Goal: Navigation & Orientation: Find specific page/section

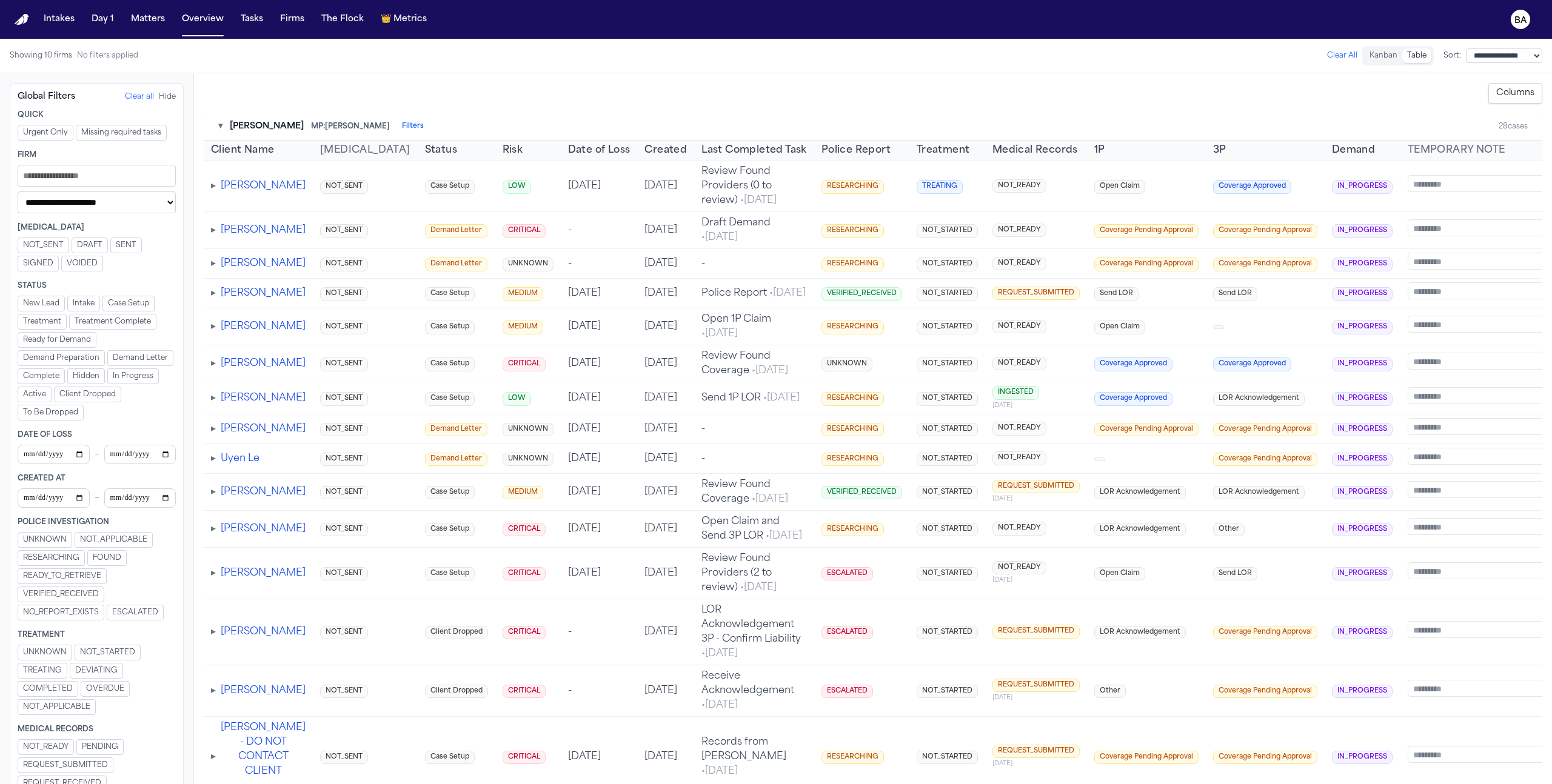
click at [66, 132] on button "Urgent Only" at bounding box center [45, 132] width 56 height 15
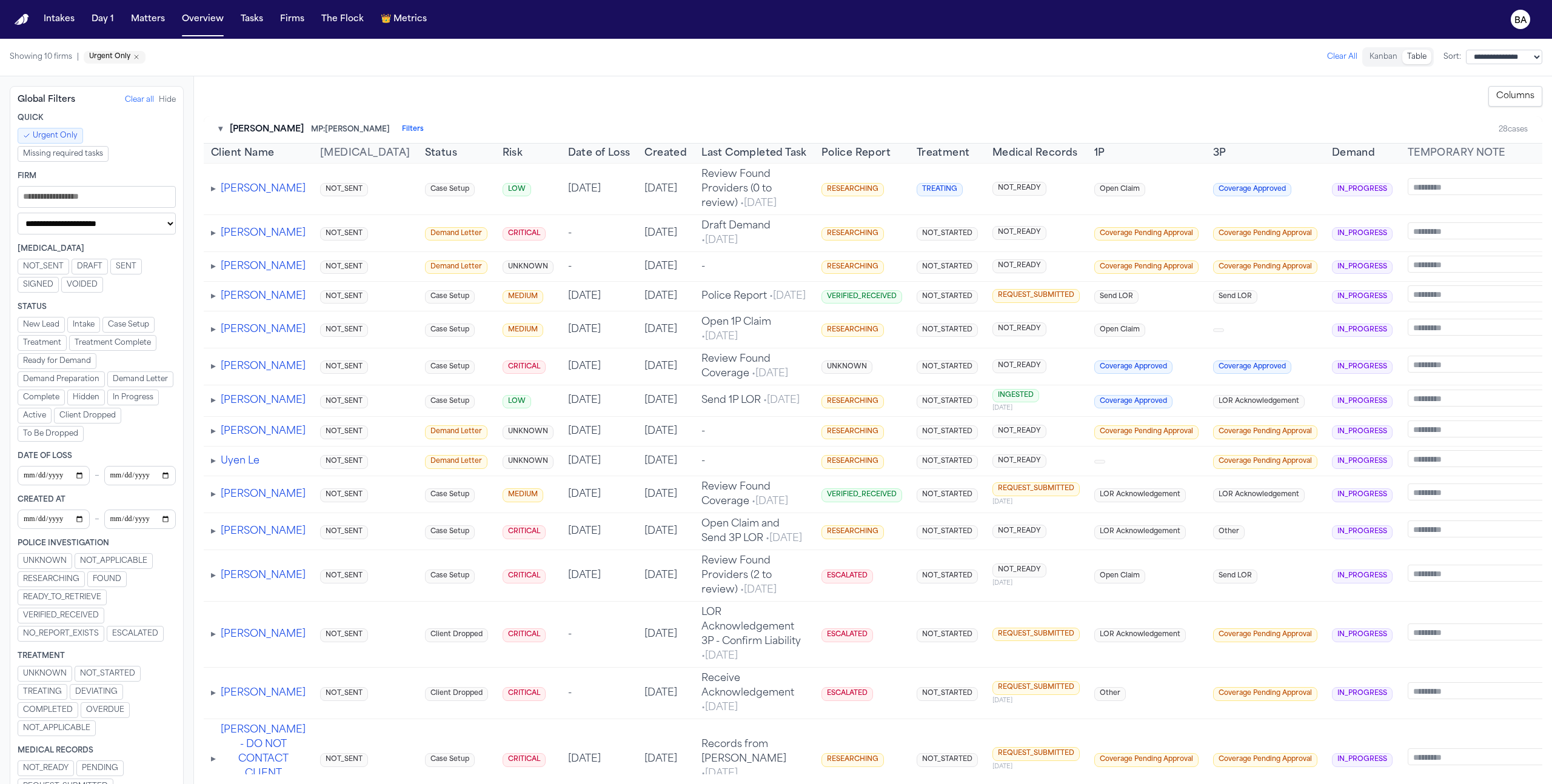
click at [66, 132] on span "Urgent Only" at bounding box center [55, 136] width 45 height 10
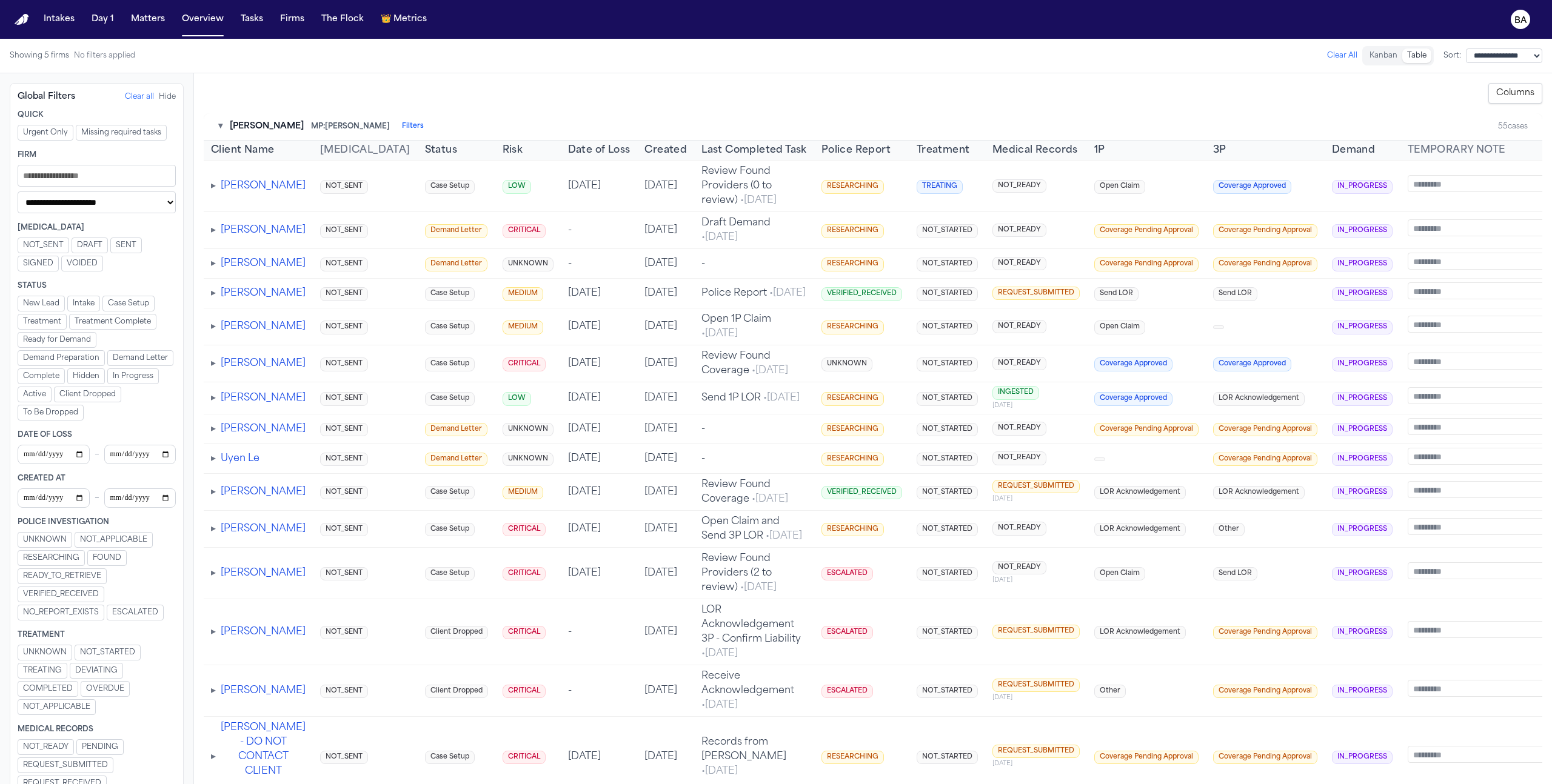
click at [68, 134] on button "Urgent Only" at bounding box center [45, 132] width 56 height 15
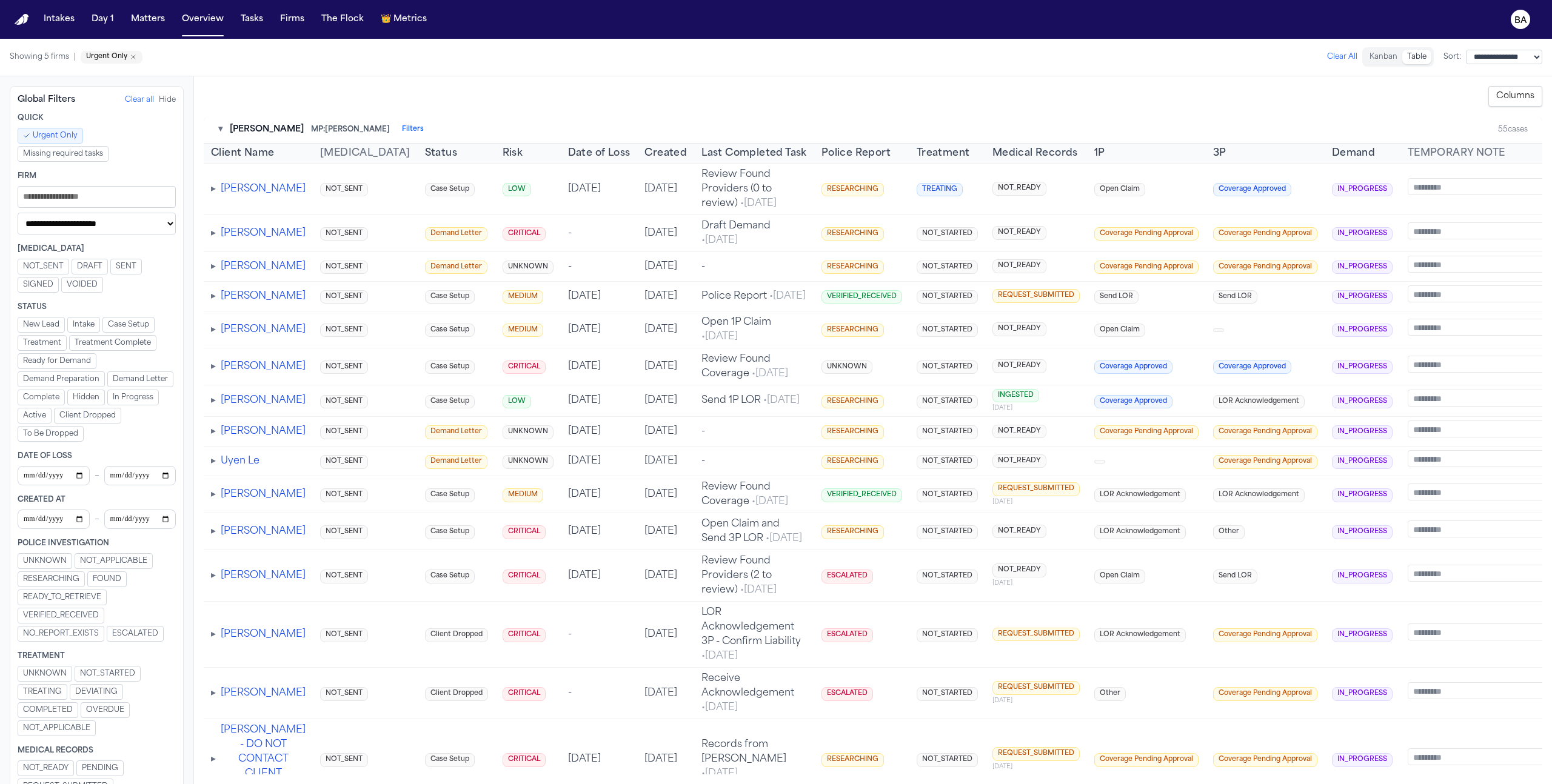
click at [68, 134] on span "Urgent Only" at bounding box center [55, 136] width 45 height 10
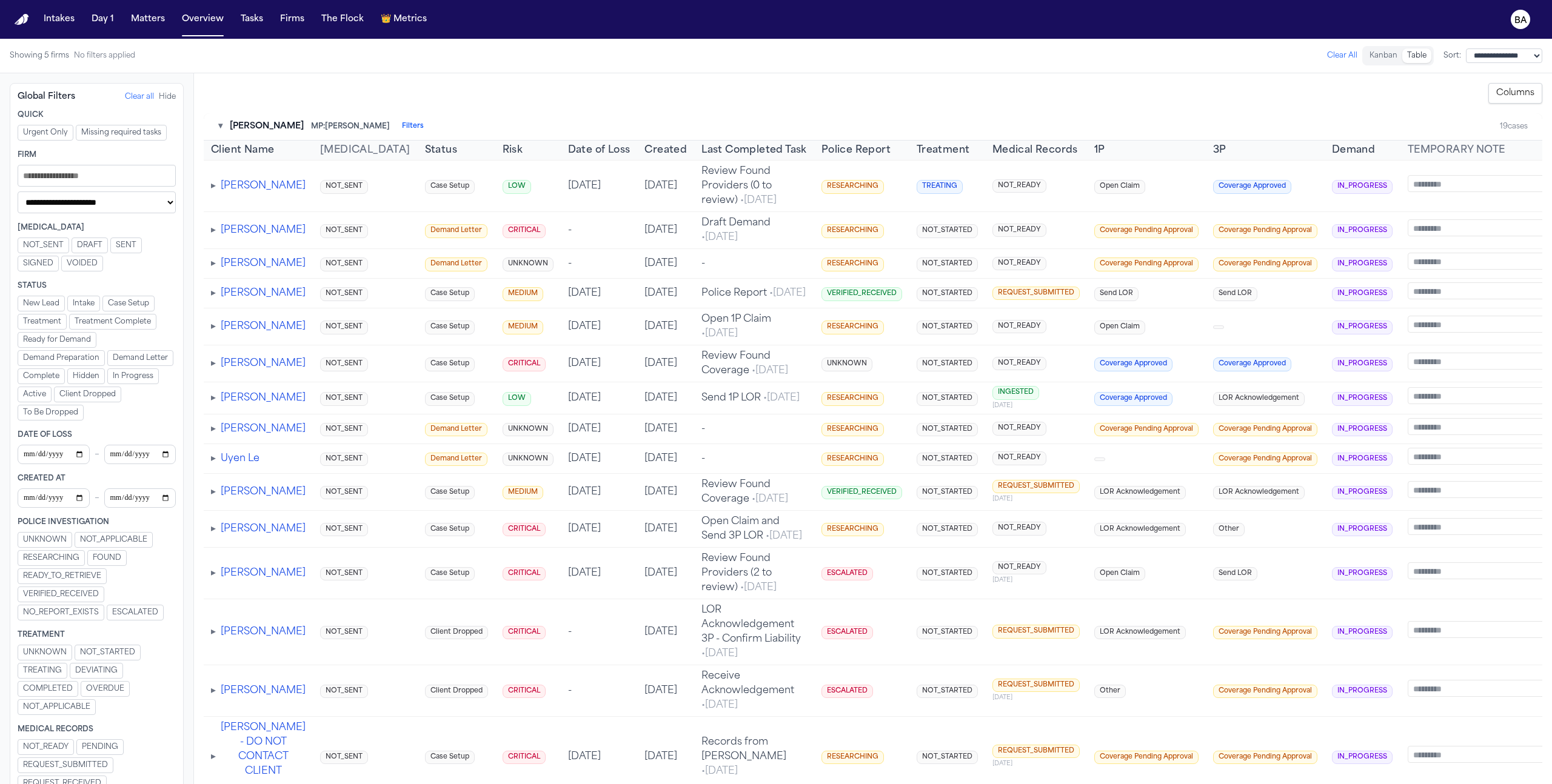
click at [213, 186] on span "▸" at bounding box center [213, 186] width 5 height 10
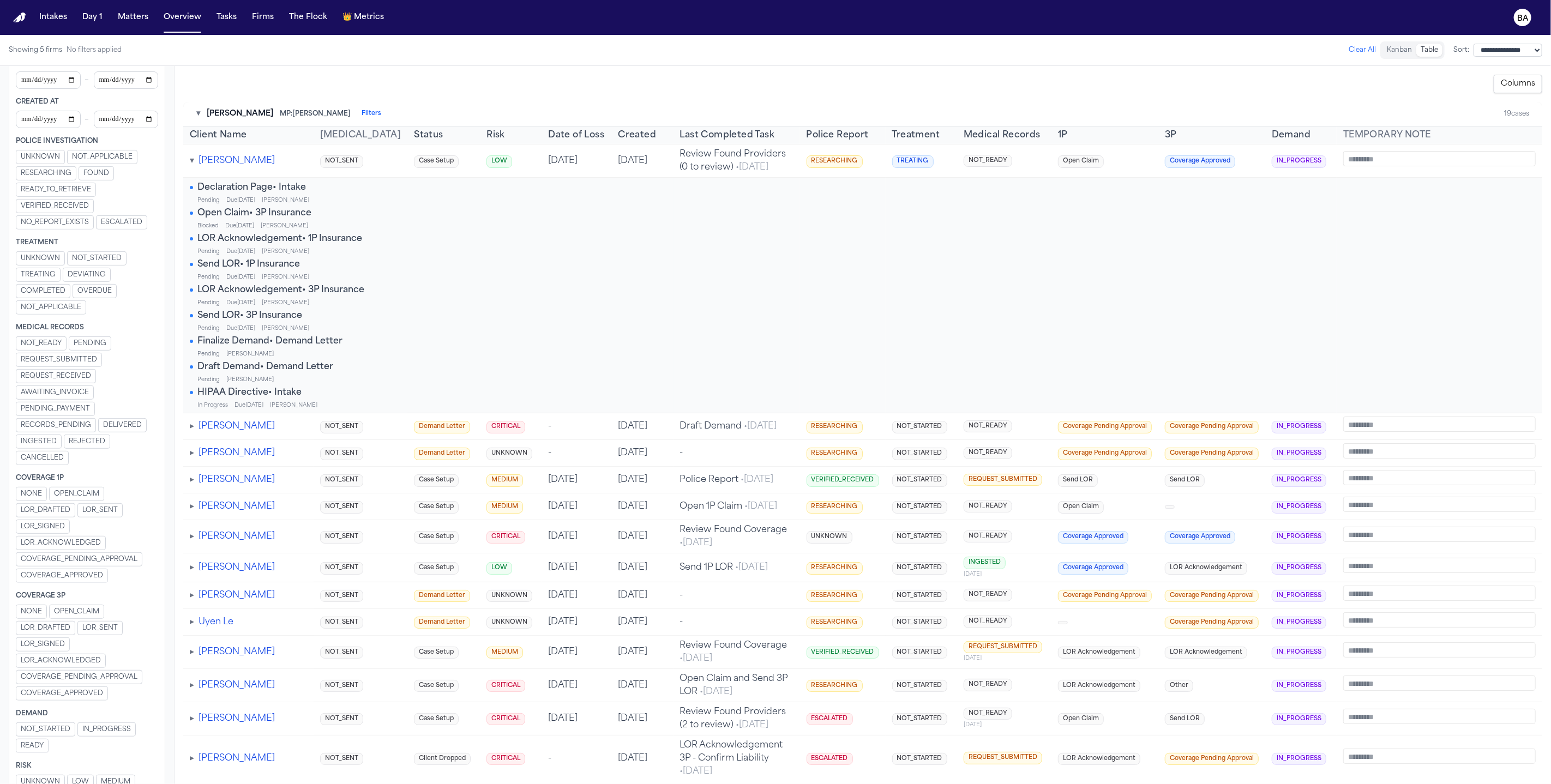
scroll to position [246, 0]
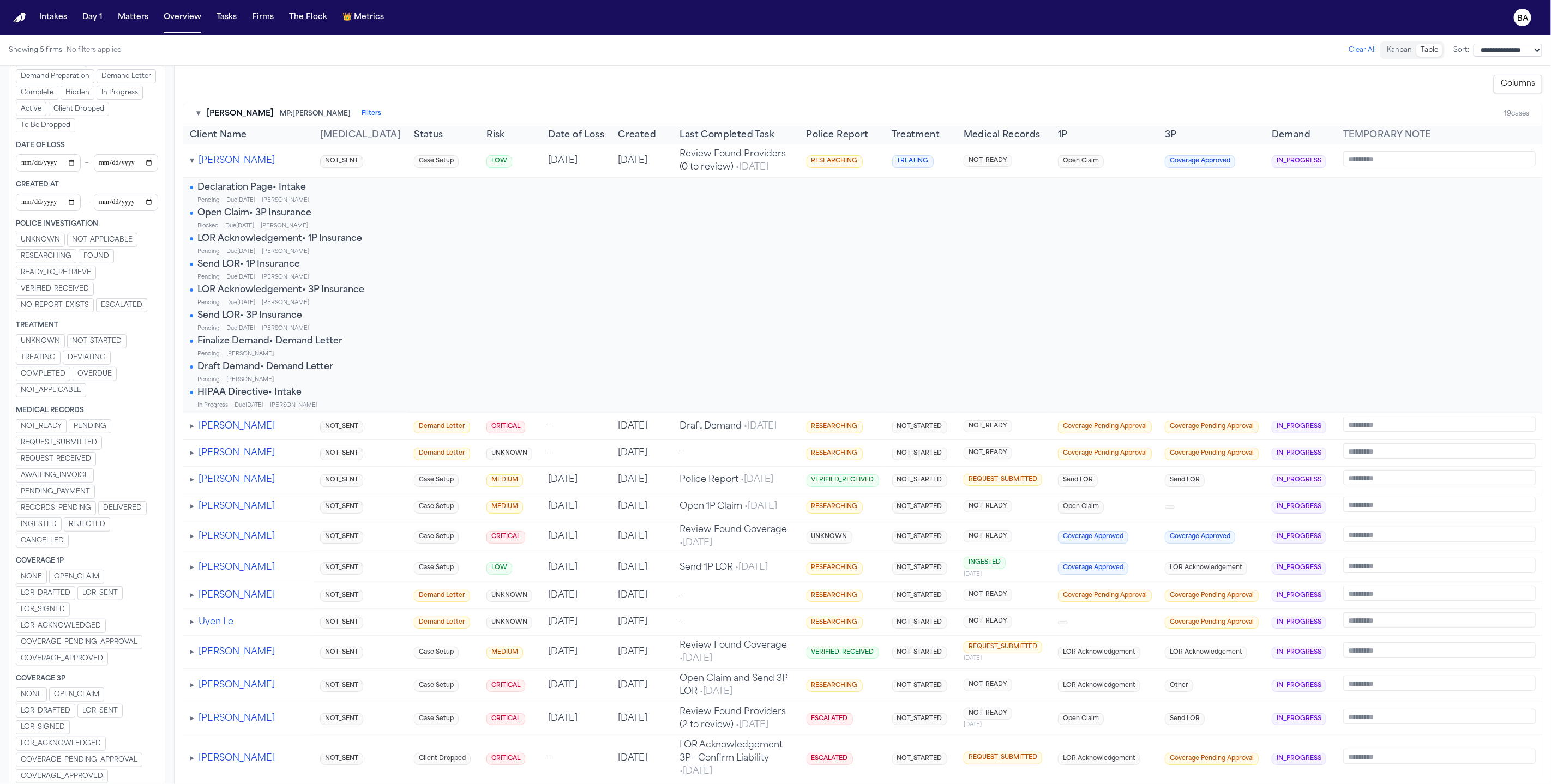
click at [94, 252] on span "FOUND" at bounding box center [96, 256] width 25 height 9
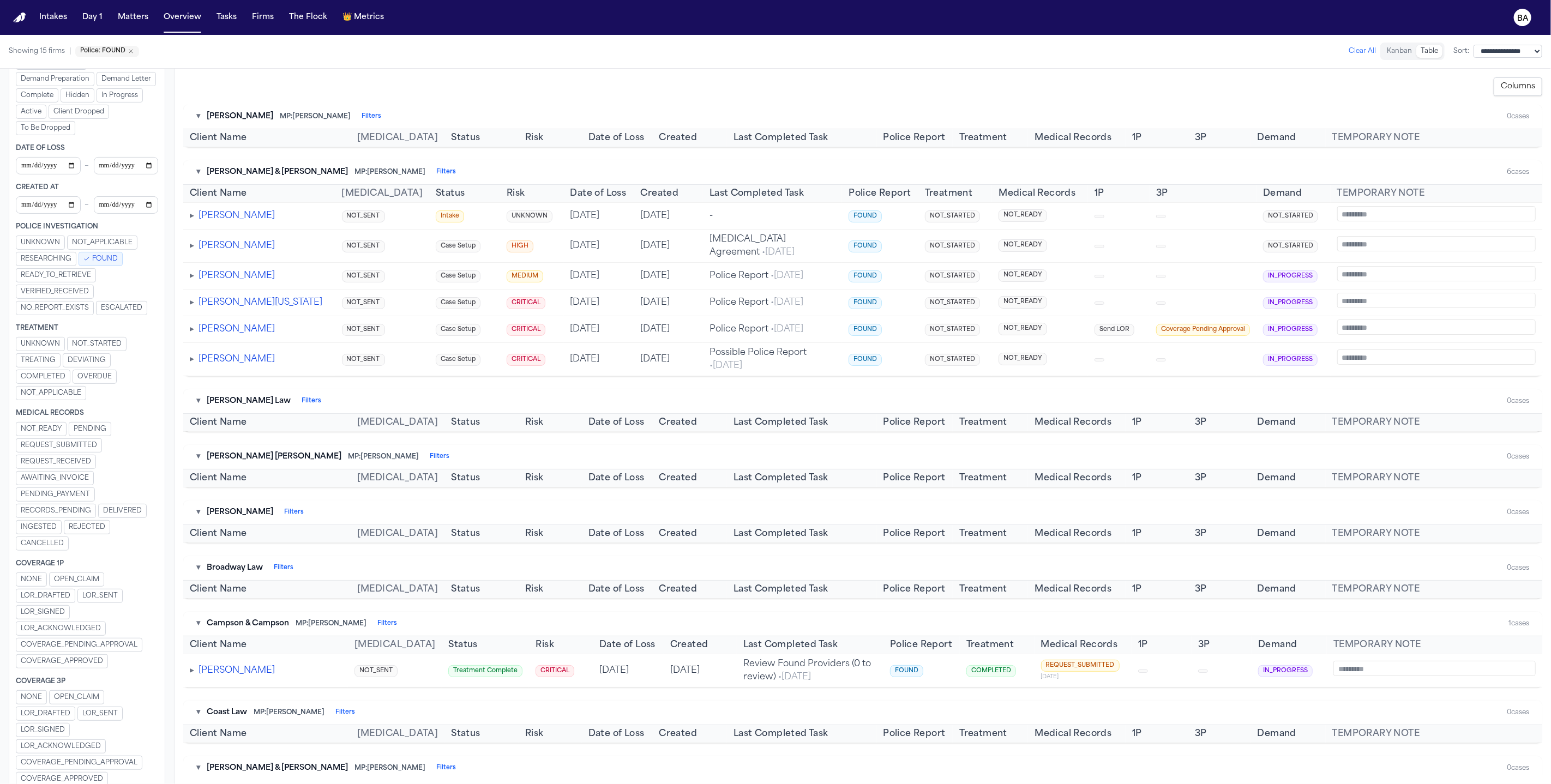
click at [91, 339] on span "NOT_STARTED" at bounding box center [97, 344] width 49 height 9
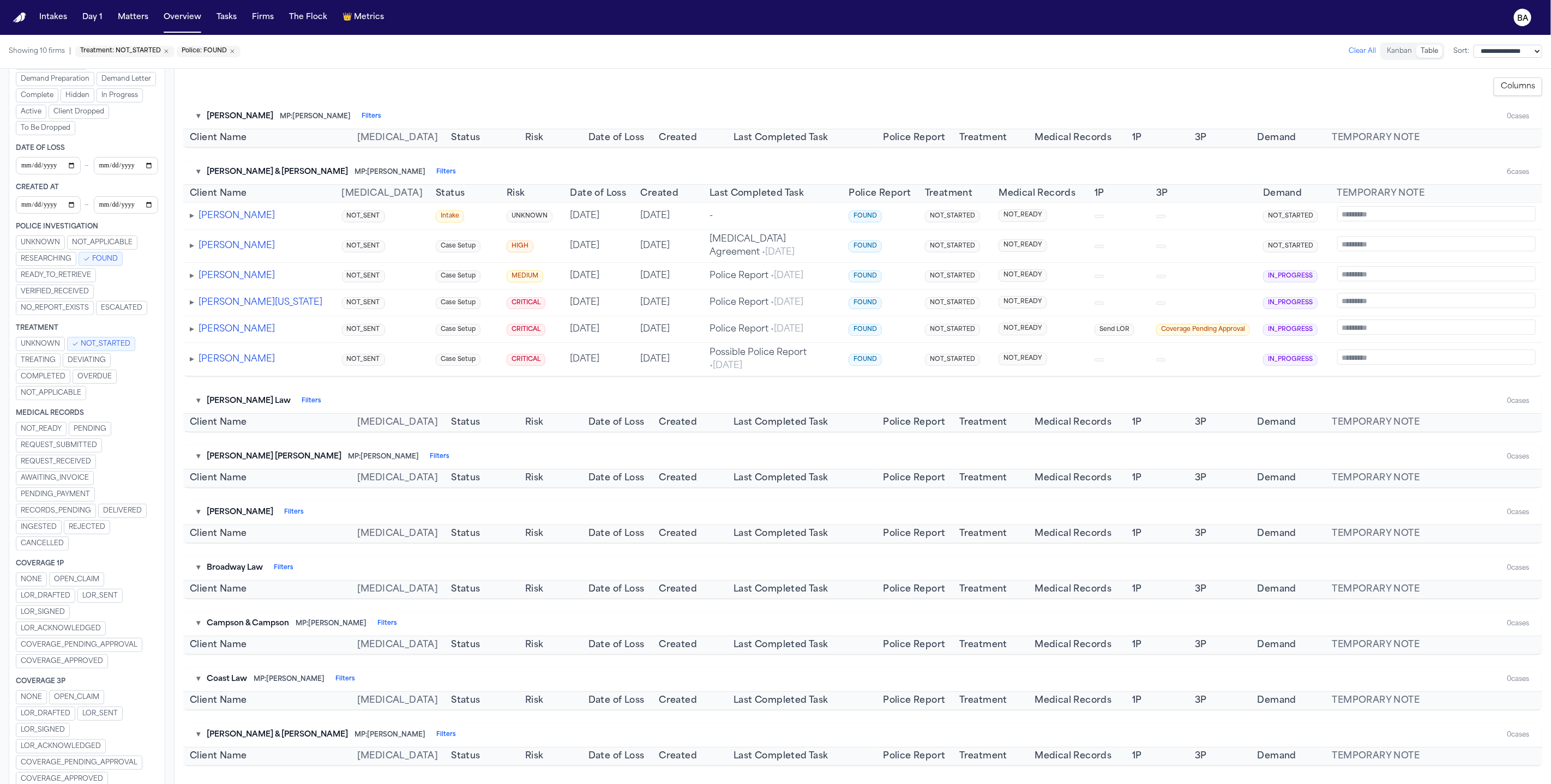
click at [93, 337] on button "NOT_STARTED" at bounding box center [101, 344] width 68 height 14
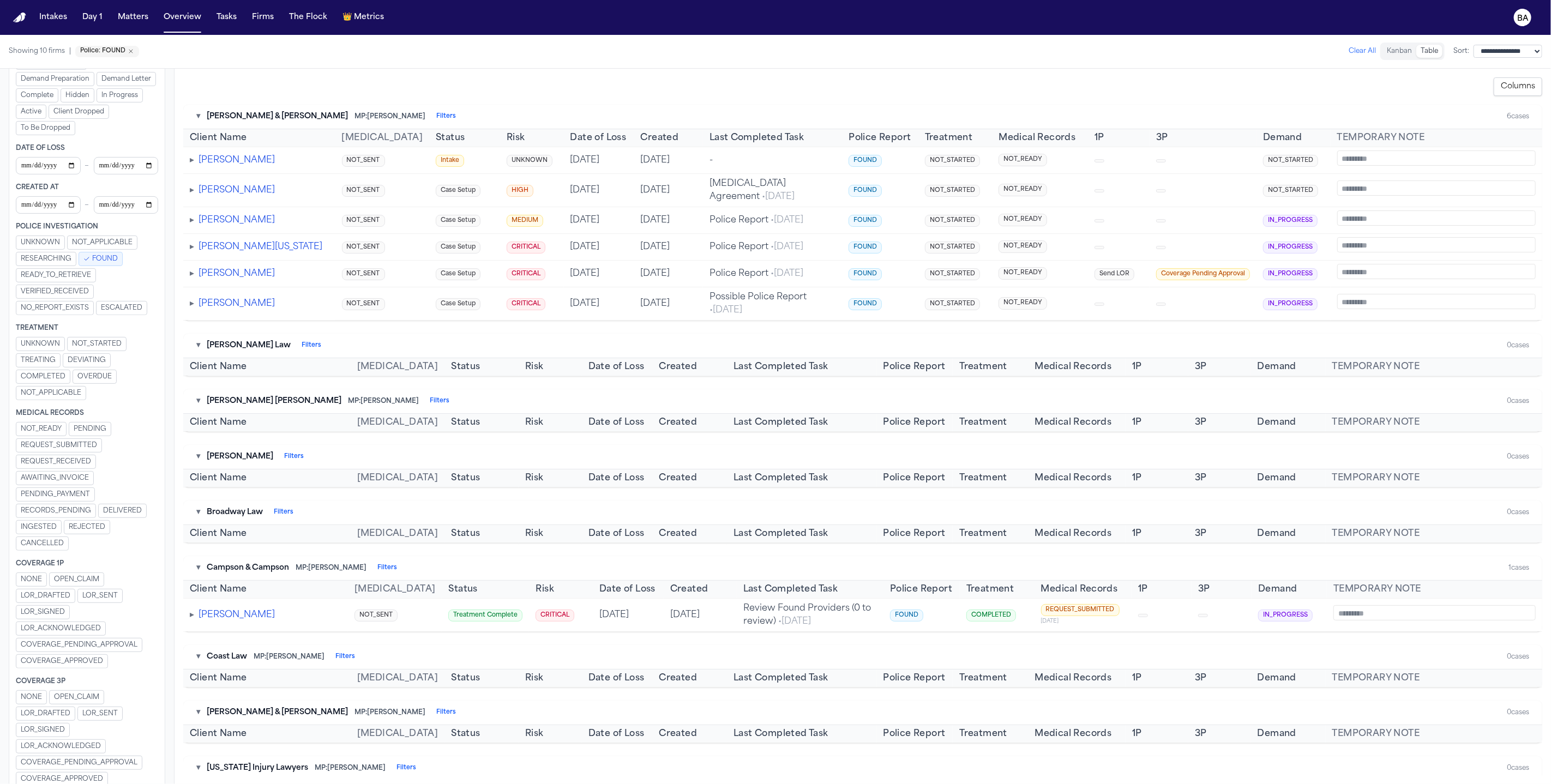
scroll to position [79, 0]
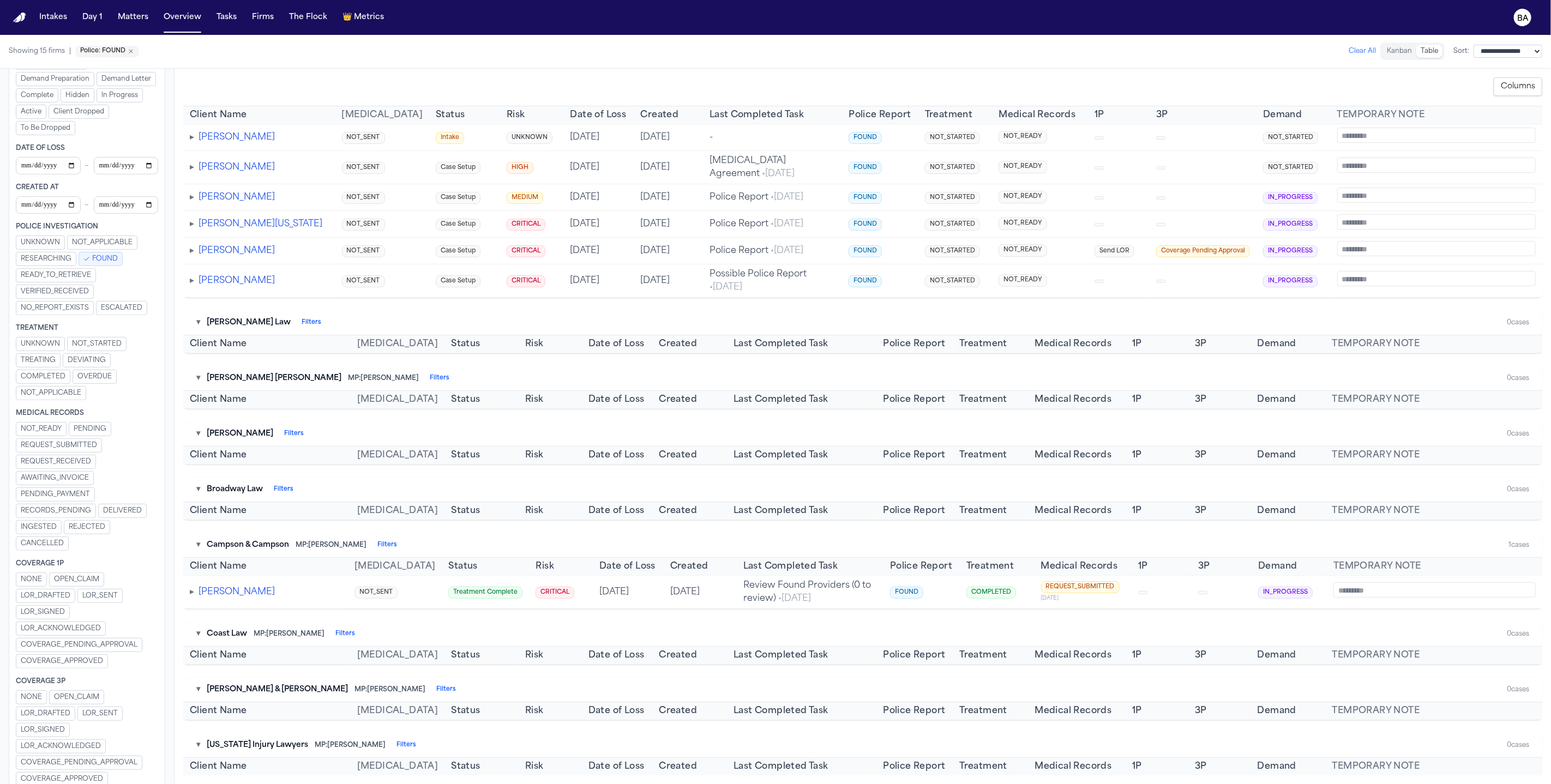
click at [80, 705] on span "LOR_ACKNOWLEDGED" at bounding box center [61, 747] width 80 height 9
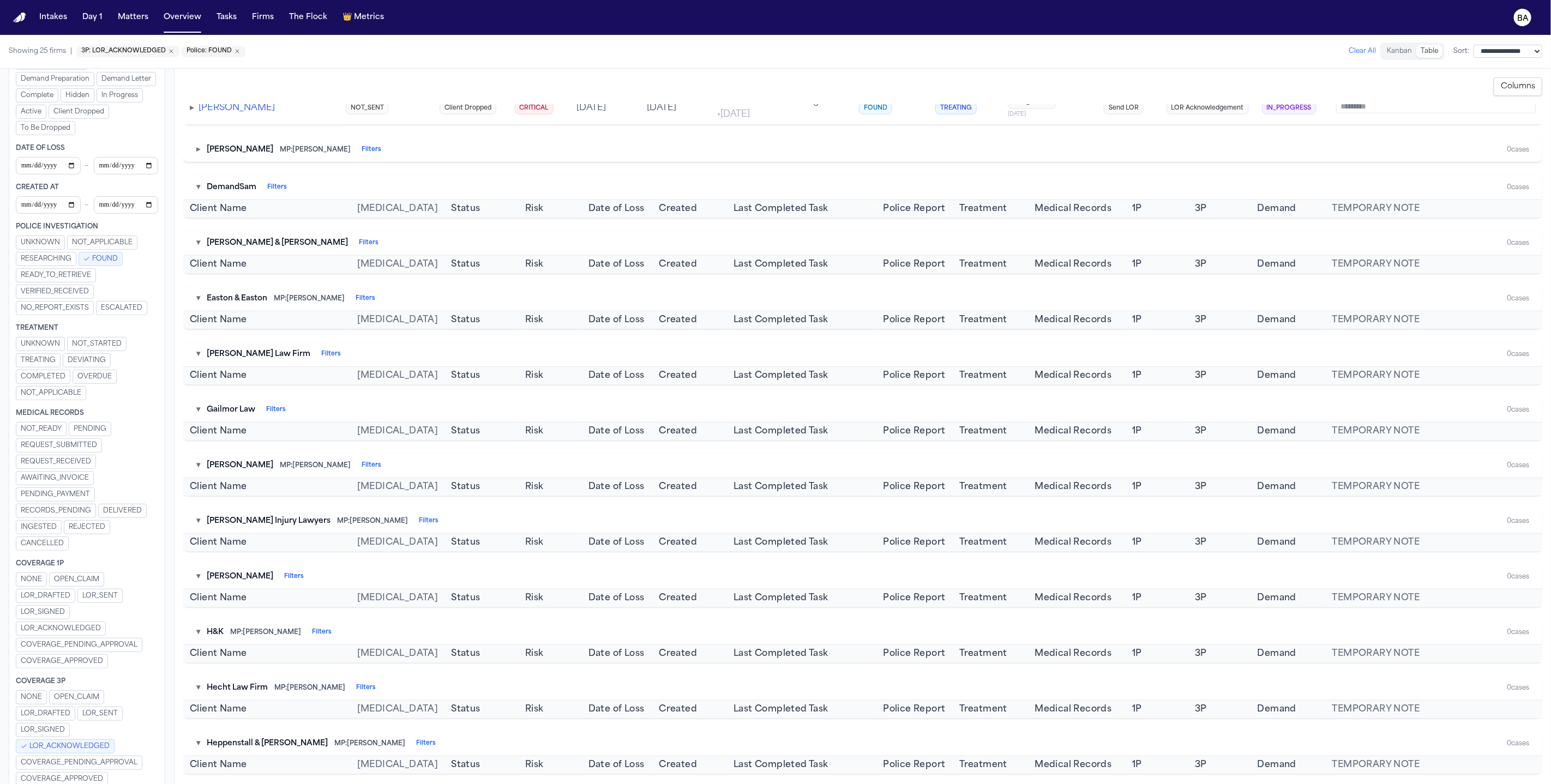
scroll to position [345, 0]
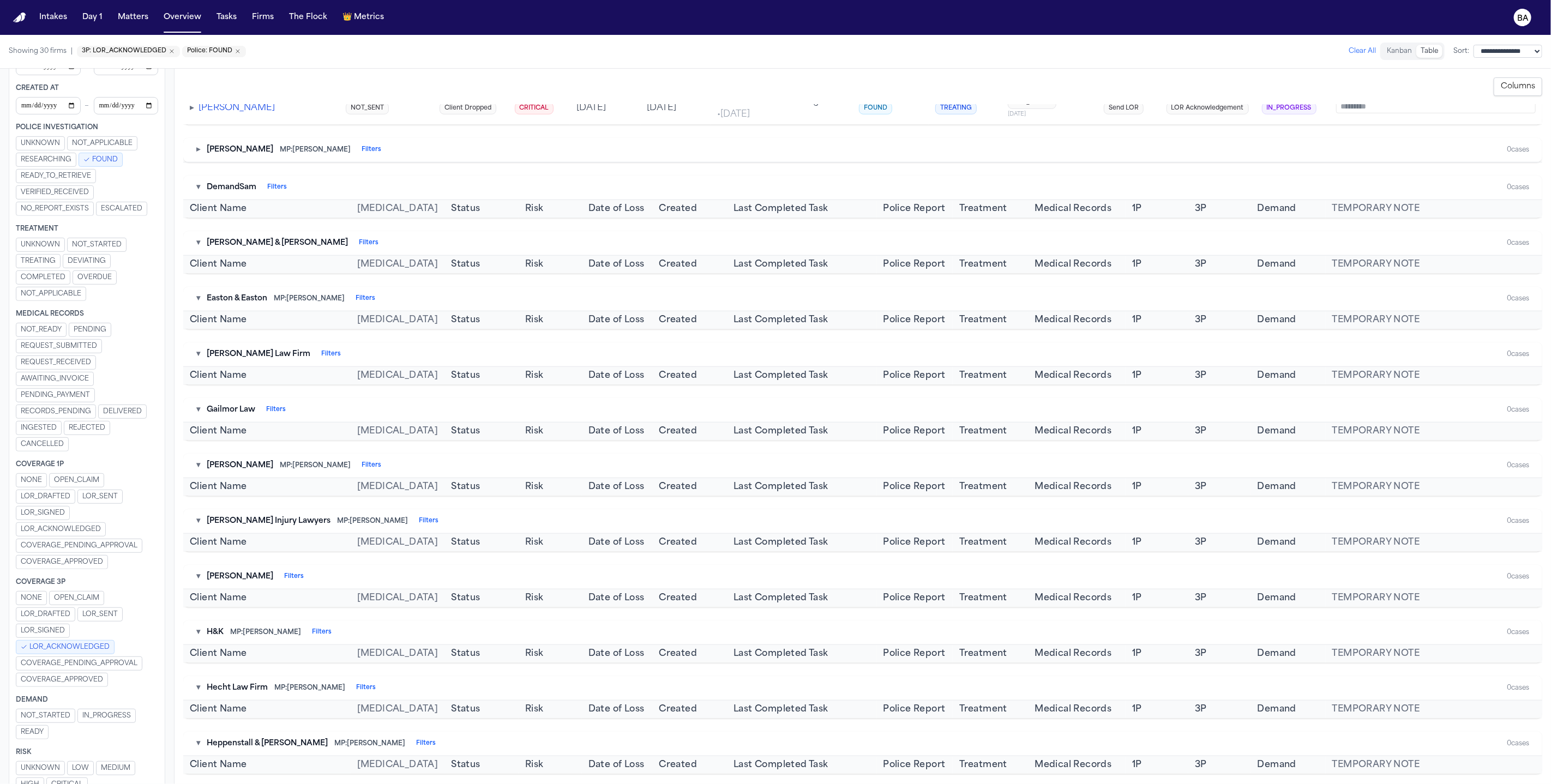
click at [67, 643] on span "LOR_ACKNOWLEDGED" at bounding box center [69, 647] width 80 height 9
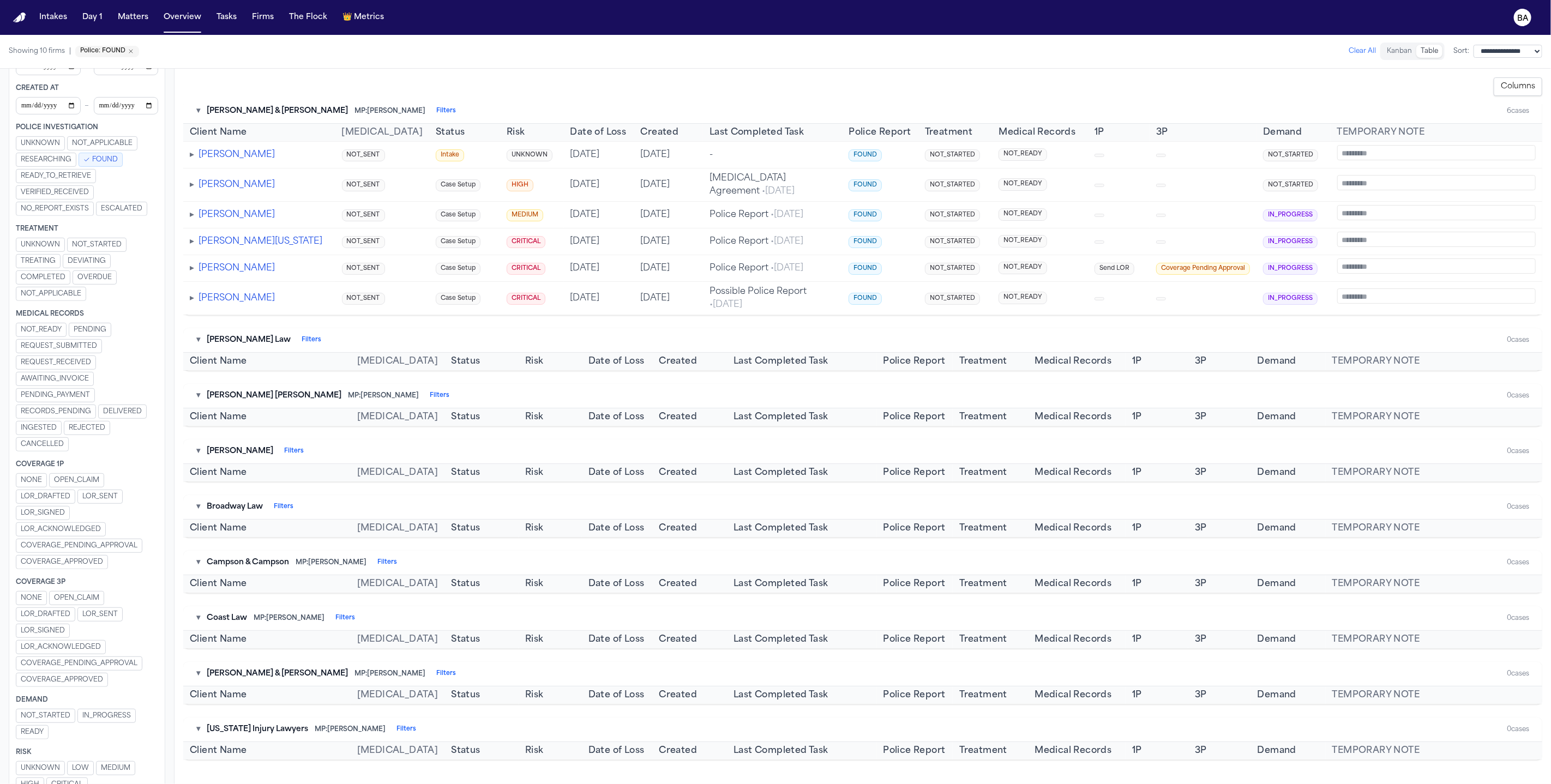
scroll to position [0, 0]
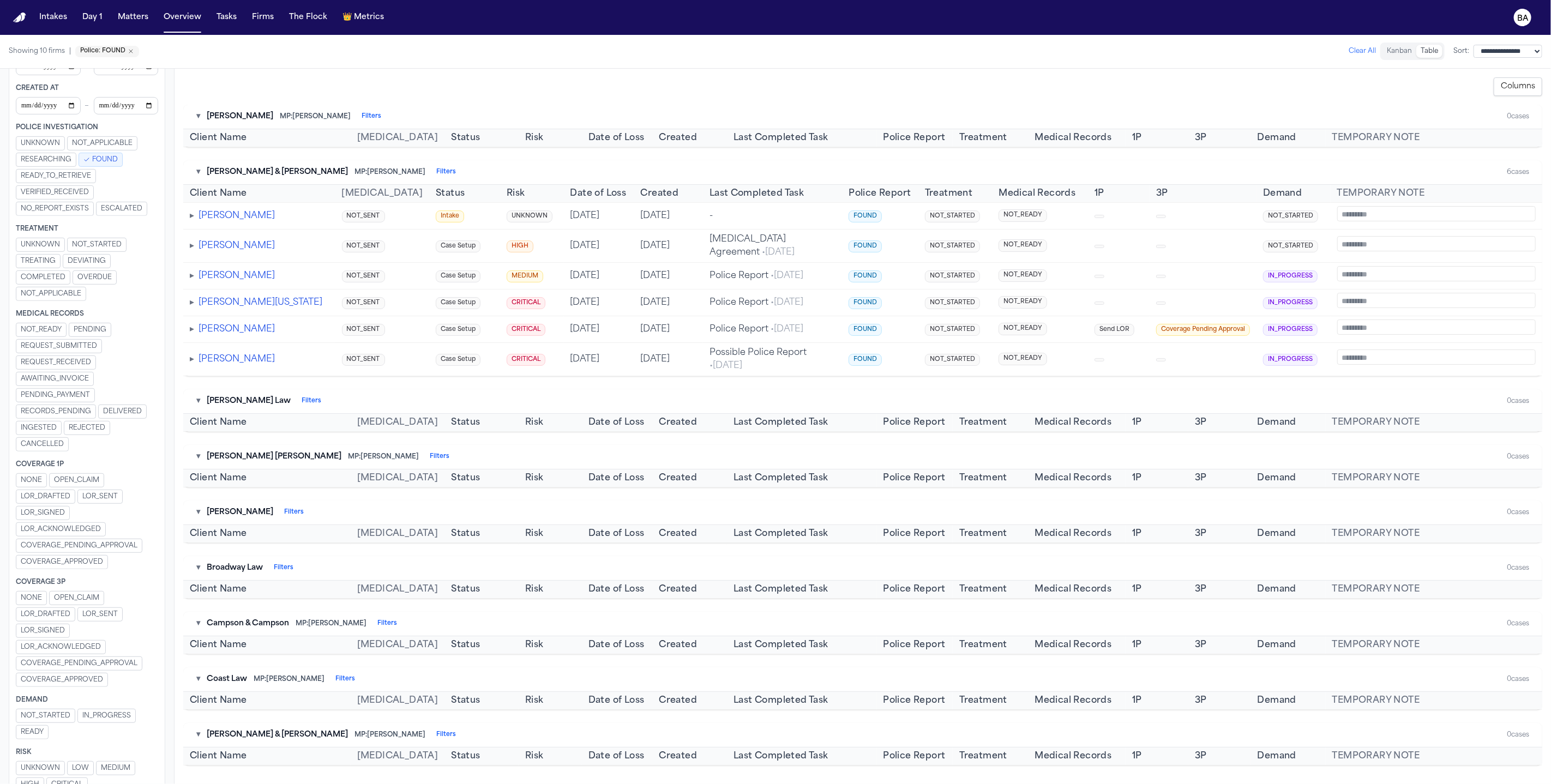
click at [53, 626] on span "LOR_SIGNED" at bounding box center [43, 631] width 44 height 9
click at [101, 155] on span "FOUND" at bounding box center [104, 160] width 25 height 9
click at [84, 172] on span "READY_TO_RETRIEVE" at bounding box center [56, 176] width 70 height 9
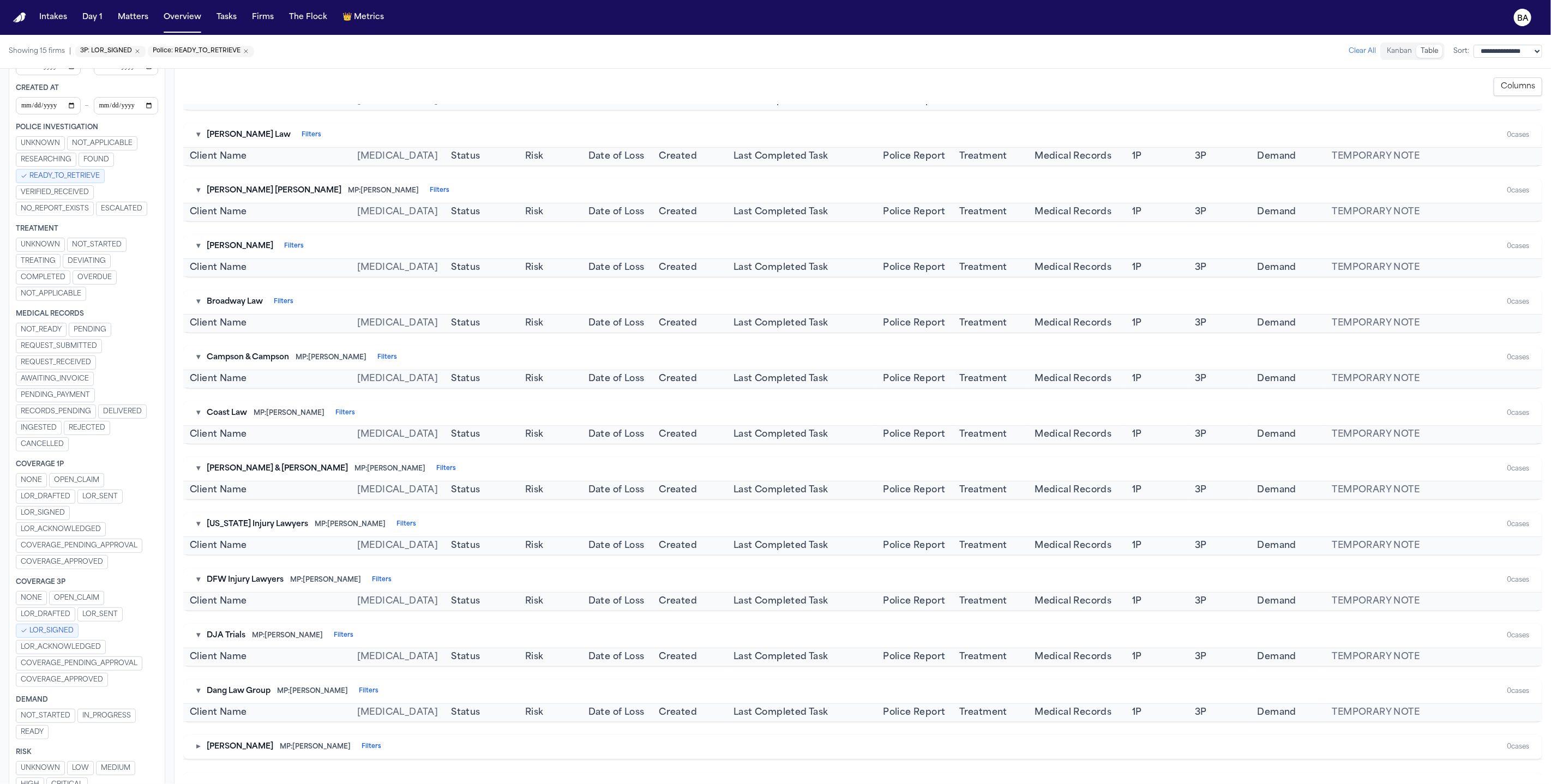
scroll to position [139, 0]
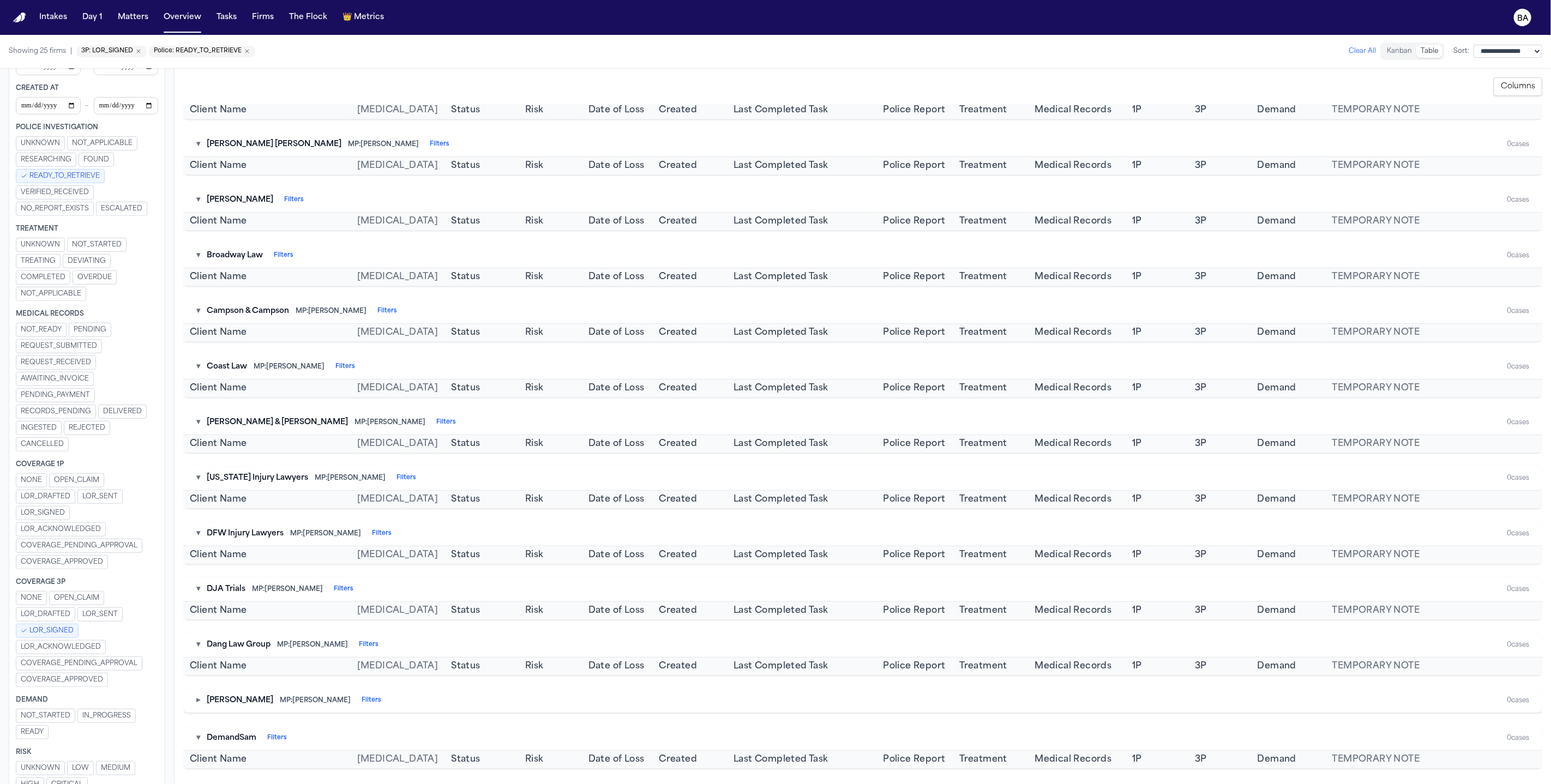
click at [88, 188] on span "VERIFIED_RECEIVED" at bounding box center [55, 193] width 68 height 9
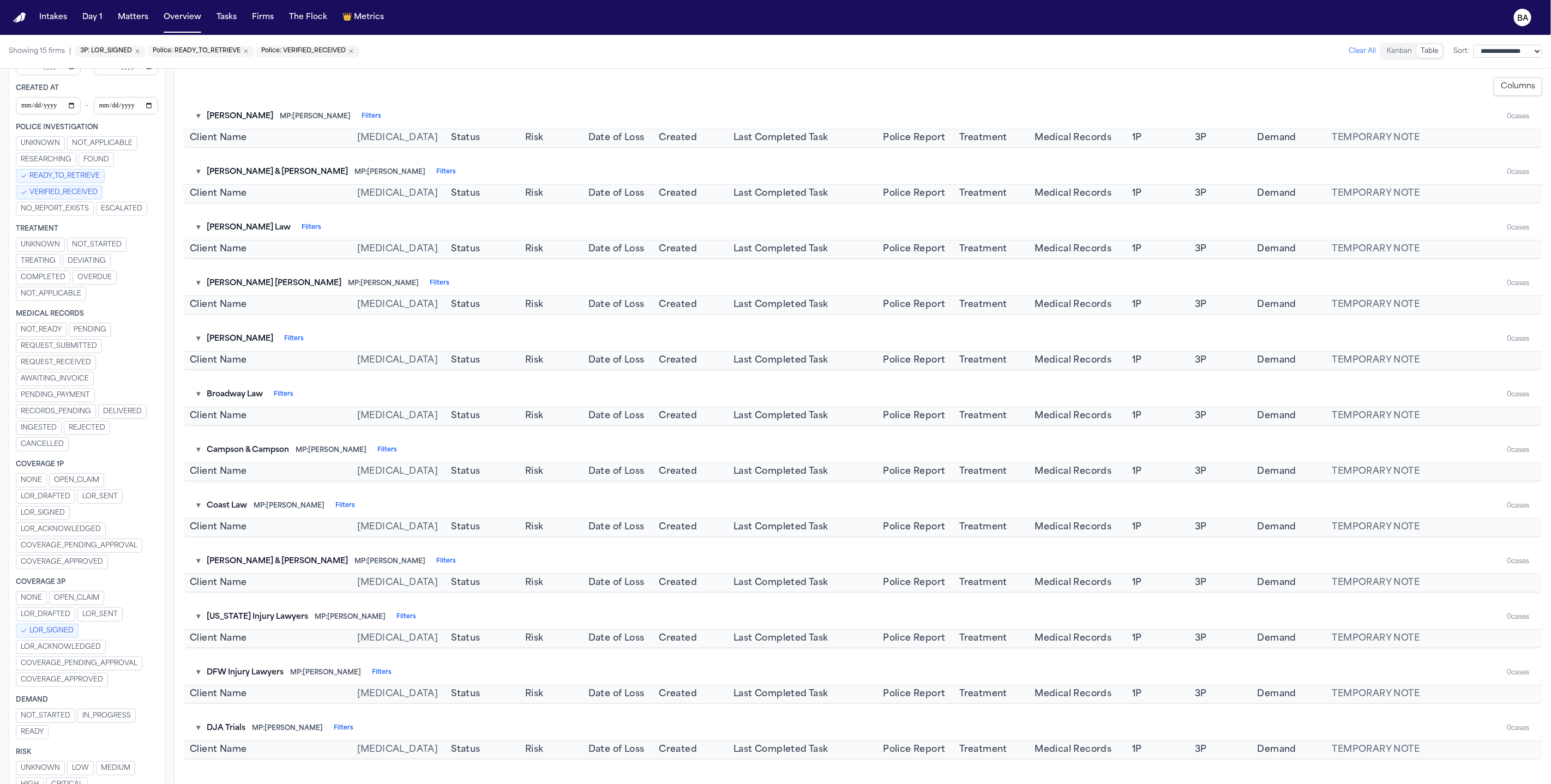
drag, startPoint x: 92, startPoint y: 174, endPoint x: 86, endPoint y: 173, distance: 6.1
click at [86, 173] on button "READY_TO_RETRIEVE" at bounding box center [60, 176] width 89 height 14
click at [72, 626] on span "LOR_SIGNED" at bounding box center [51, 631] width 44 height 9
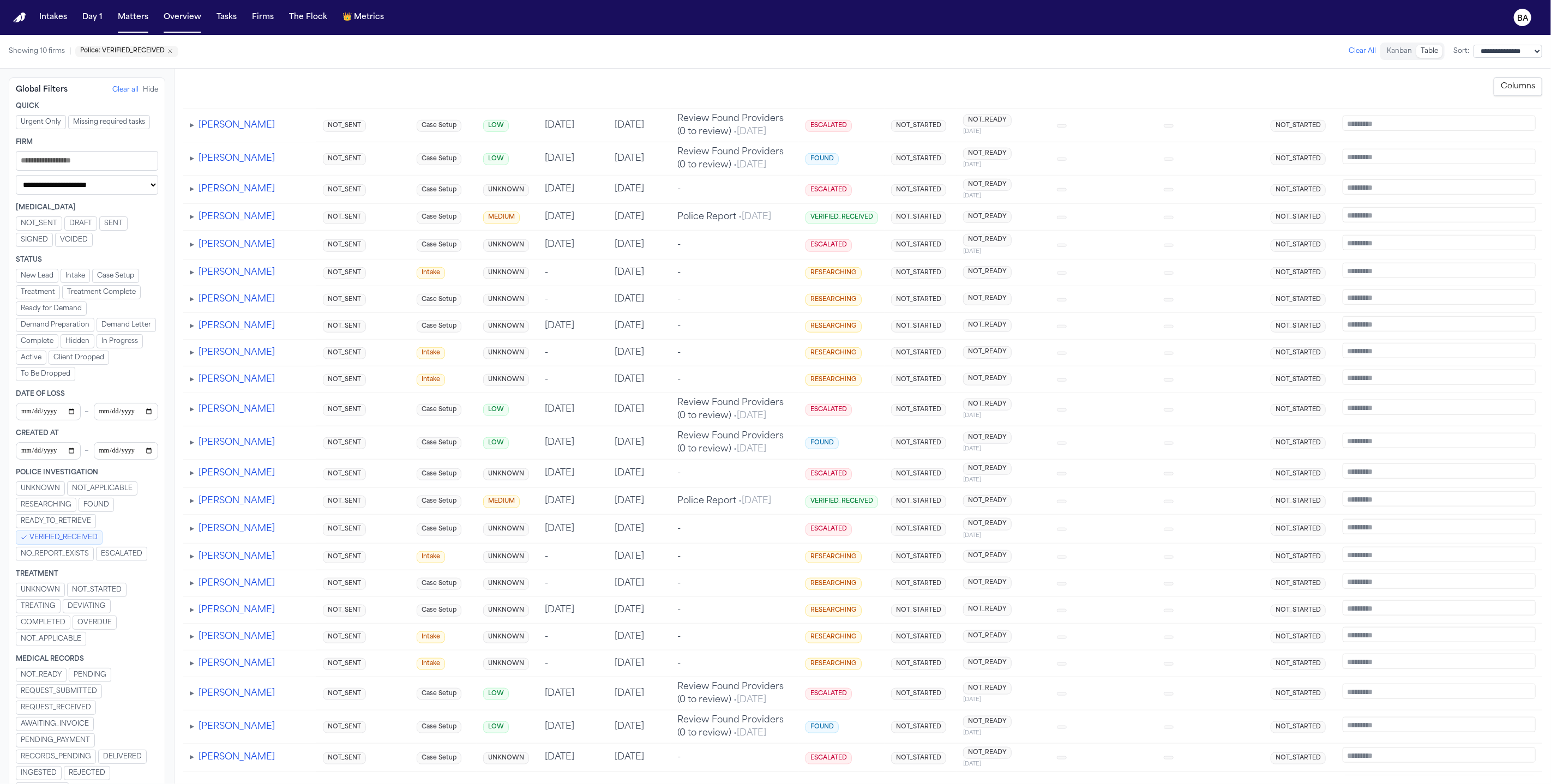
scroll to position [733, 0]
click at [30, 533] on span "VERIFIED_RECEIVED" at bounding box center [63, 538] width 68 height 9
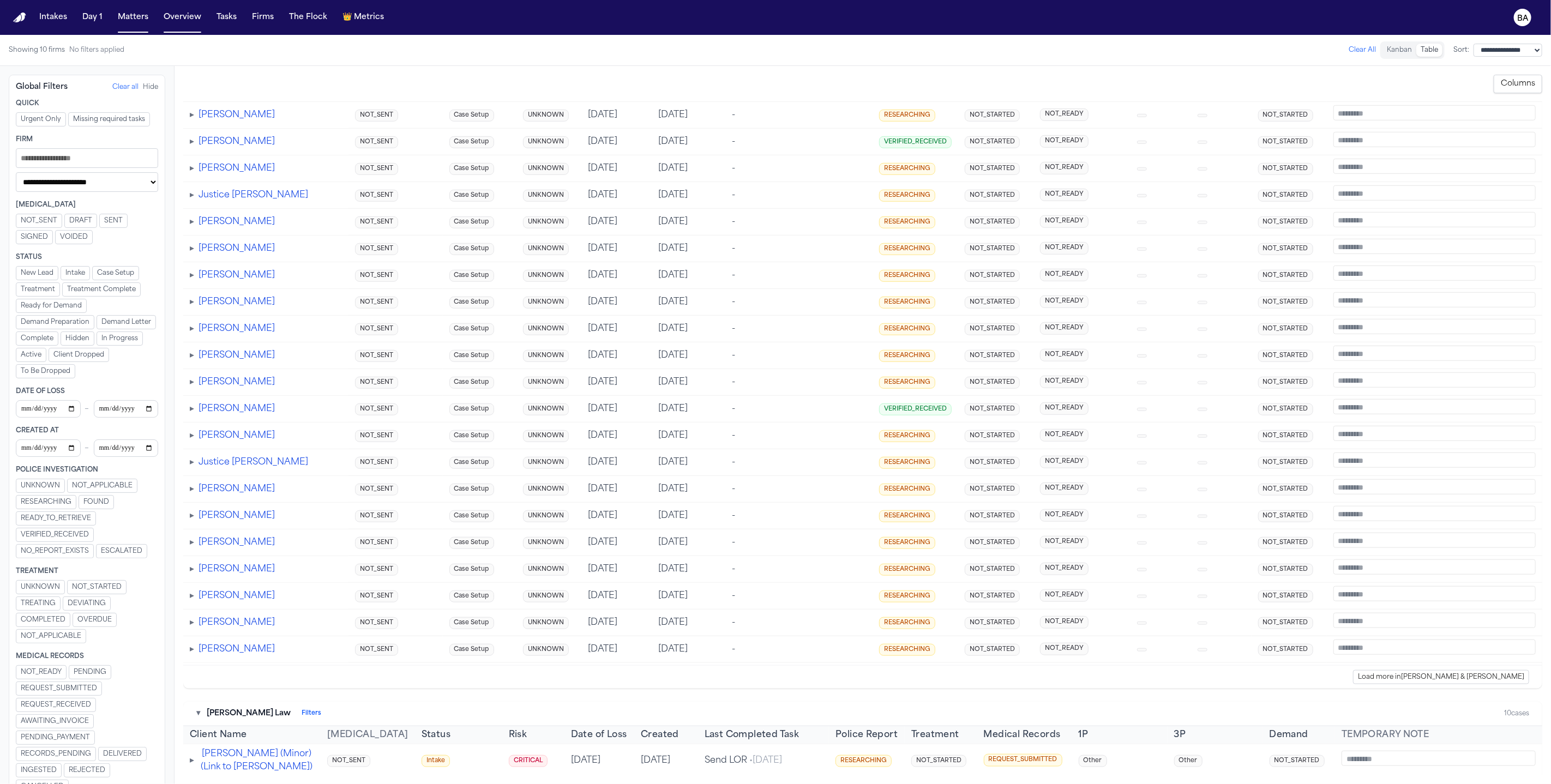
scroll to position [808, 0]
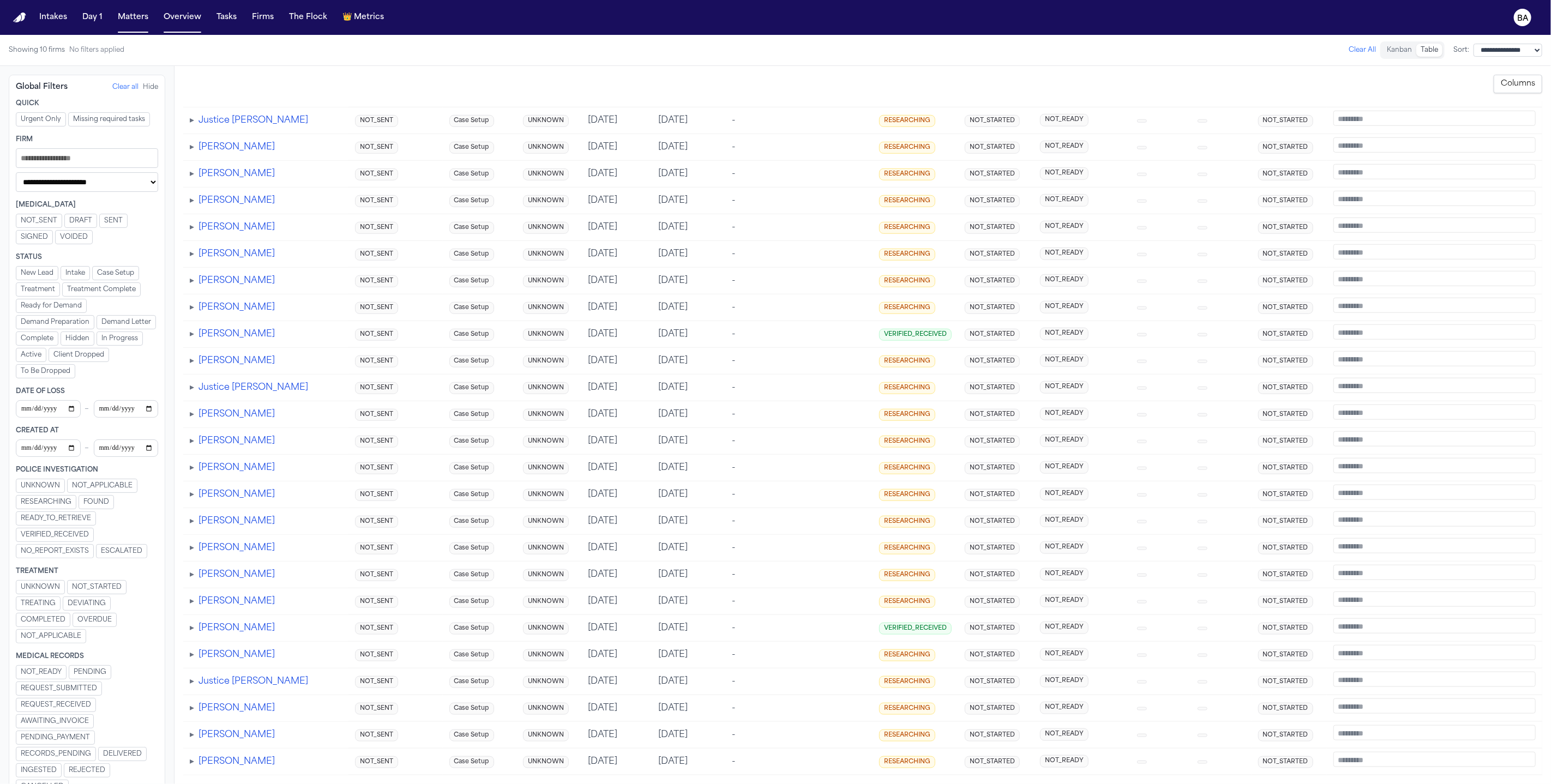
click at [80, 495] on button "FOUND" at bounding box center [96, 502] width 35 height 14
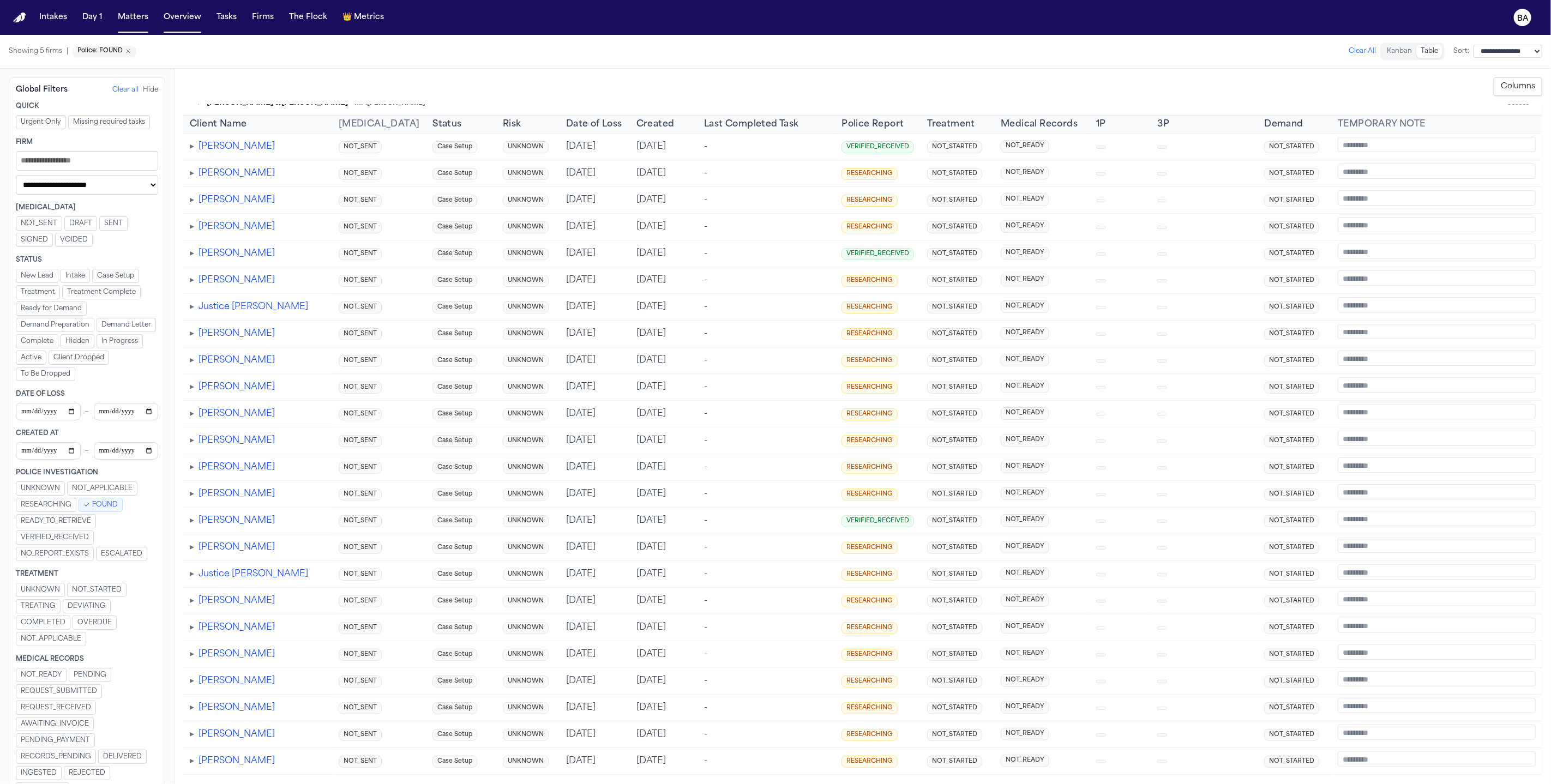
scroll to position [0, 0]
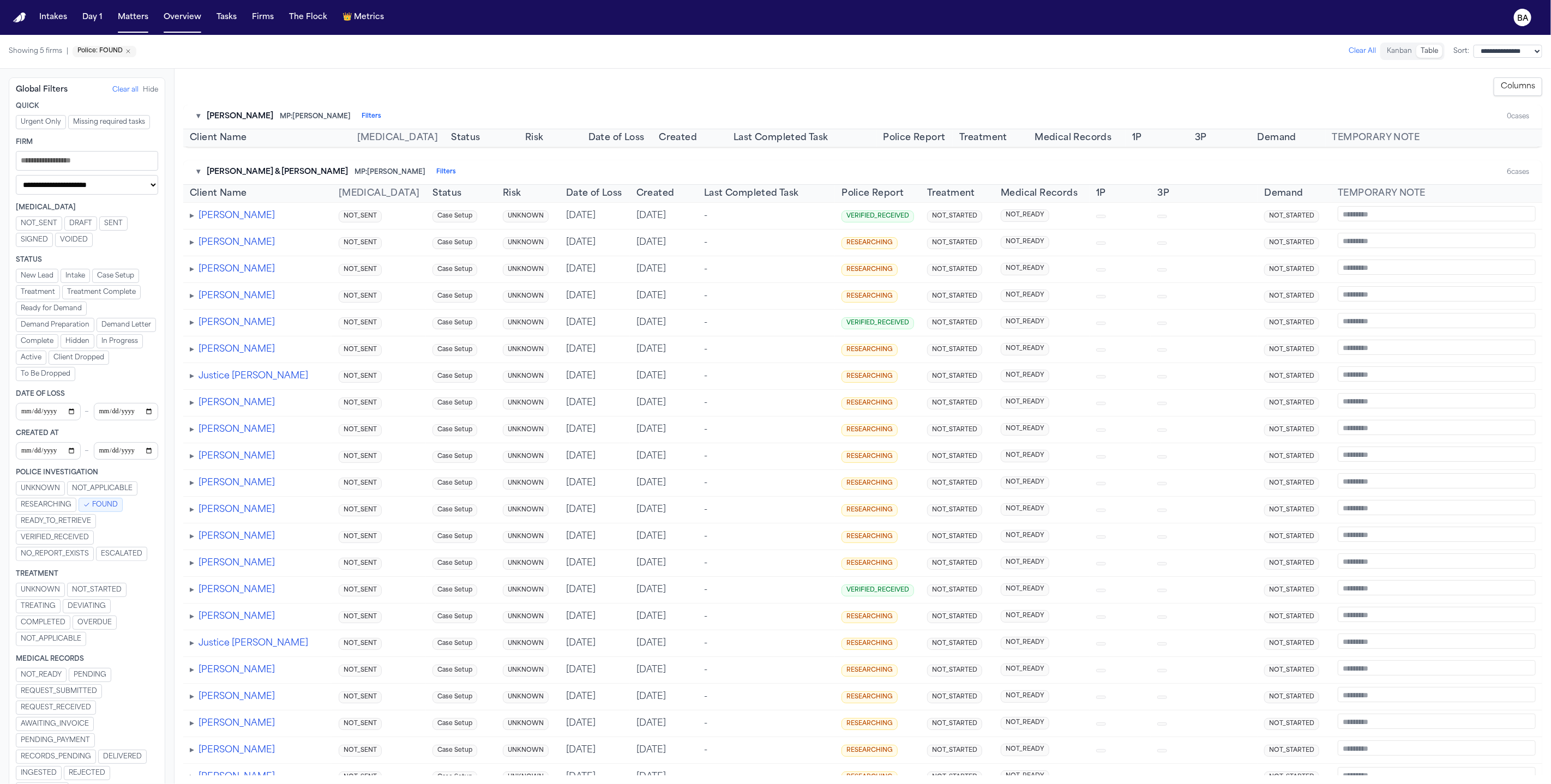
click at [92, 500] on span "FOUND" at bounding box center [104, 505] width 25 height 9
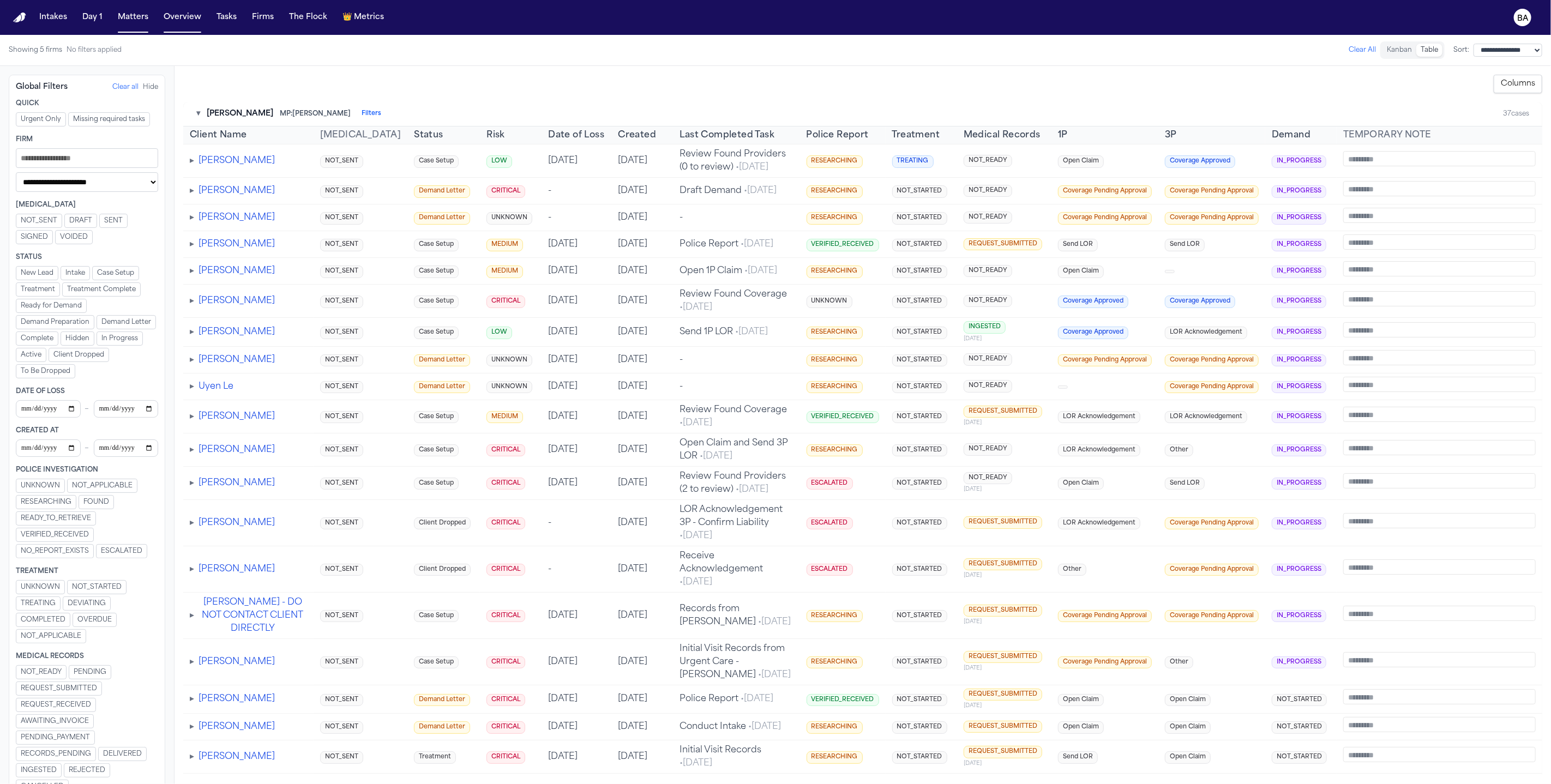
click at [66, 684] on span "REQUEST_SUBMITTED" at bounding box center [59, 688] width 77 height 9
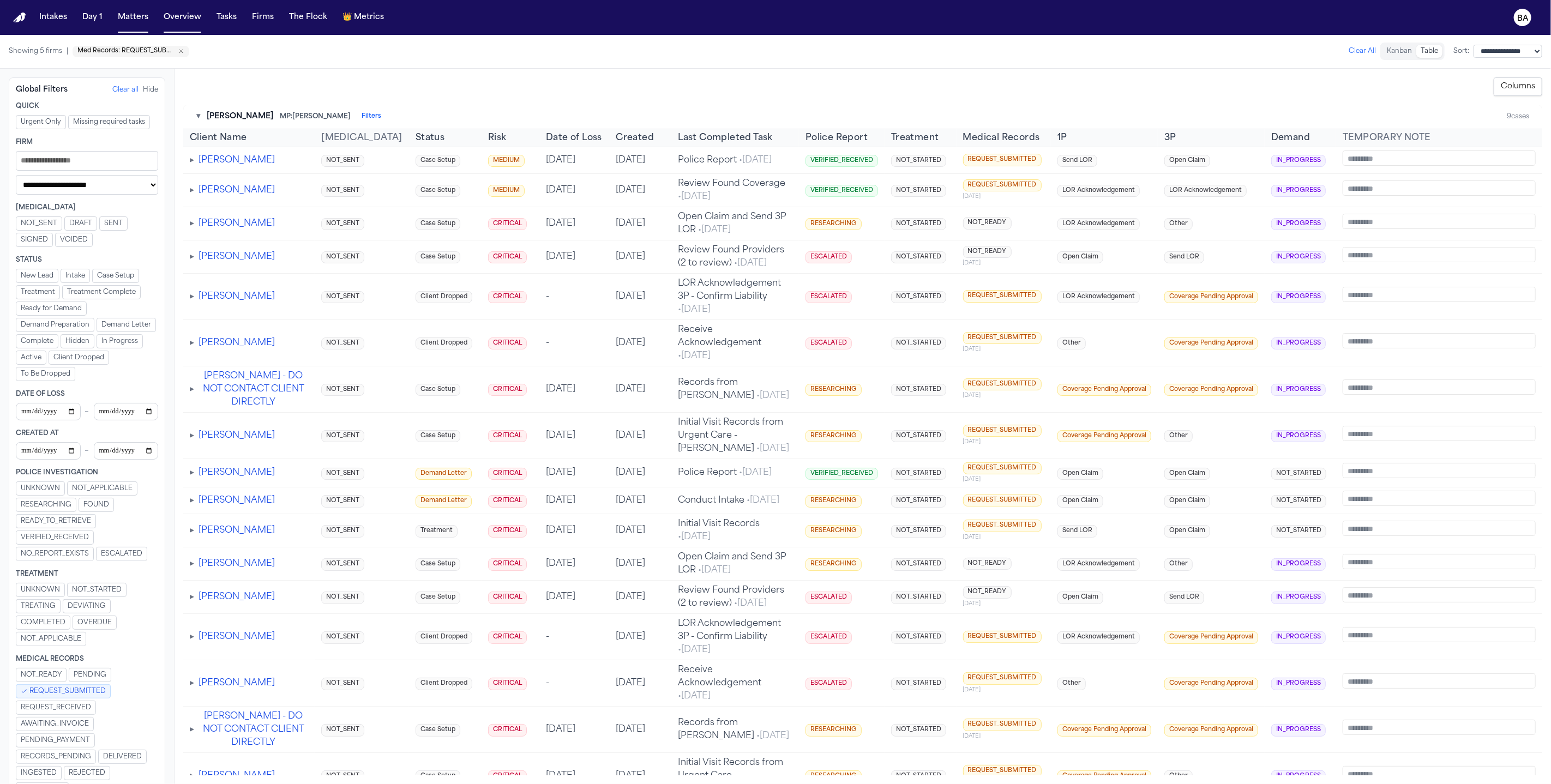
click at [1348, 49] on button "Clear All" at bounding box center [1362, 51] width 27 height 9
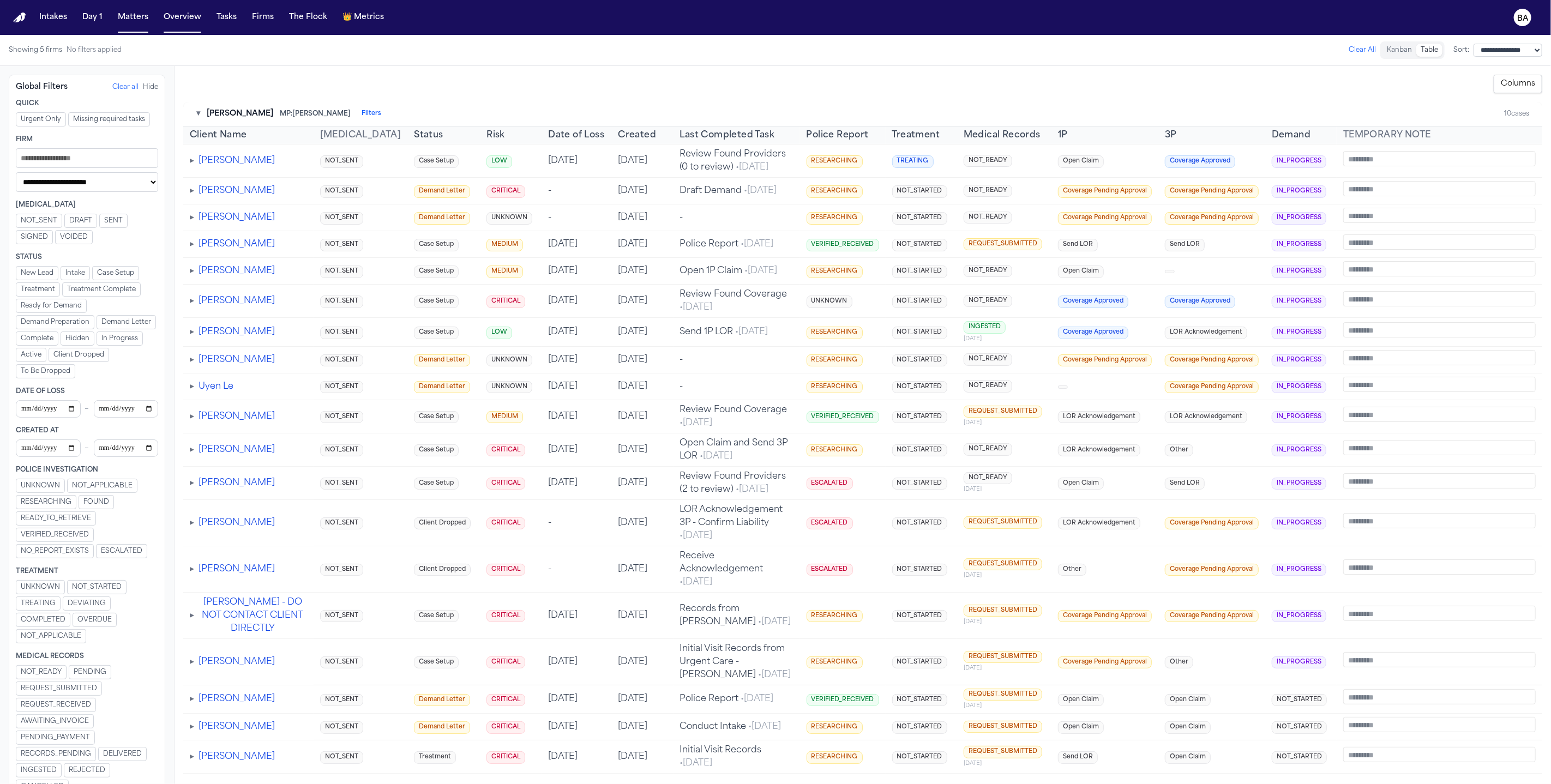
click at [56, 763] on button "INGESTED" at bounding box center [39, 770] width 46 height 14
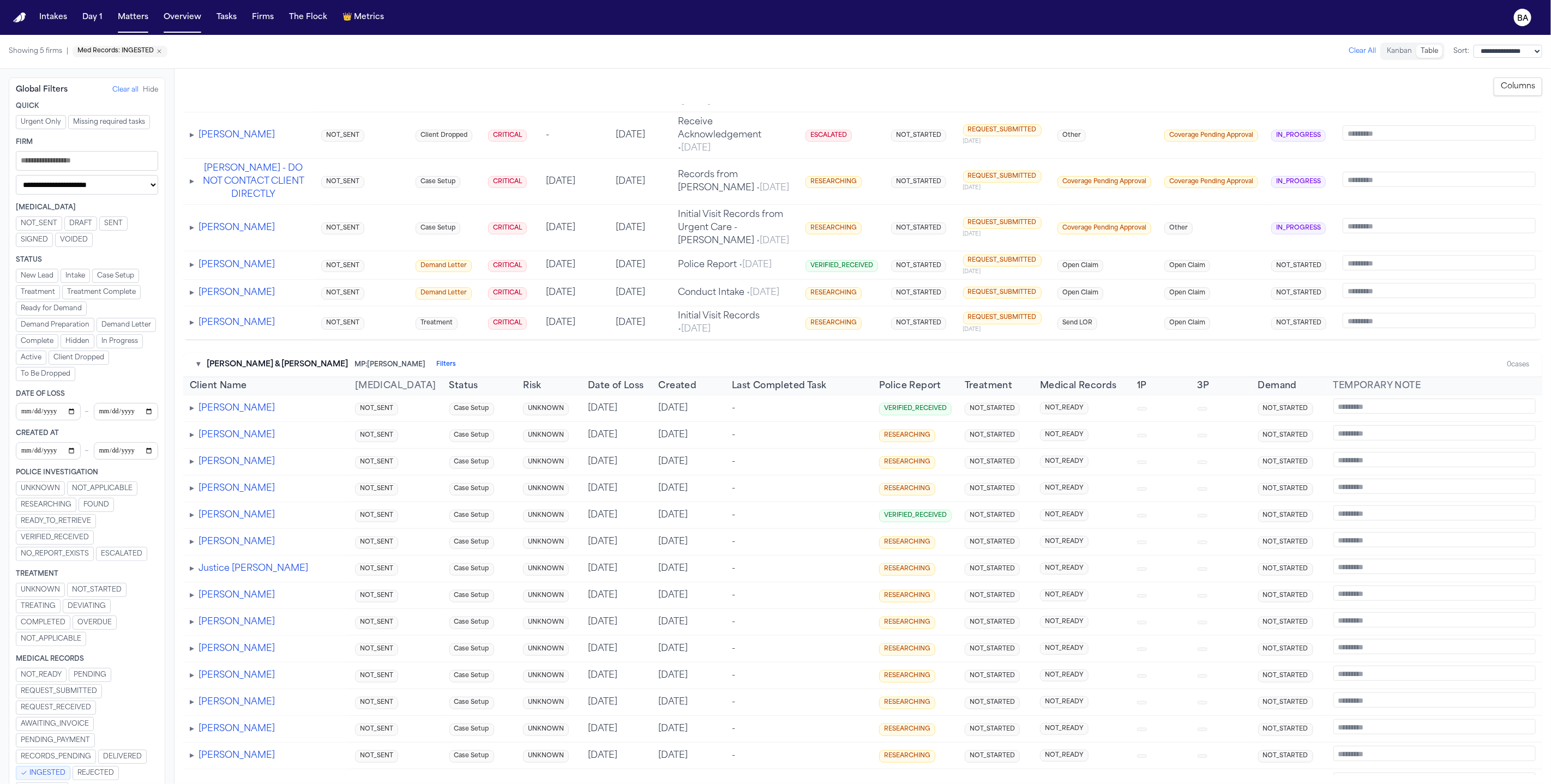
scroll to position [581, 0]
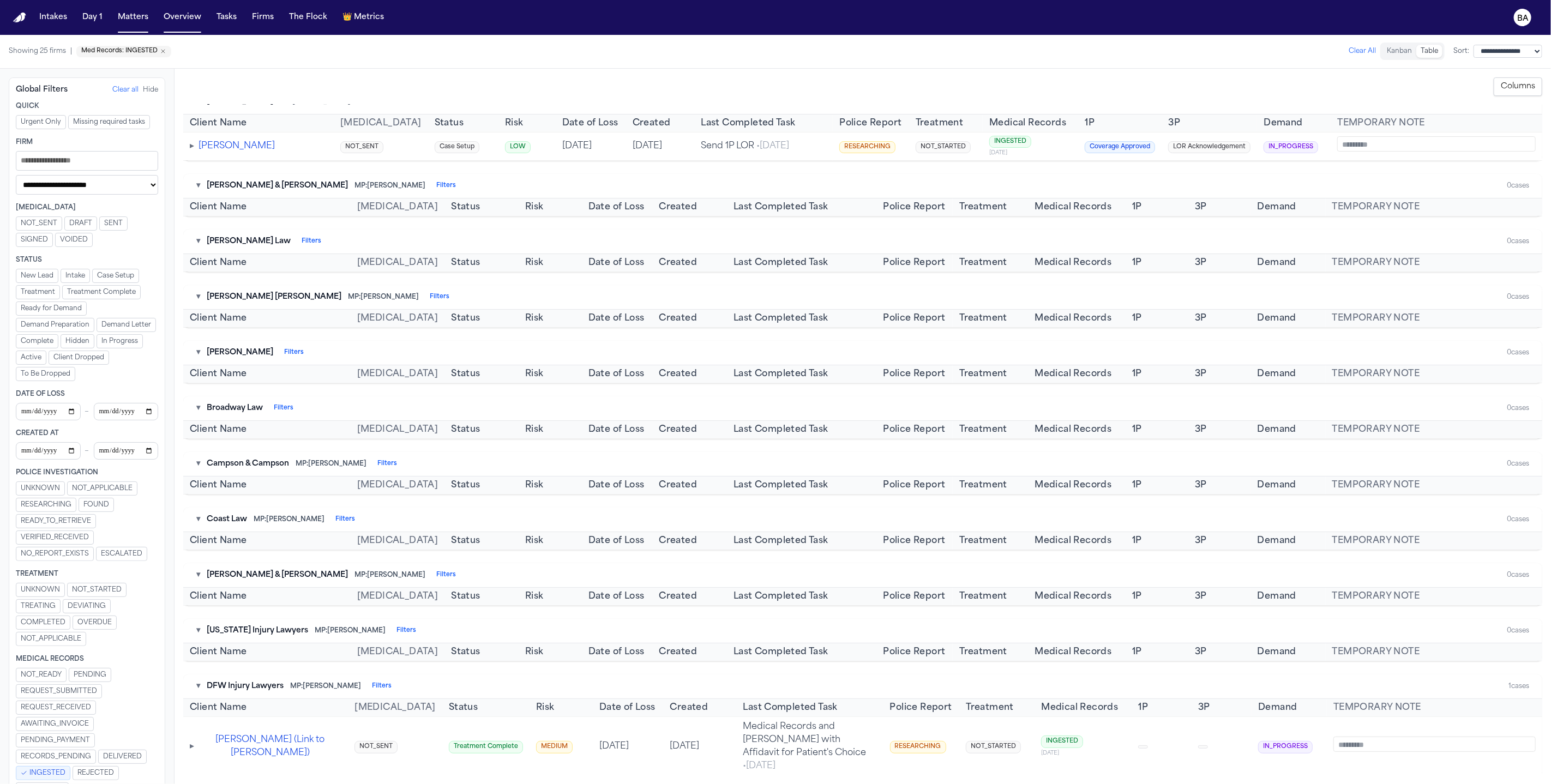
scroll to position [22, 0]
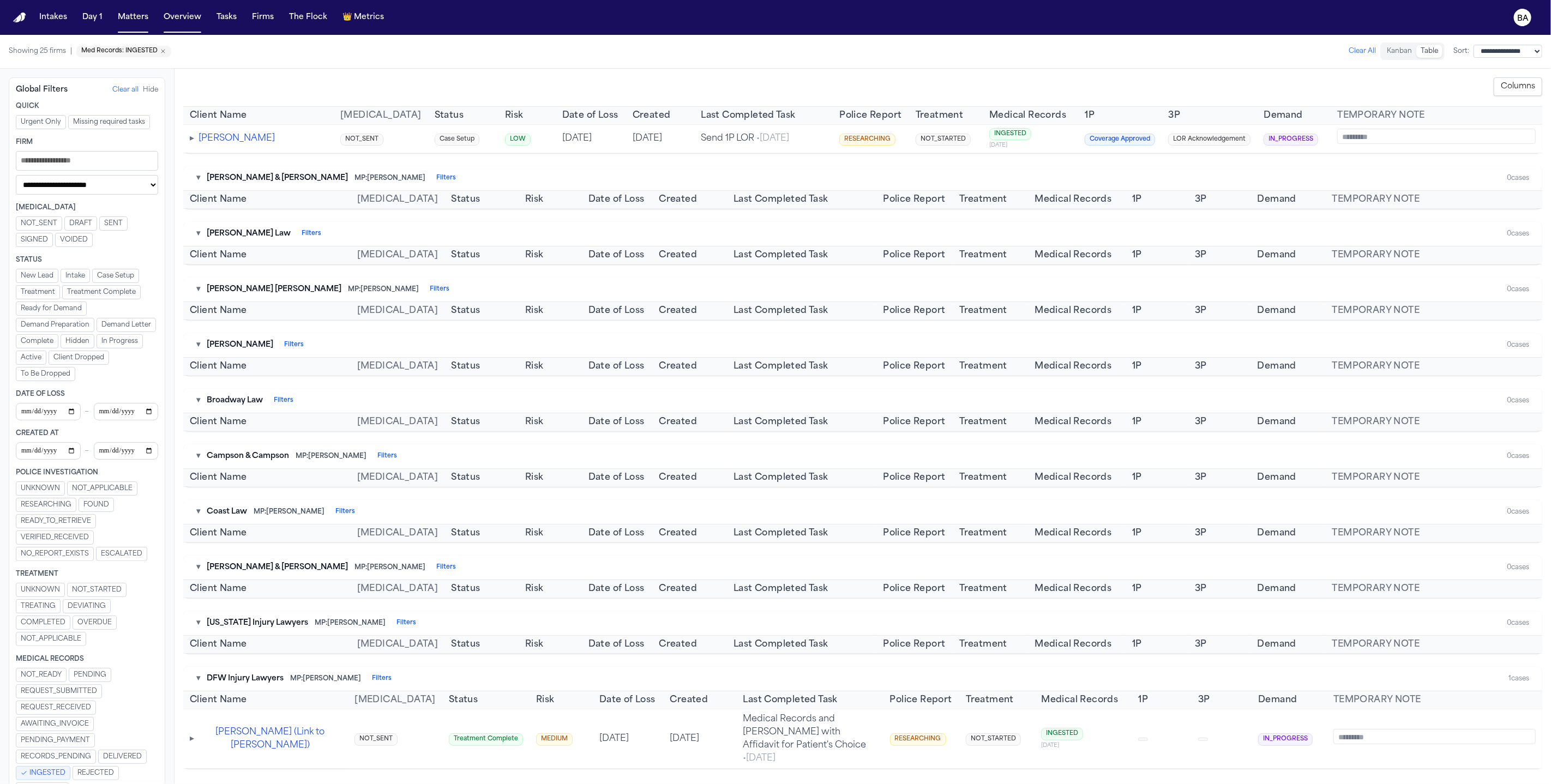
click at [43, 769] on span "INGESTED" at bounding box center [47, 773] width 36 height 9
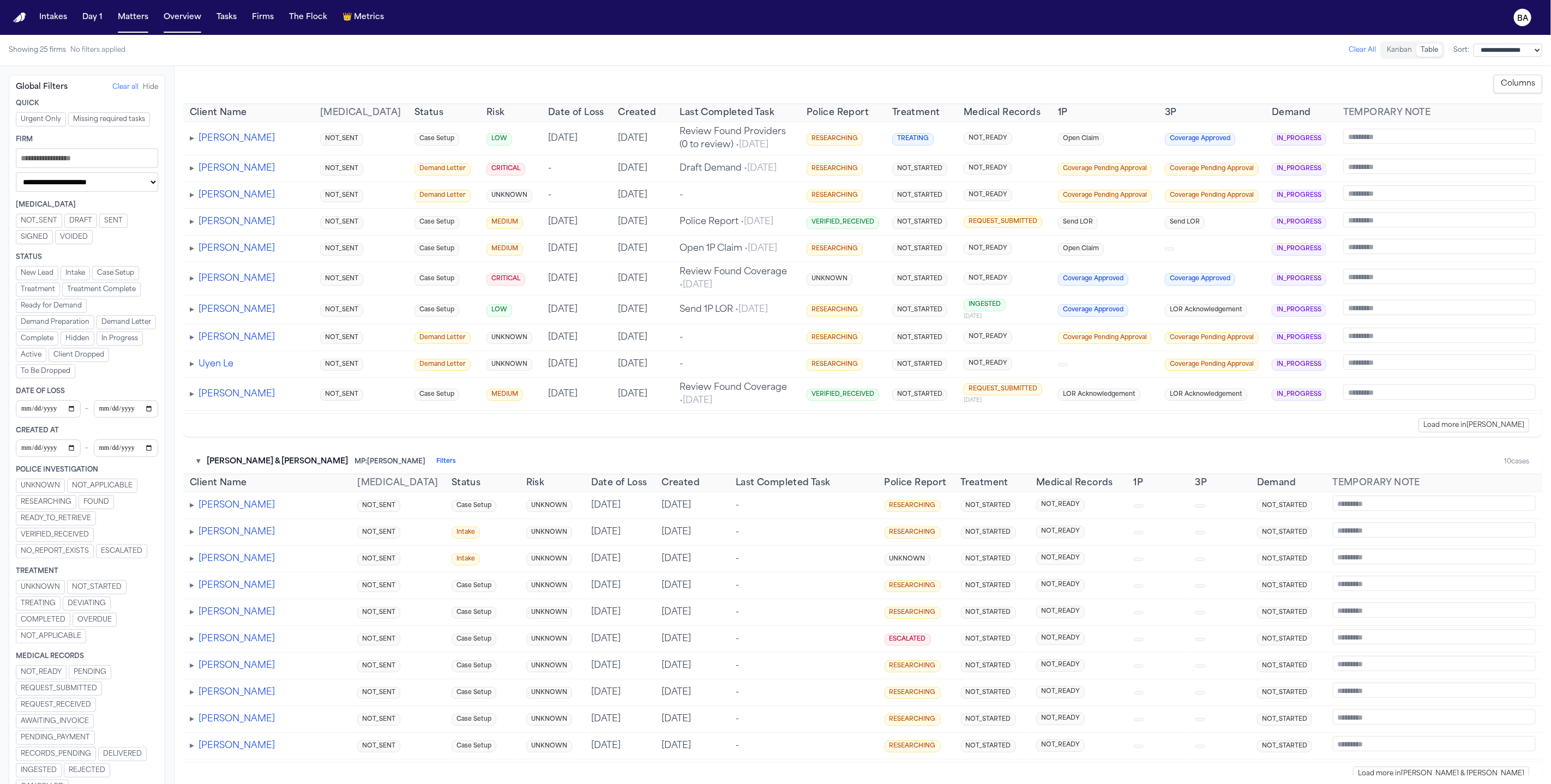
click at [41, 599] on span "TREATING" at bounding box center [38, 604] width 35 height 9
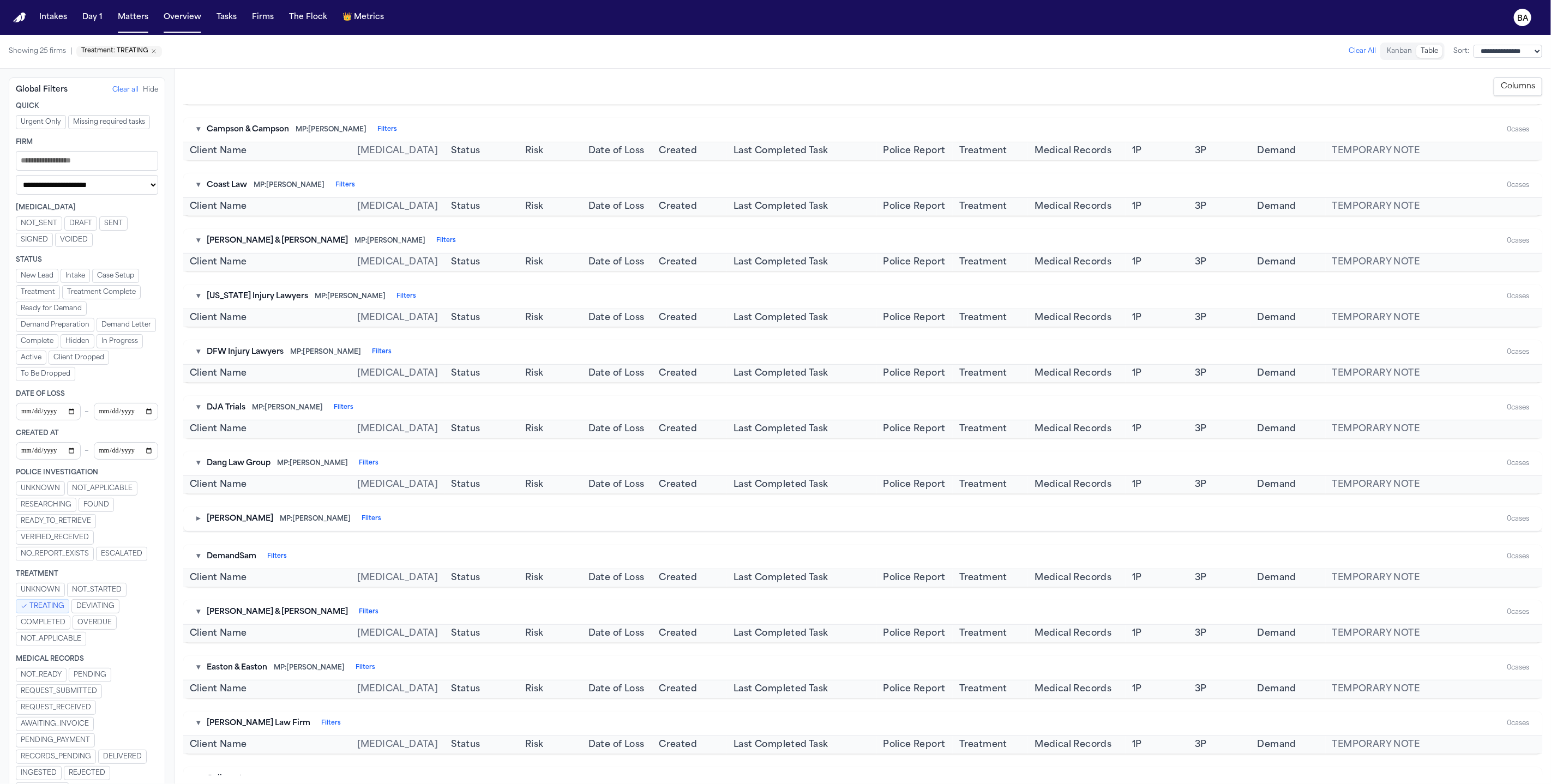
scroll to position [690, 0]
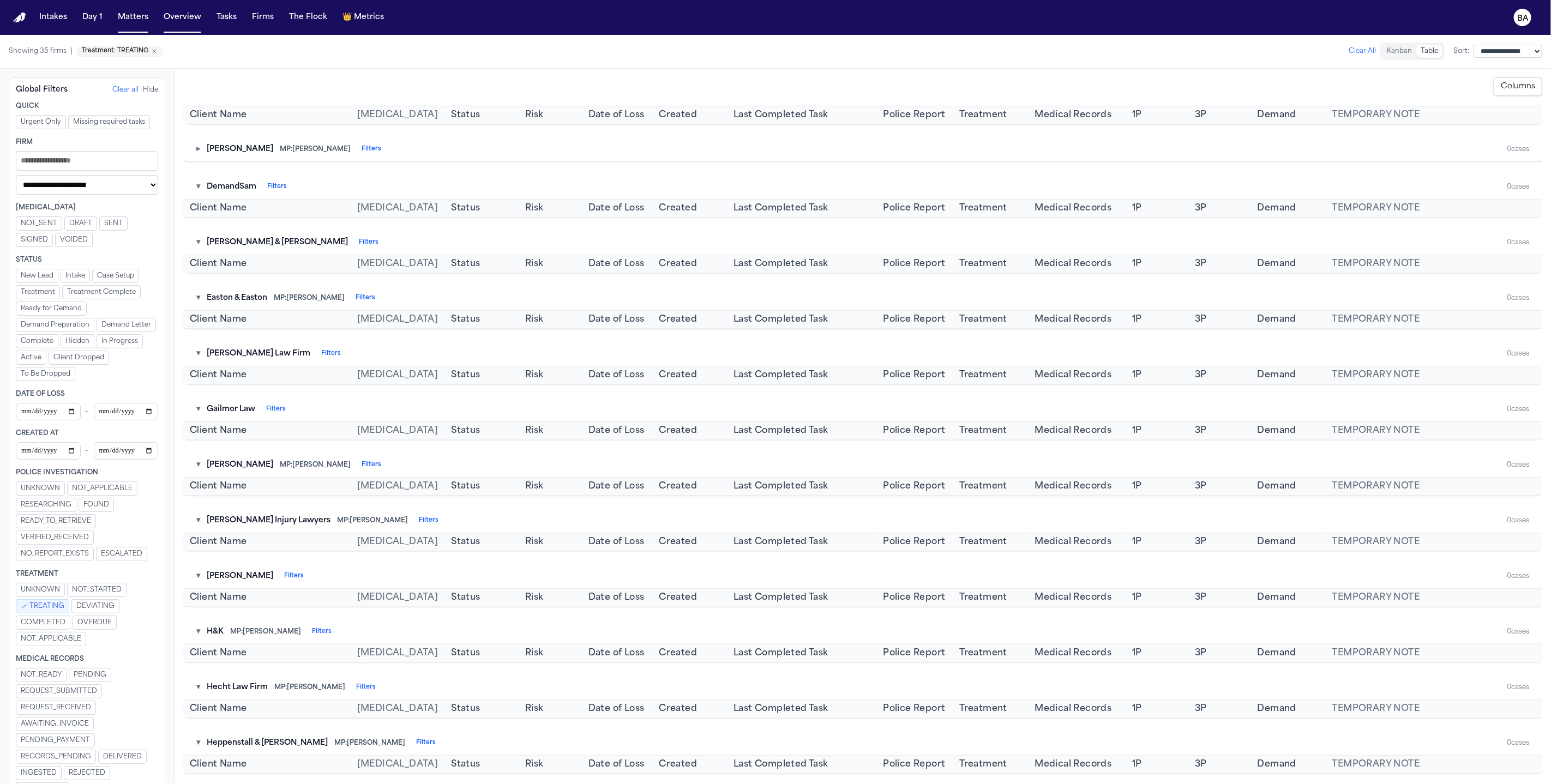
click at [50, 602] on span "TREATING" at bounding box center [46, 606] width 35 height 9
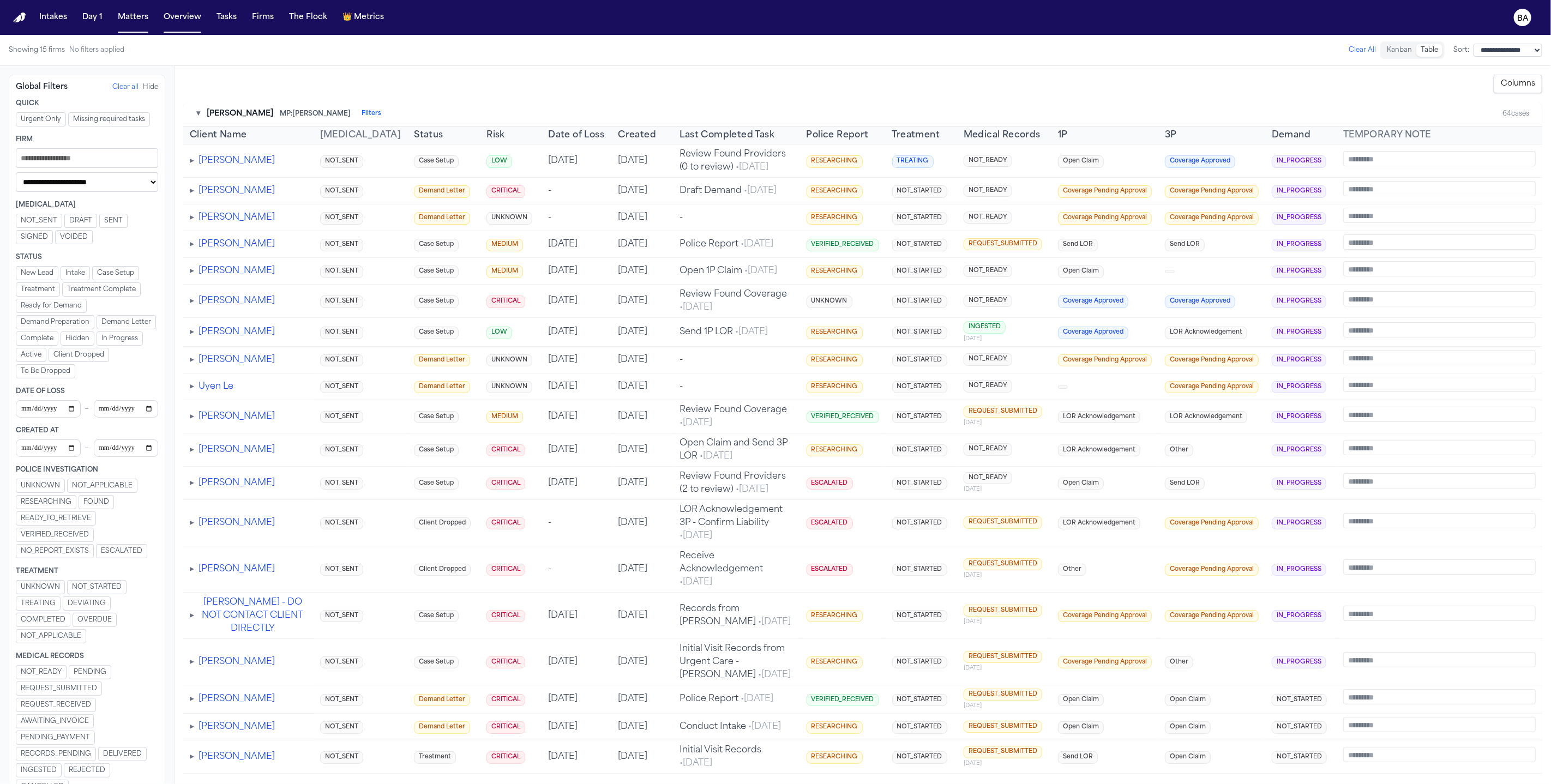
click at [61, 616] on span "COMPLETED" at bounding box center [43, 620] width 45 height 9
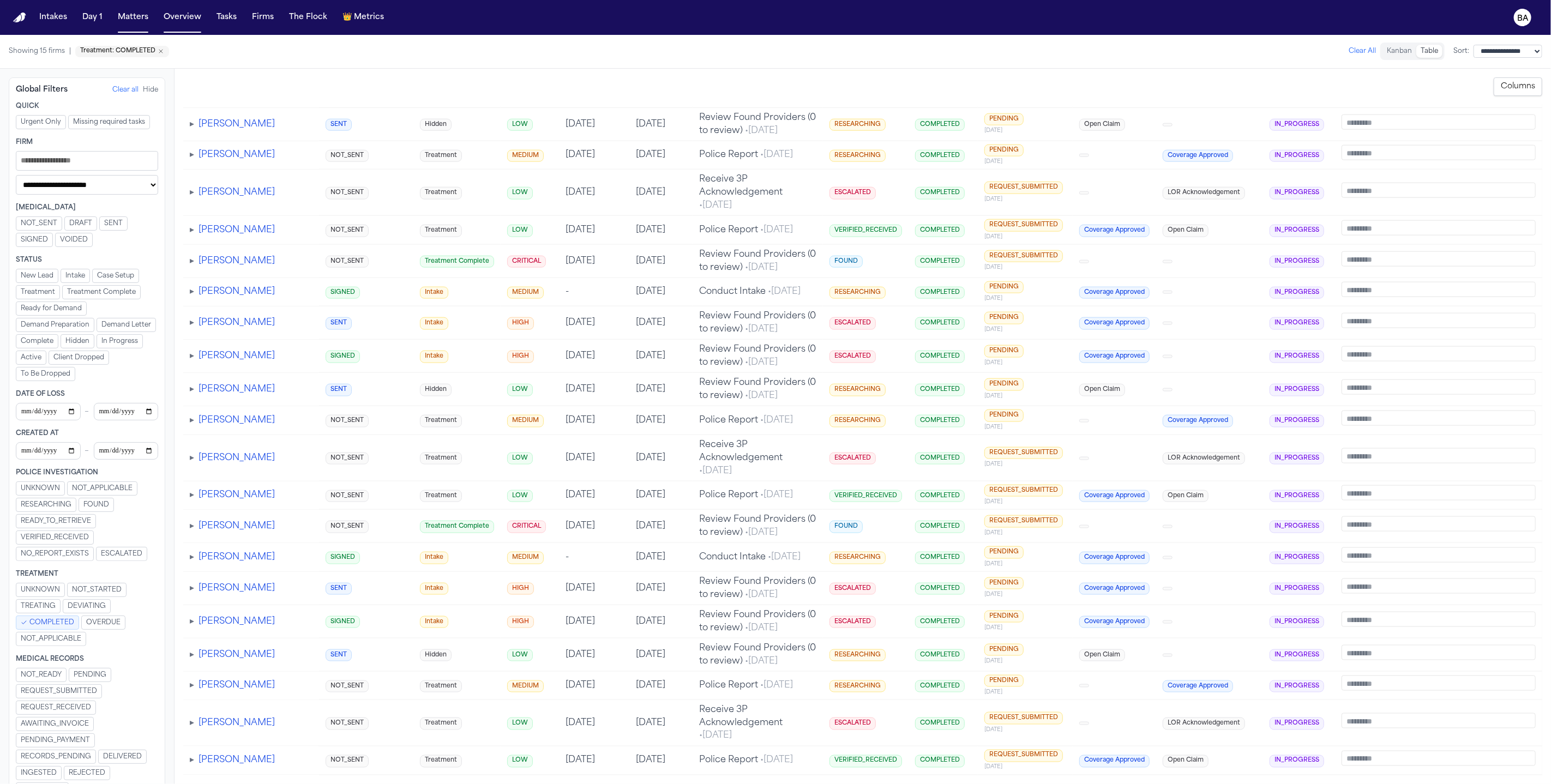
scroll to position [1290, 0]
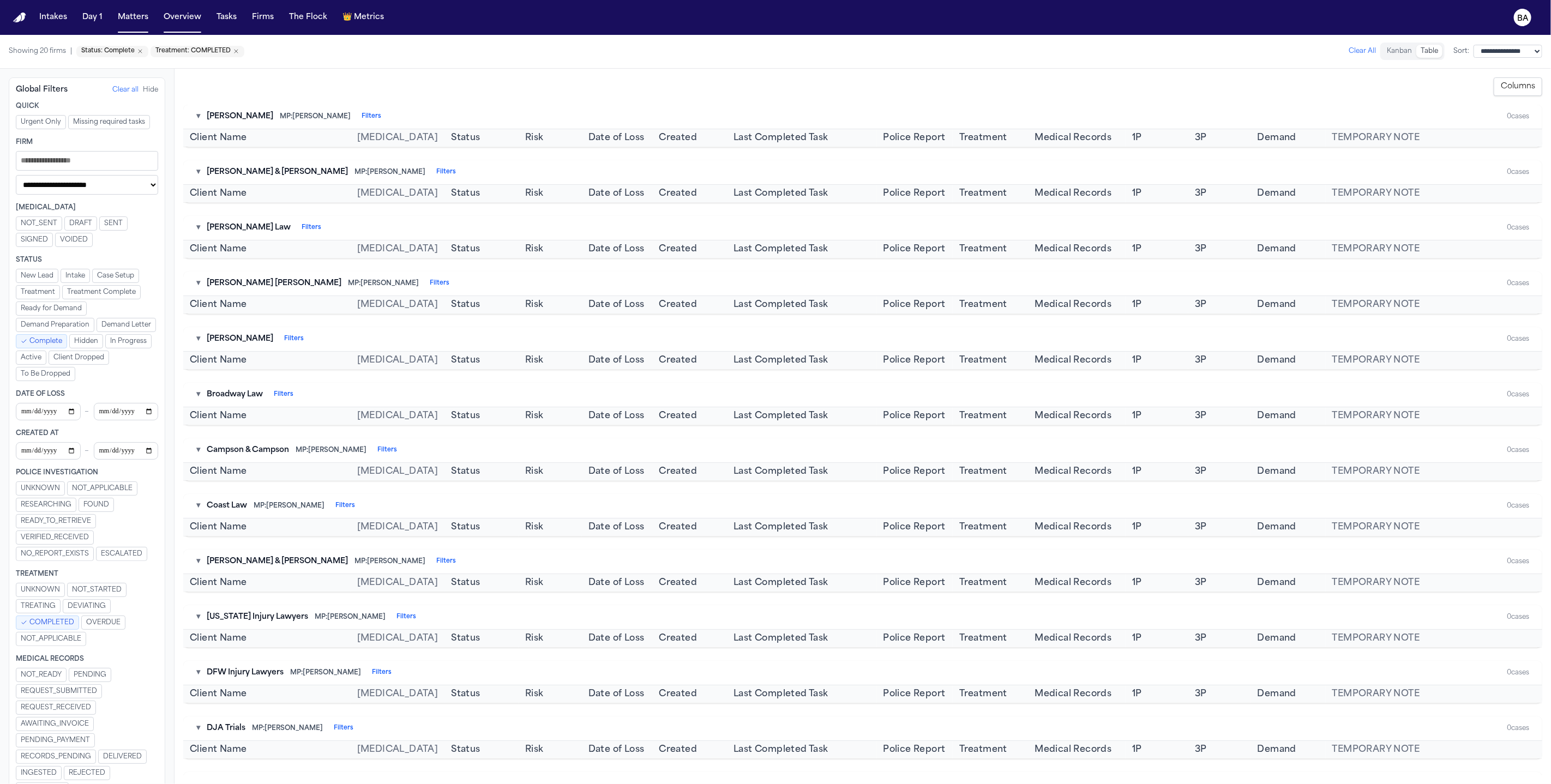
click at [70, 618] on span "COMPLETED" at bounding box center [51, 623] width 45 height 9
click at [62, 339] on span "Complete" at bounding box center [46, 341] width 33 height 9
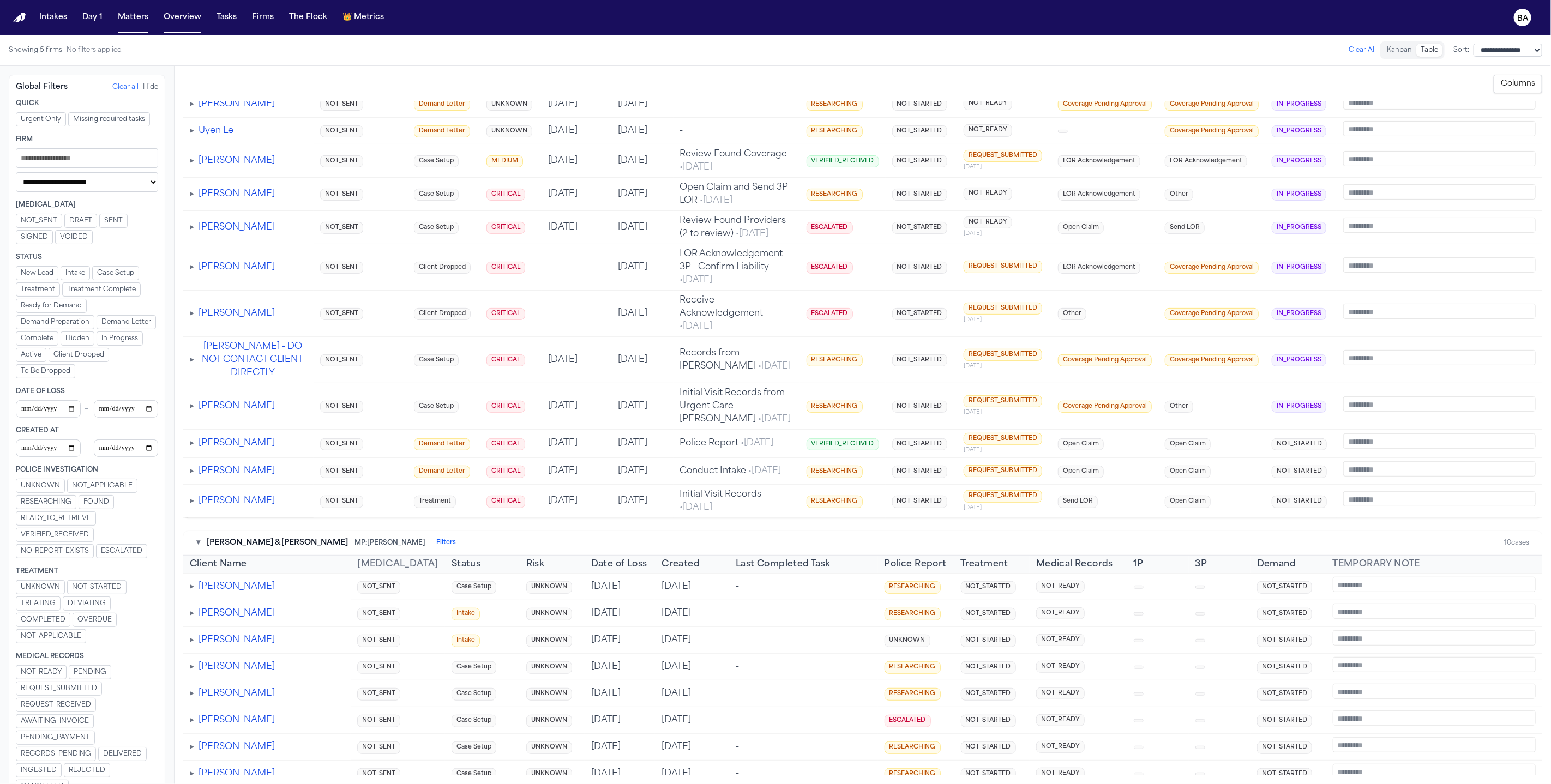
scroll to position [337, 0]
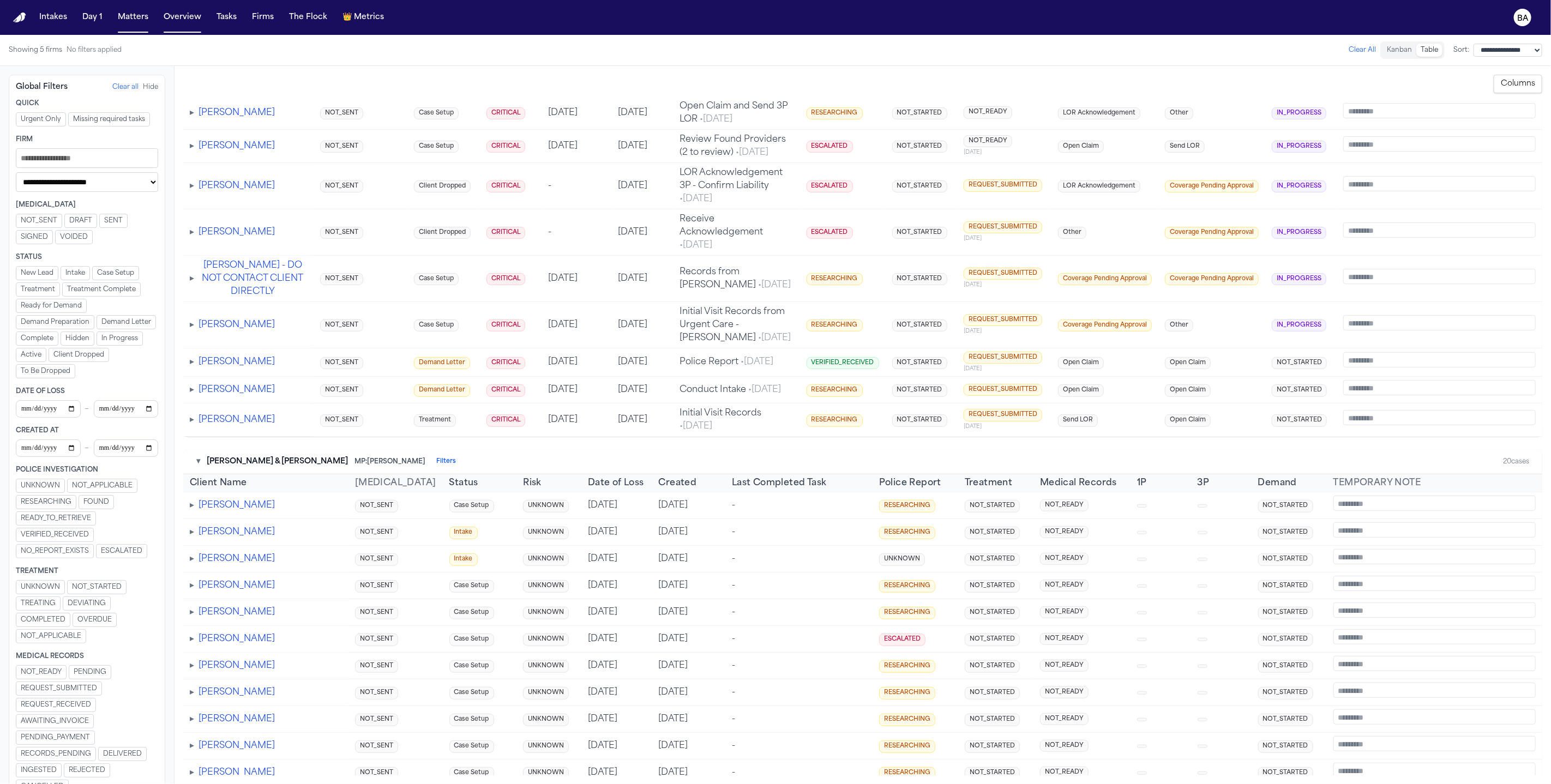
click at [101, 327] on span "Demand Letter" at bounding box center [126, 322] width 49 height 9
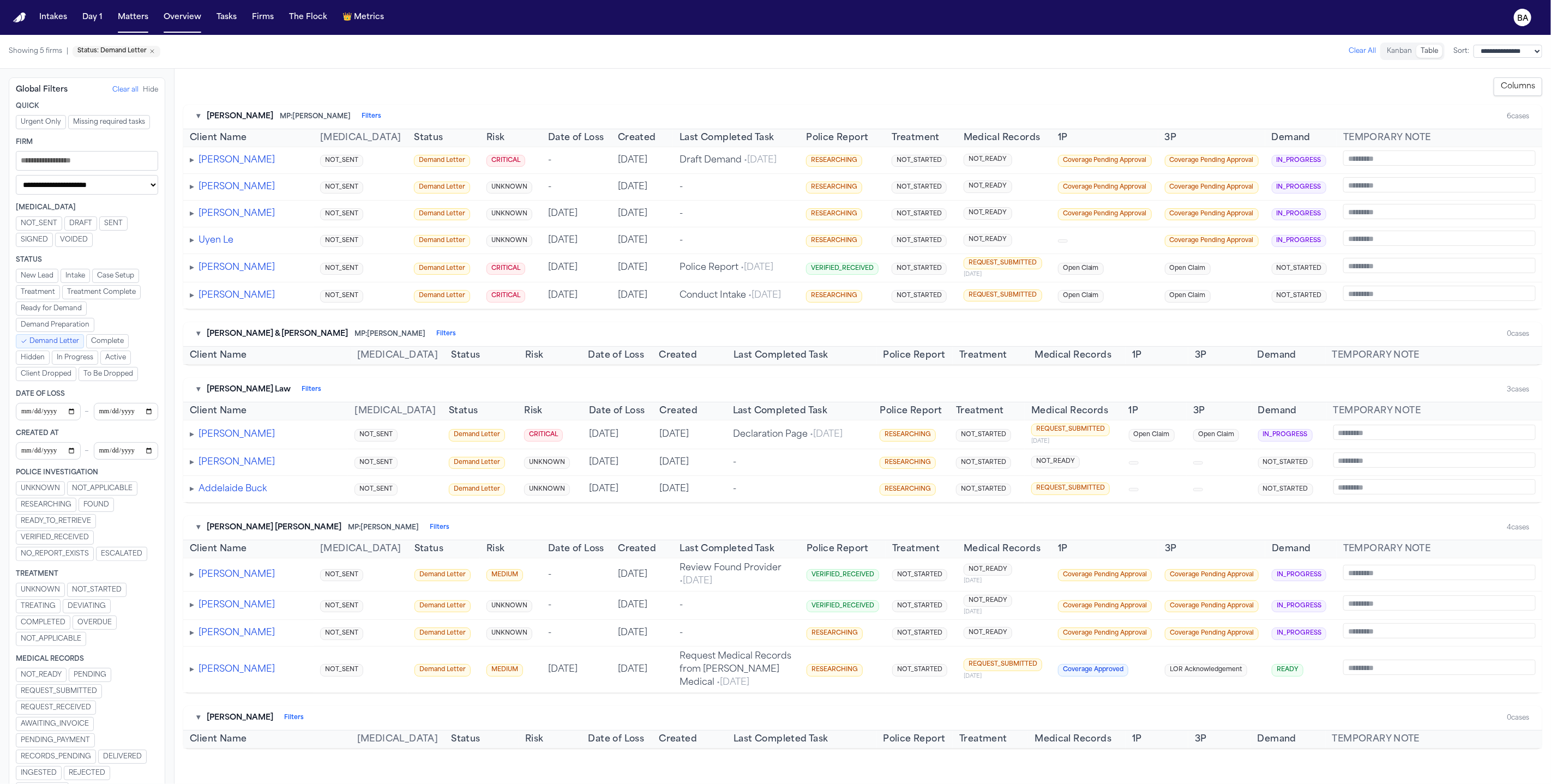
scroll to position [0, 0]
click at [197, 161] on div "▸ Natalia Pinch" at bounding box center [248, 160] width 117 height 13
click at [191, 164] on span "▸" at bounding box center [192, 160] width 4 height 9
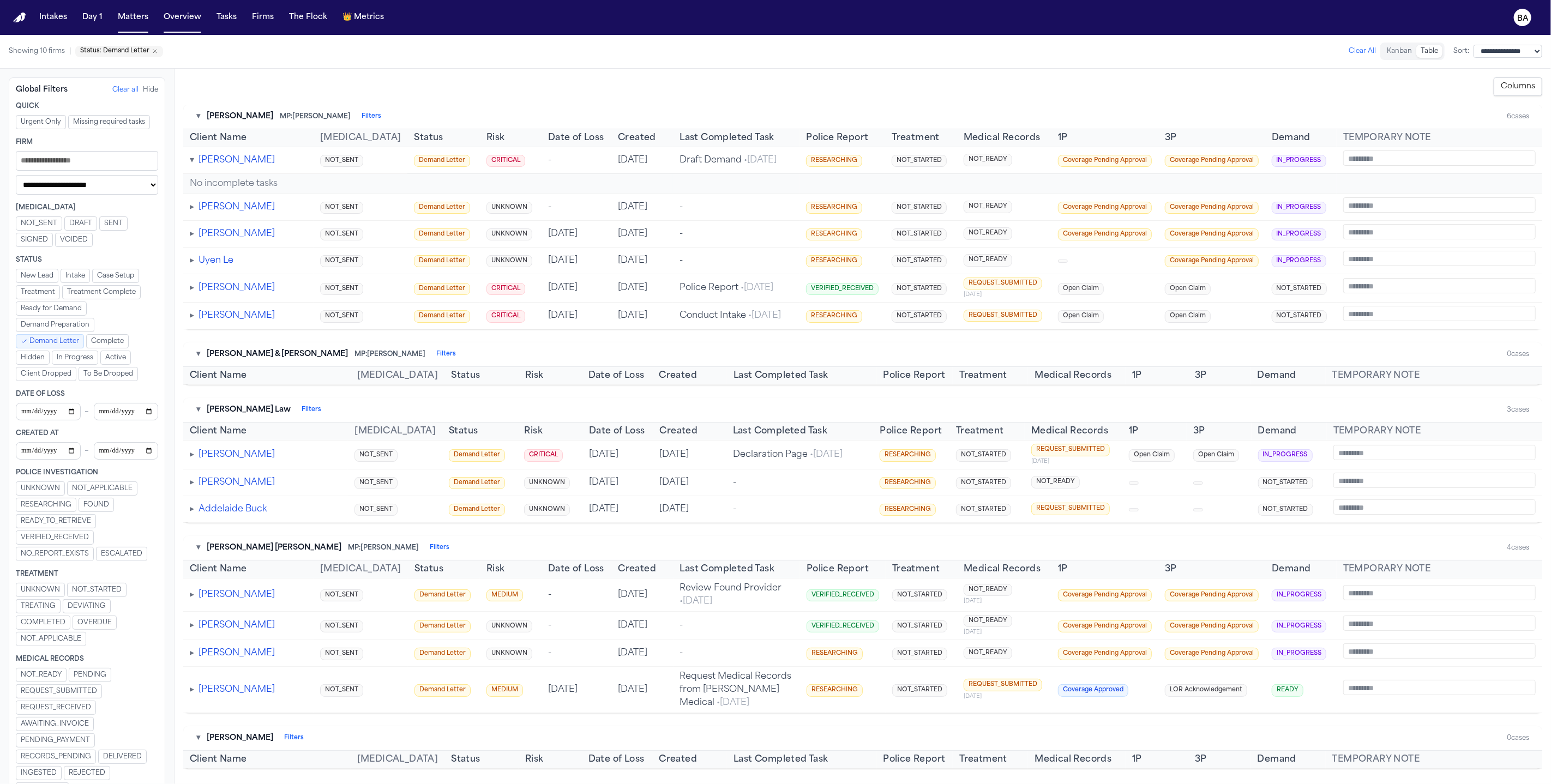
click at [191, 165] on span "▾" at bounding box center [192, 160] width 4 height 9
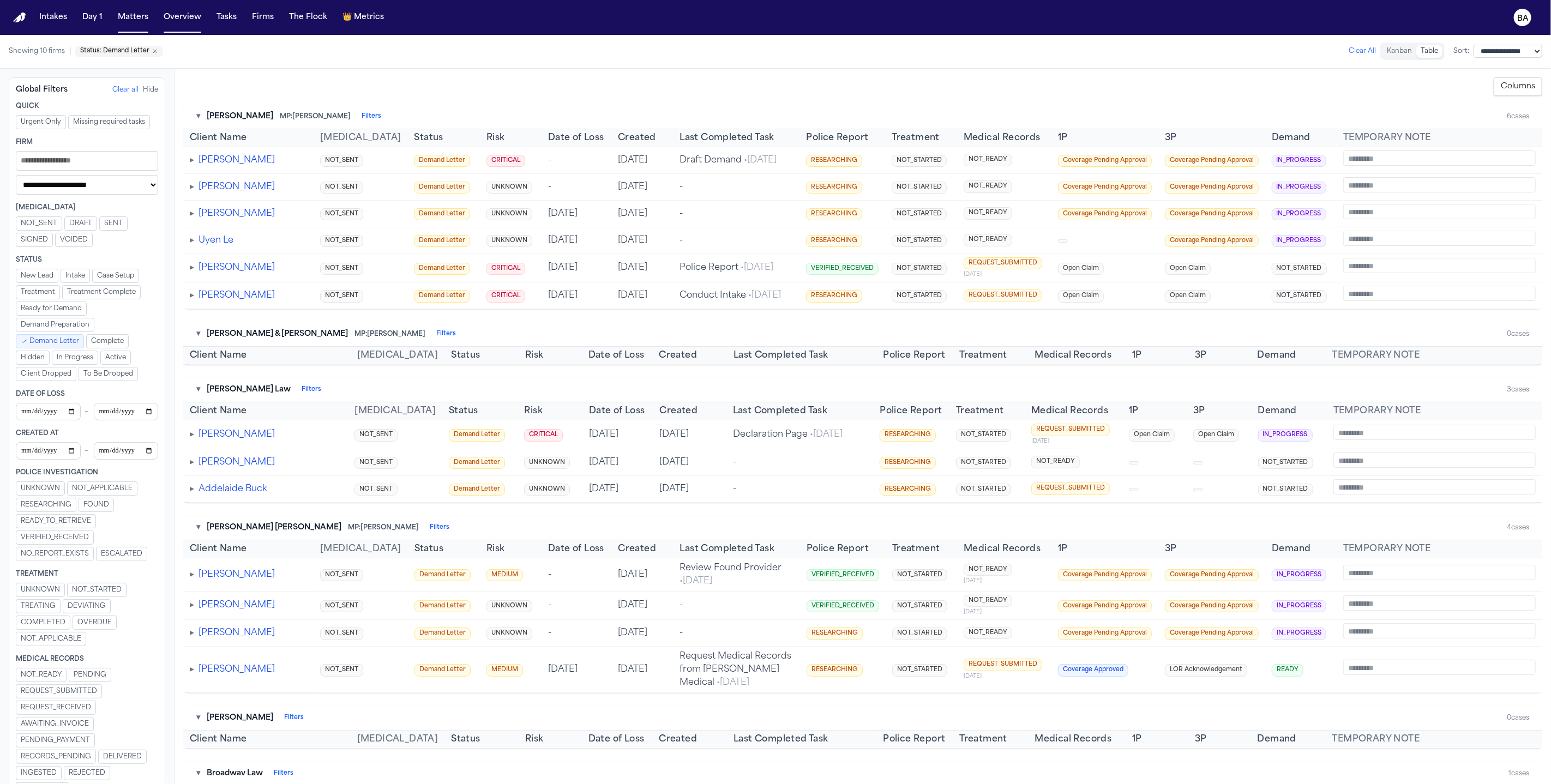
click at [194, 192] on div "▸ Marilou Dilan" at bounding box center [248, 187] width 117 height 13
click at [191, 191] on span "▸" at bounding box center [192, 187] width 4 height 9
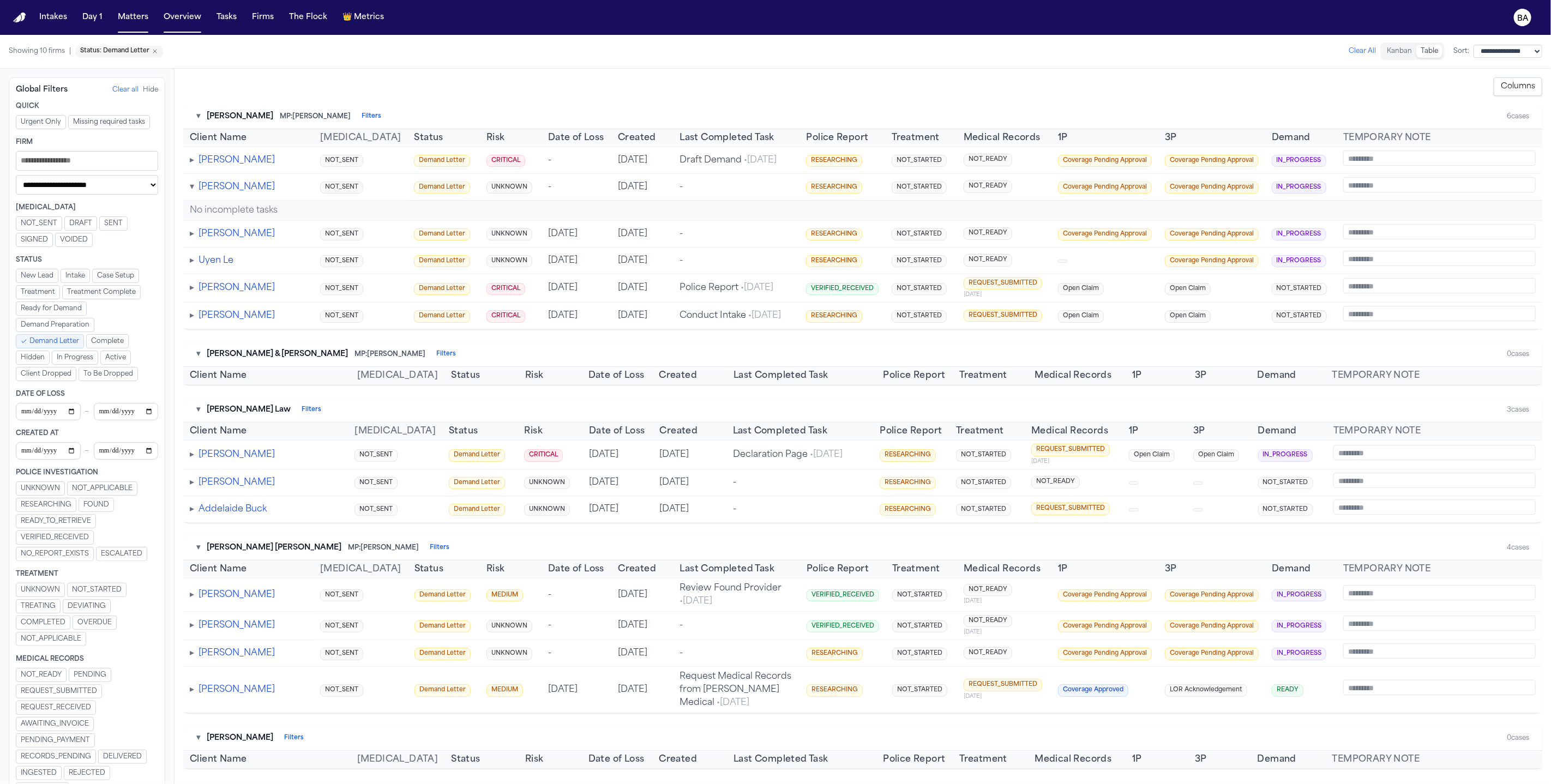
click at [188, 239] on td "▸ Michelle Velotta" at bounding box center [248, 234] width 130 height 27
click at [191, 238] on span "▸" at bounding box center [192, 234] width 4 height 9
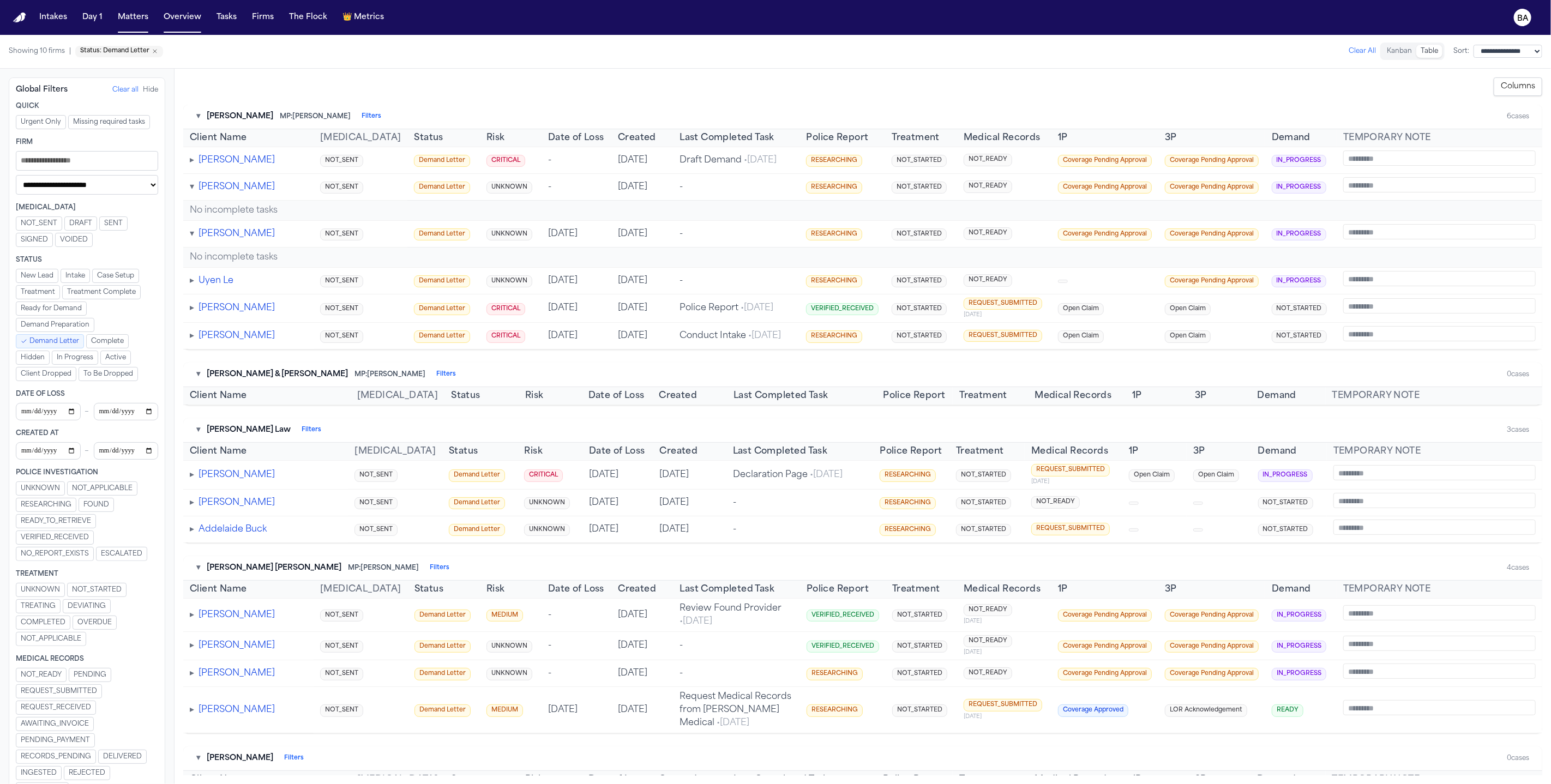
click at [191, 285] on span "▸" at bounding box center [192, 281] width 4 height 9
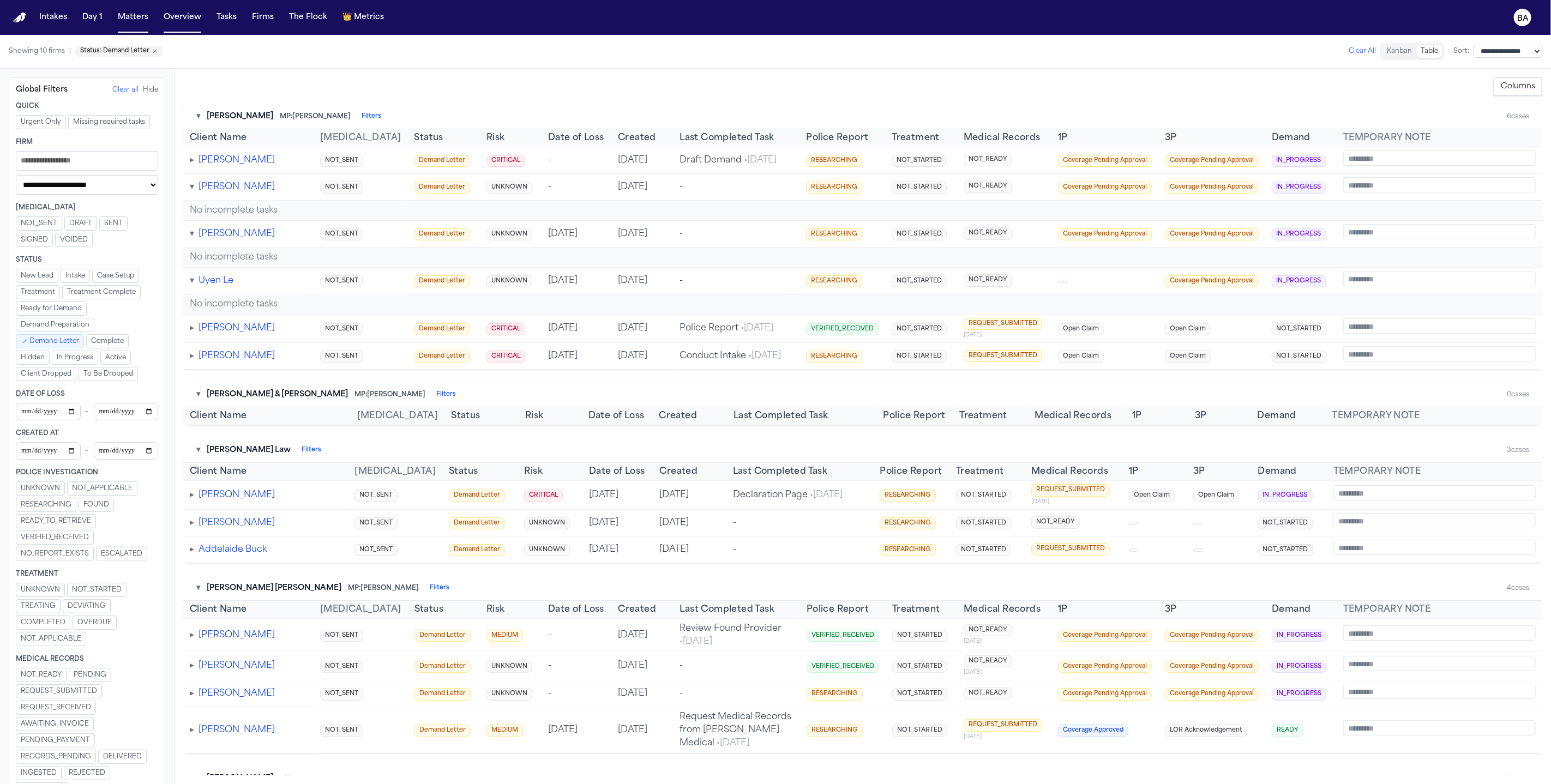
click at [194, 335] on div "▸ Amarpreet Purewal" at bounding box center [248, 328] width 117 height 13
click at [190, 332] on span "▸" at bounding box center [192, 328] width 4 height 9
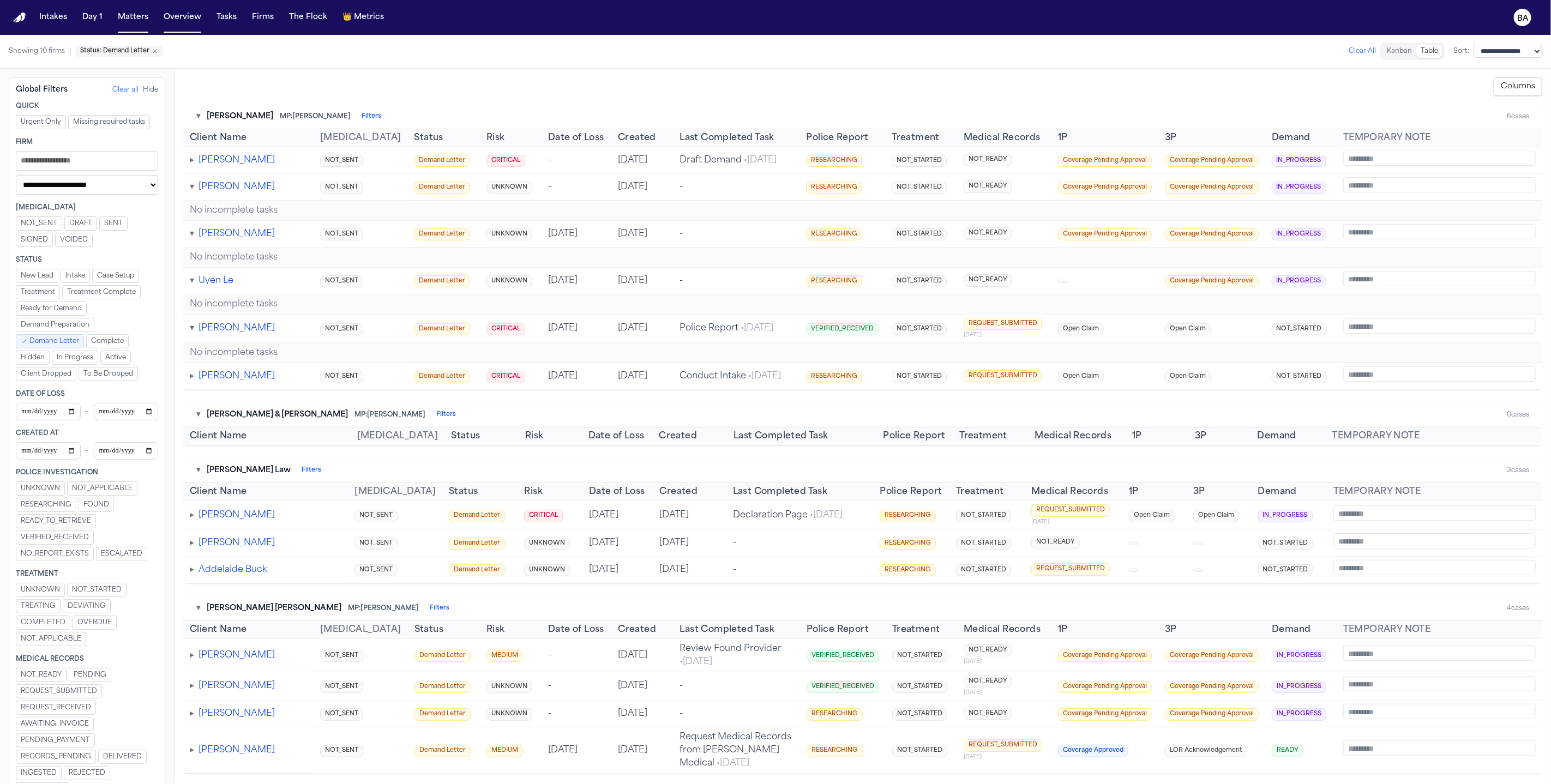
click at [193, 381] on span "▸" at bounding box center [192, 376] width 4 height 9
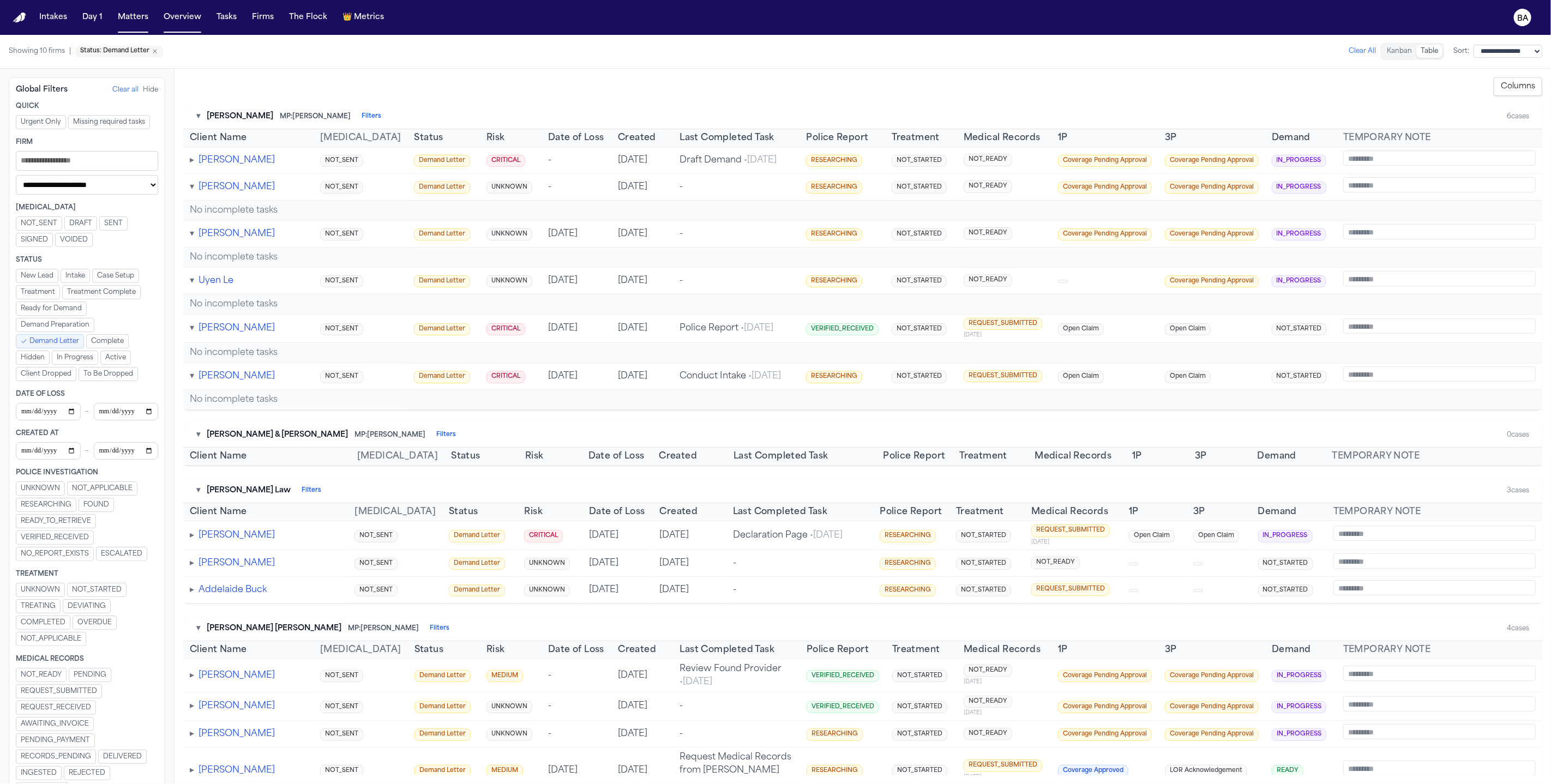
click at [124, 87] on button "Clear all" at bounding box center [125, 90] width 26 height 9
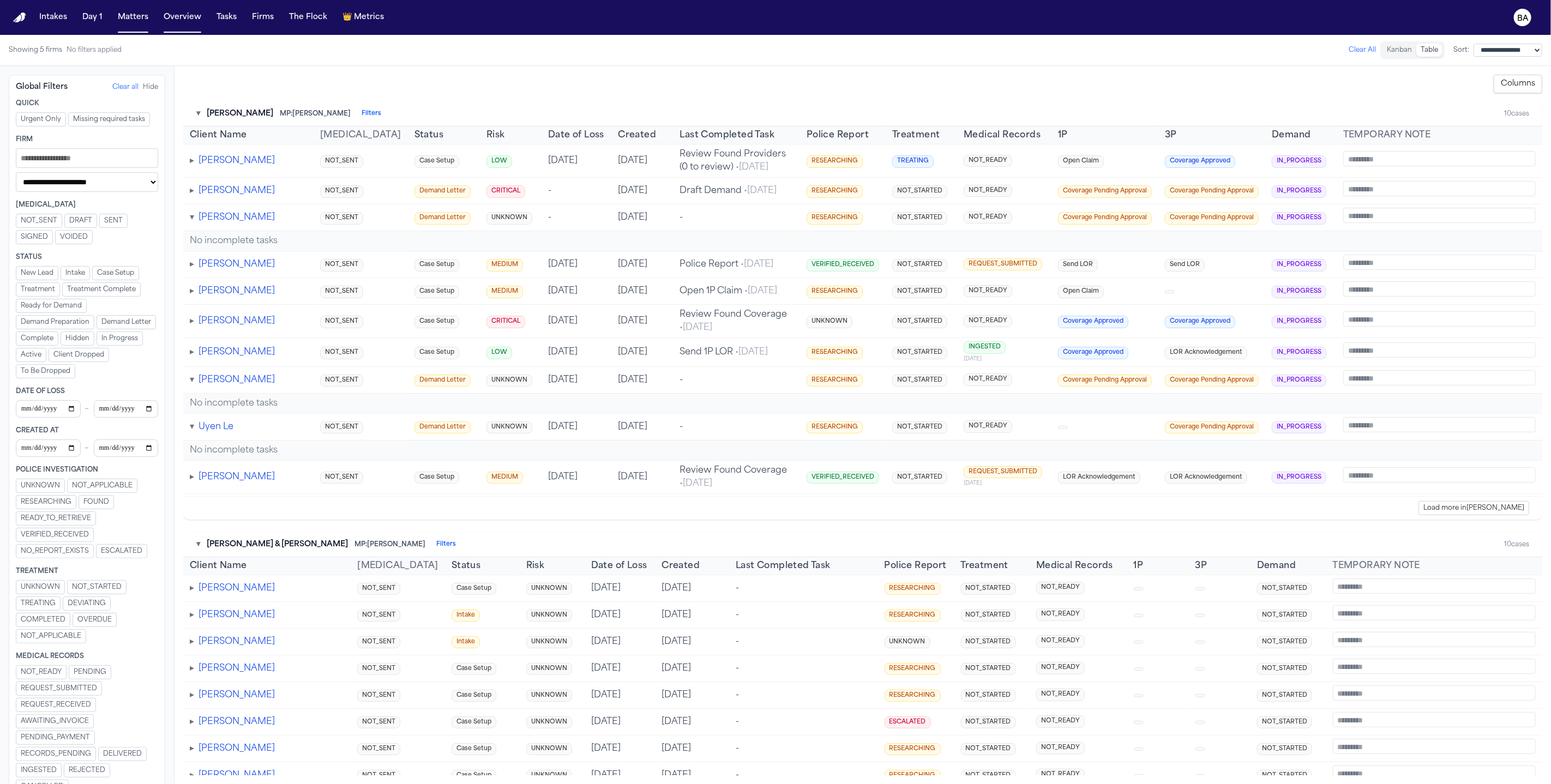
click at [193, 163] on span "▸" at bounding box center [192, 161] width 4 height 9
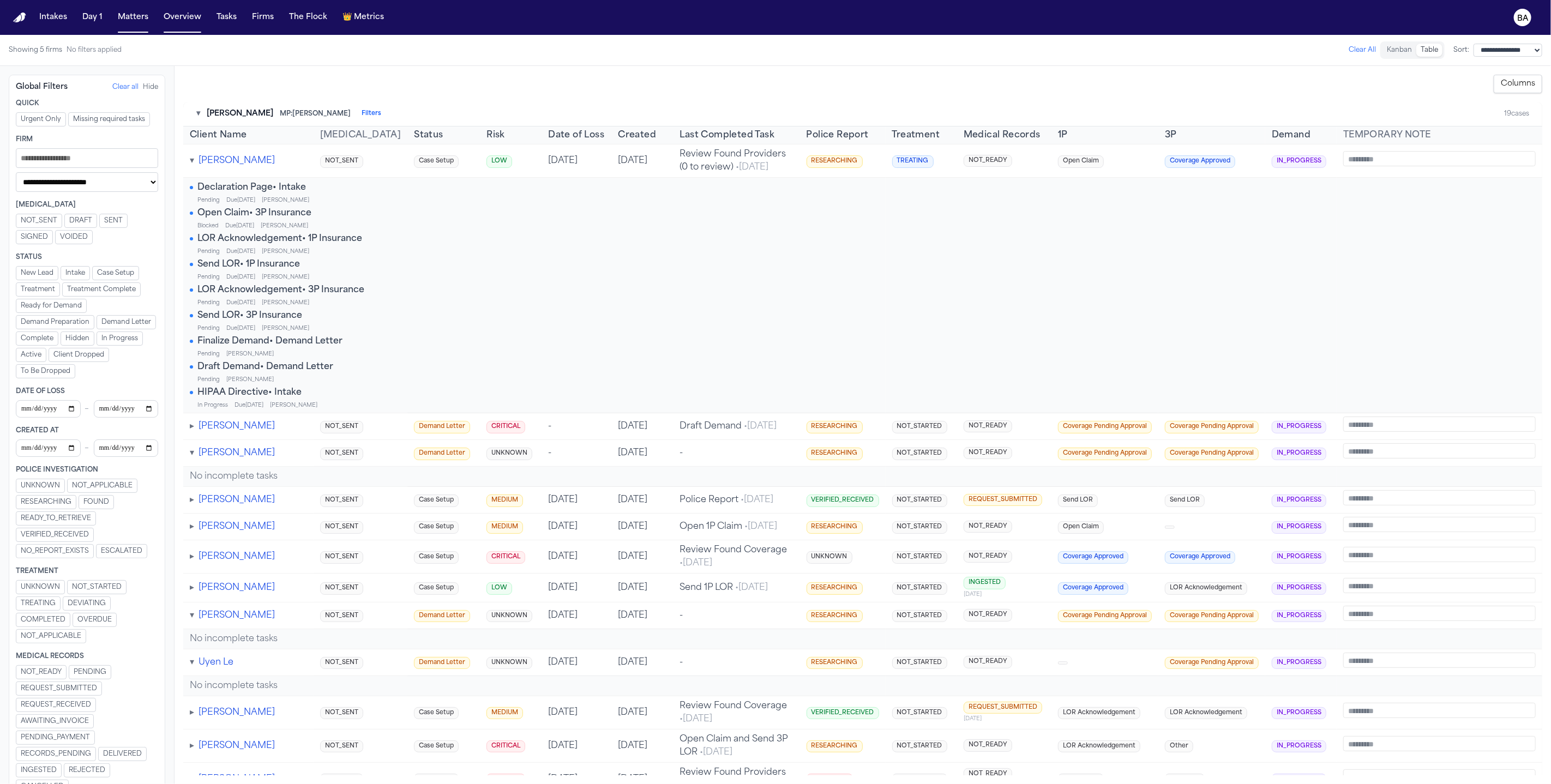
click at [278, 296] on span "LOR Acknowledgement • 3P Insurance" at bounding box center [281, 290] width 167 height 13
click at [362, 115] on button "Filters" at bounding box center [371, 114] width 20 height 9
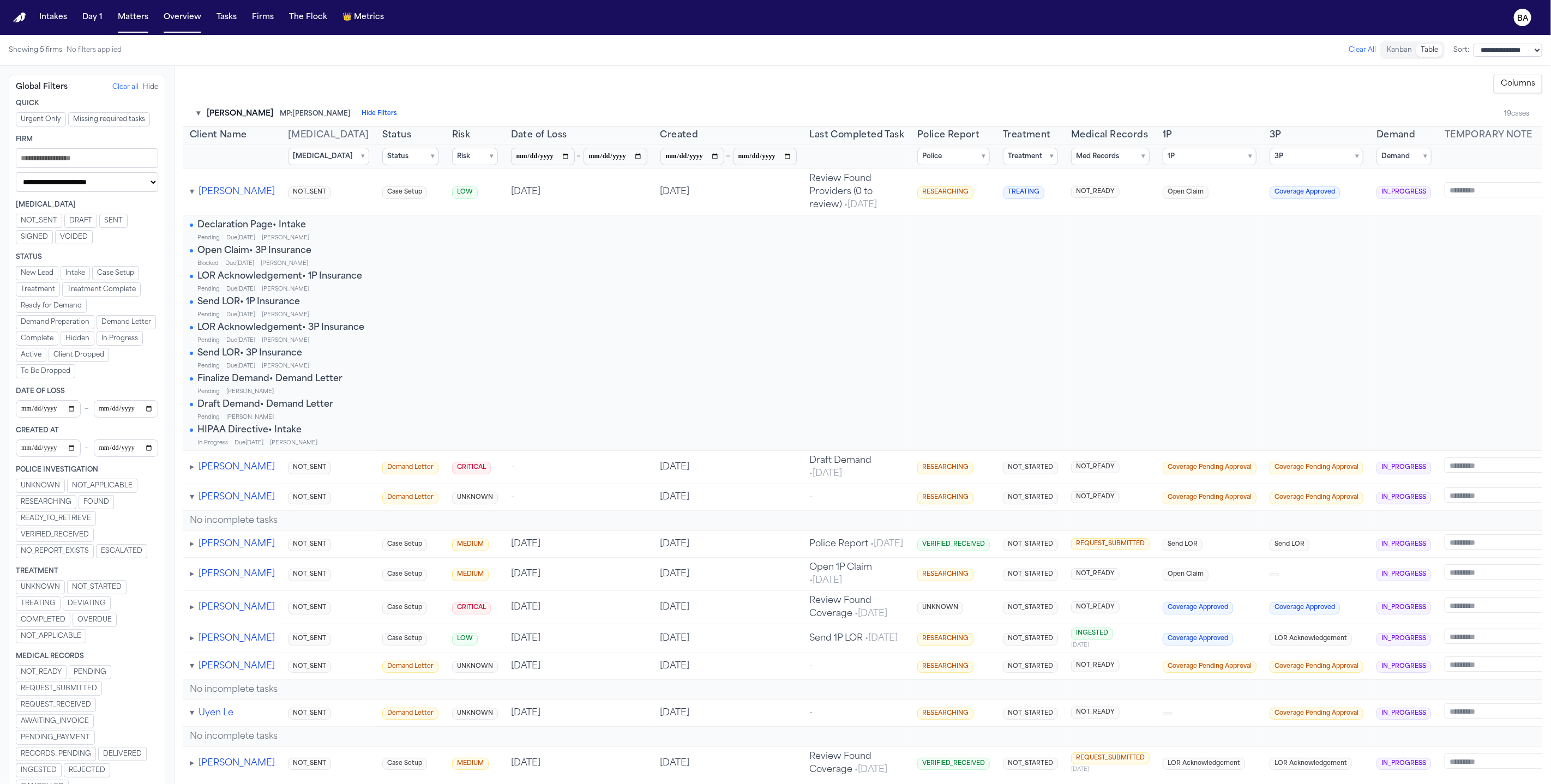
click at [362, 114] on button "Hide Filters" at bounding box center [379, 114] width 35 height 9
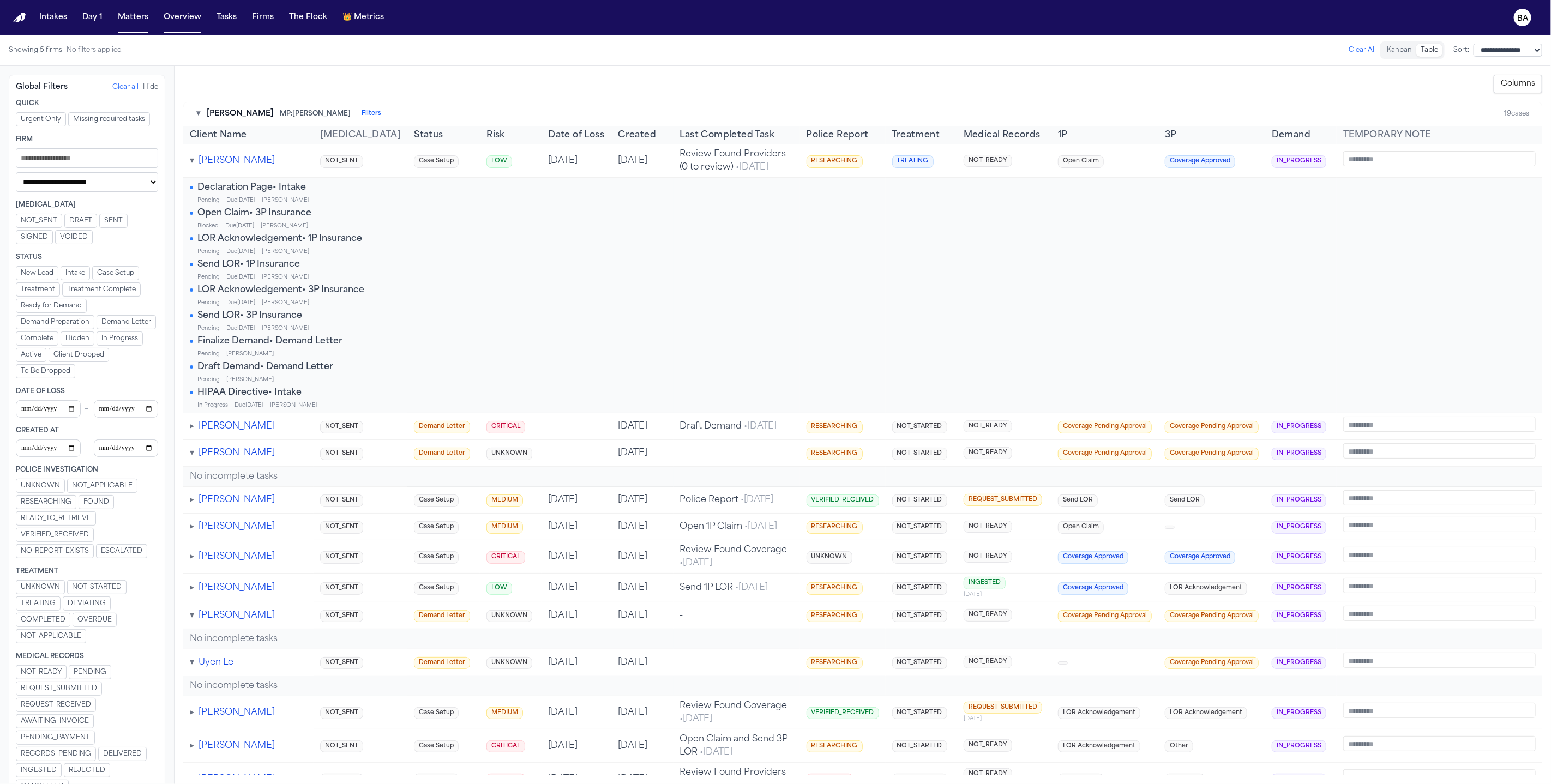
click at [362, 114] on button "Filters" at bounding box center [371, 114] width 20 height 9
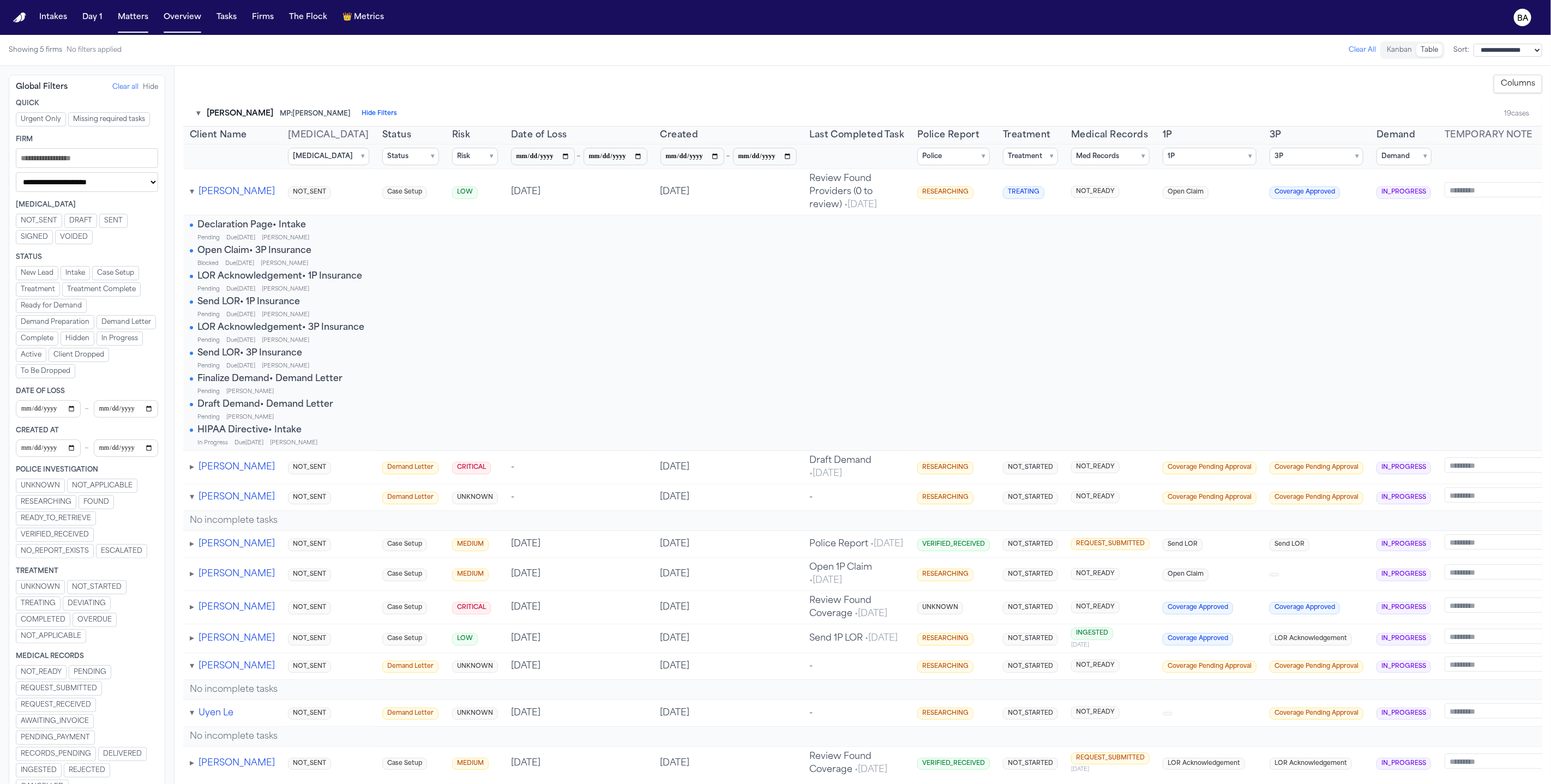
click at [362, 114] on button "Hide Filters" at bounding box center [379, 114] width 35 height 9
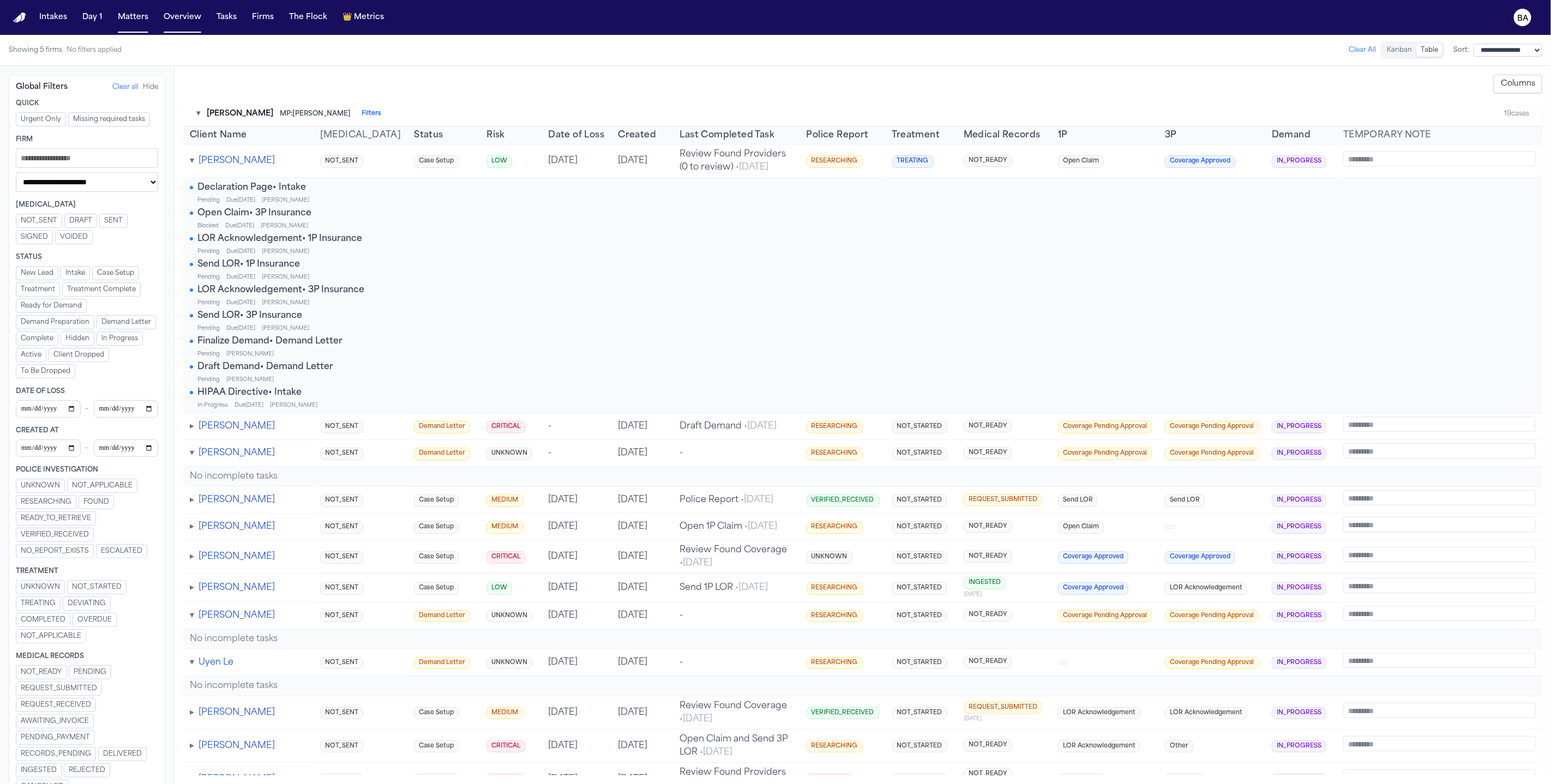
click at [96, 177] on select "**********" at bounding box center [87, 182] width 142 height 20
click at [1487, 48] on select "**********" at bounding box center [1507, 50] width 68 height 13
click at [362, 116] on button "Filters" at bounding box center [371, 114] width 20 height 9
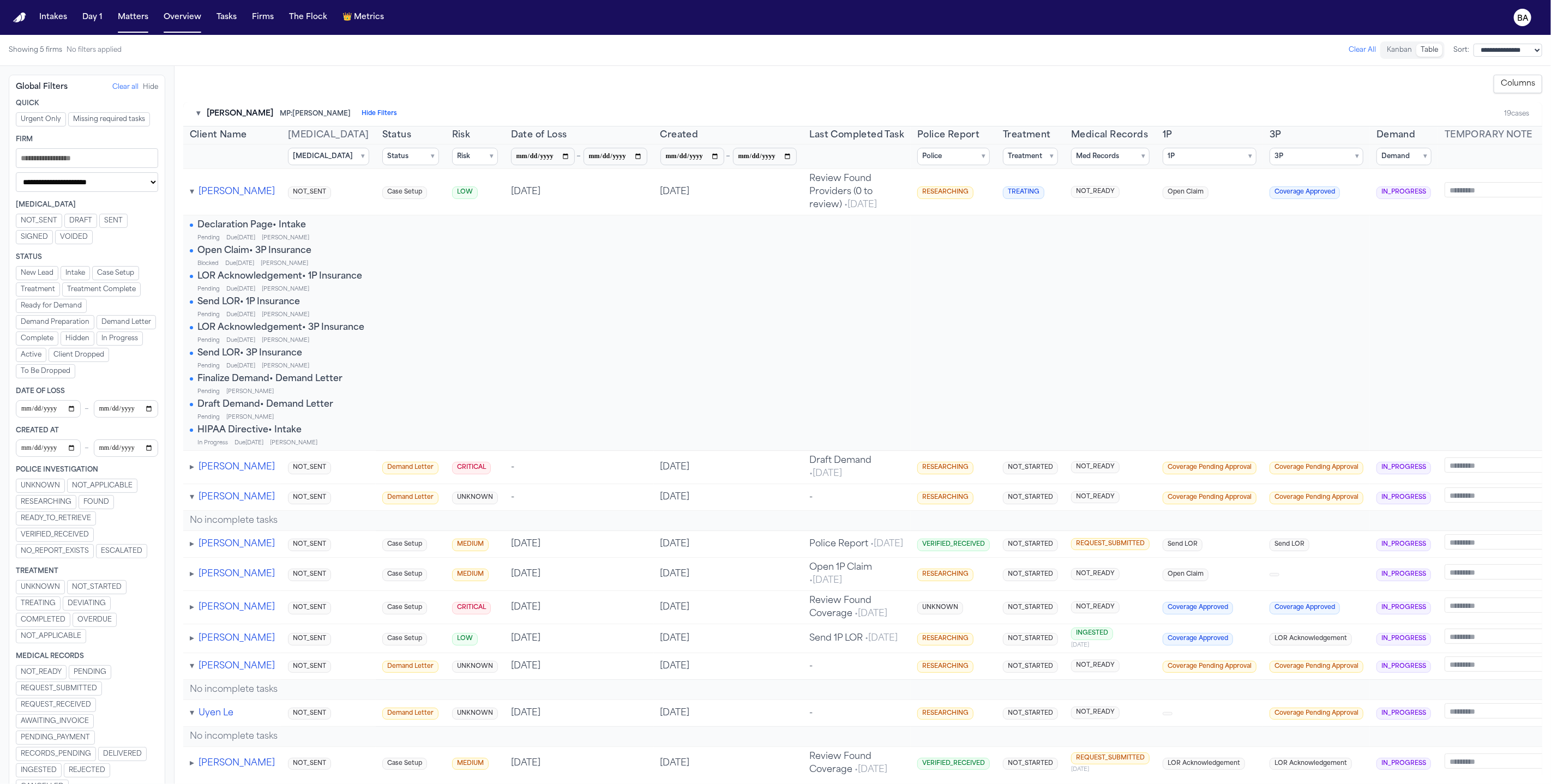
click at [1520, 88] on button "Columns" at bounding box center [1517, 84] width 49 height 18
click at [1462, 125] on label "[MEDICAL_DATA]" at bounding box center [1481, 123] width 112 height 15
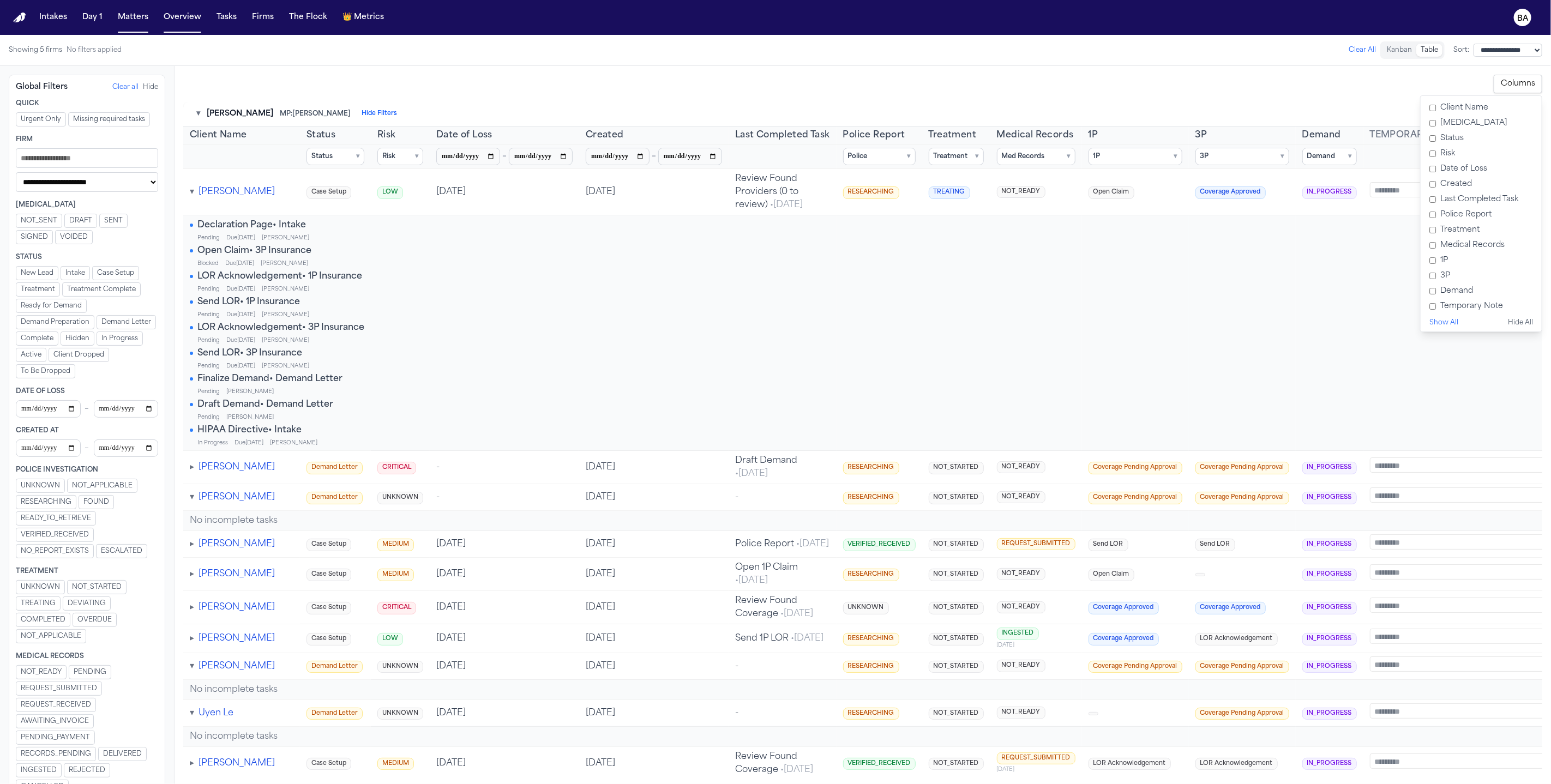
click at [1449, 153] on label "Risk" at bounding box center [1481, 154] width 112 height 15
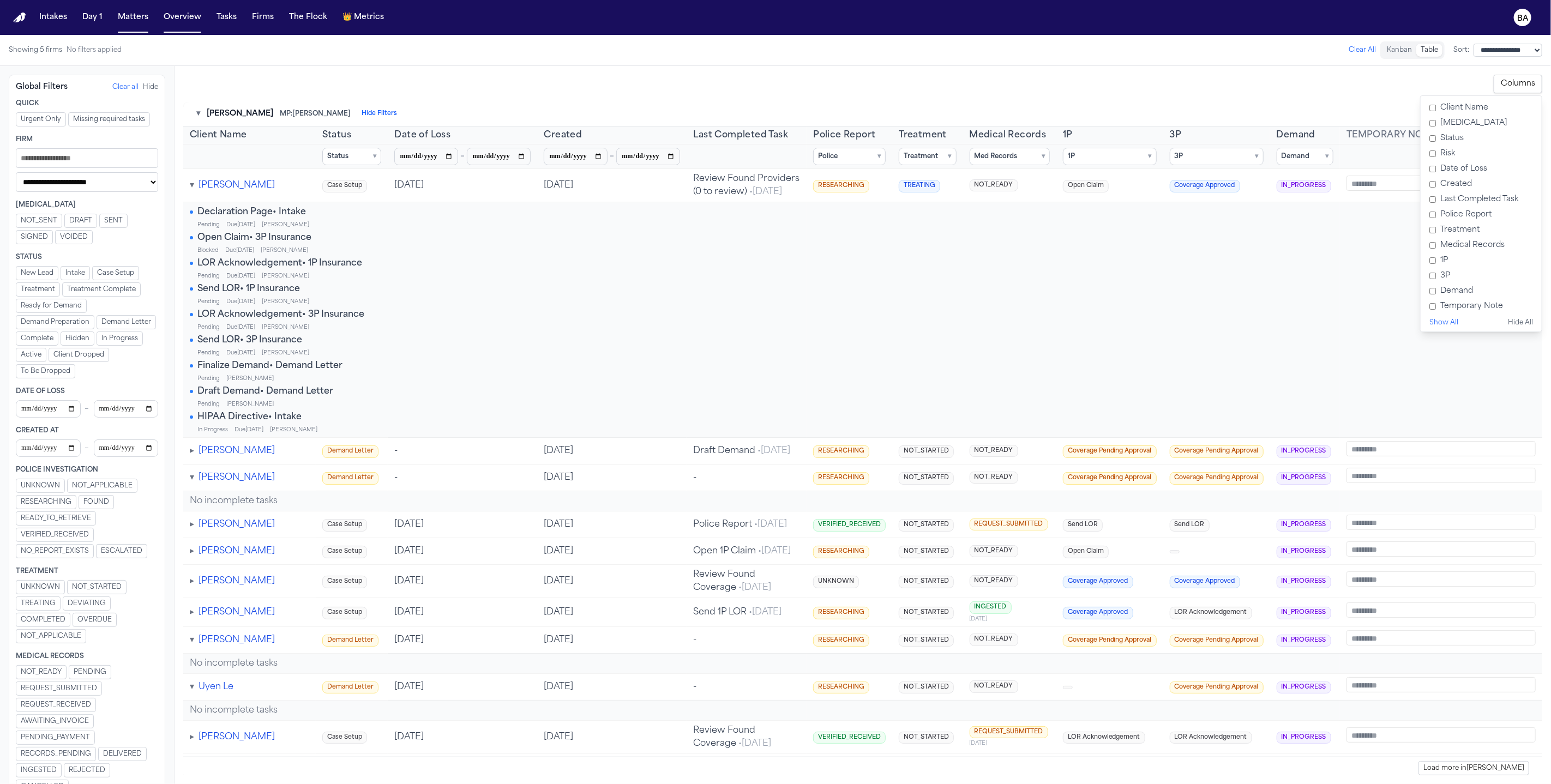
click at [1469, 174] on label "Date of Loss" at bounding box center [1481, 169] width 112 height 15
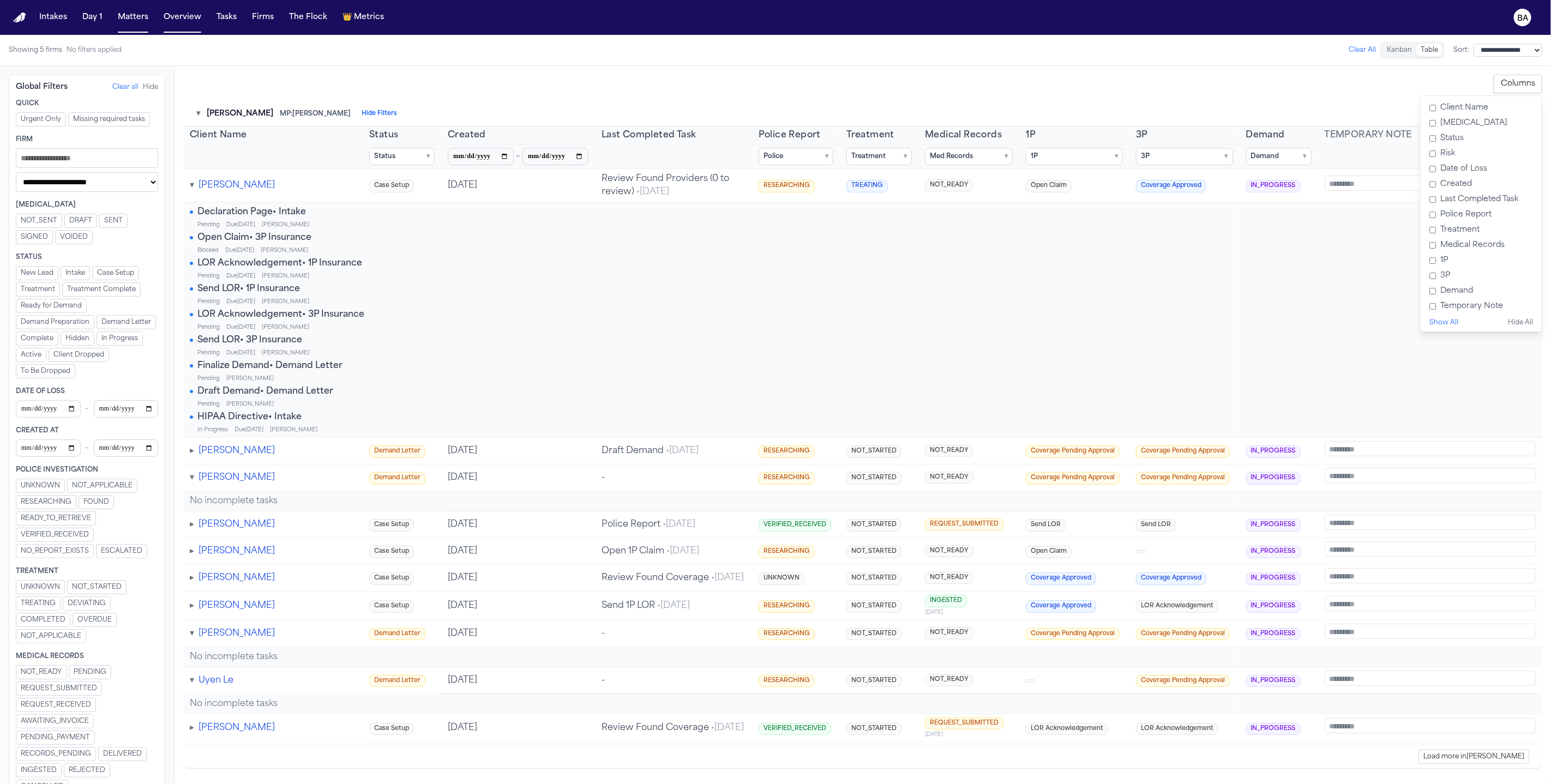
click at [1489, 212] on label "Police Report" at bounding box center [1481, 215] width 112 height 15
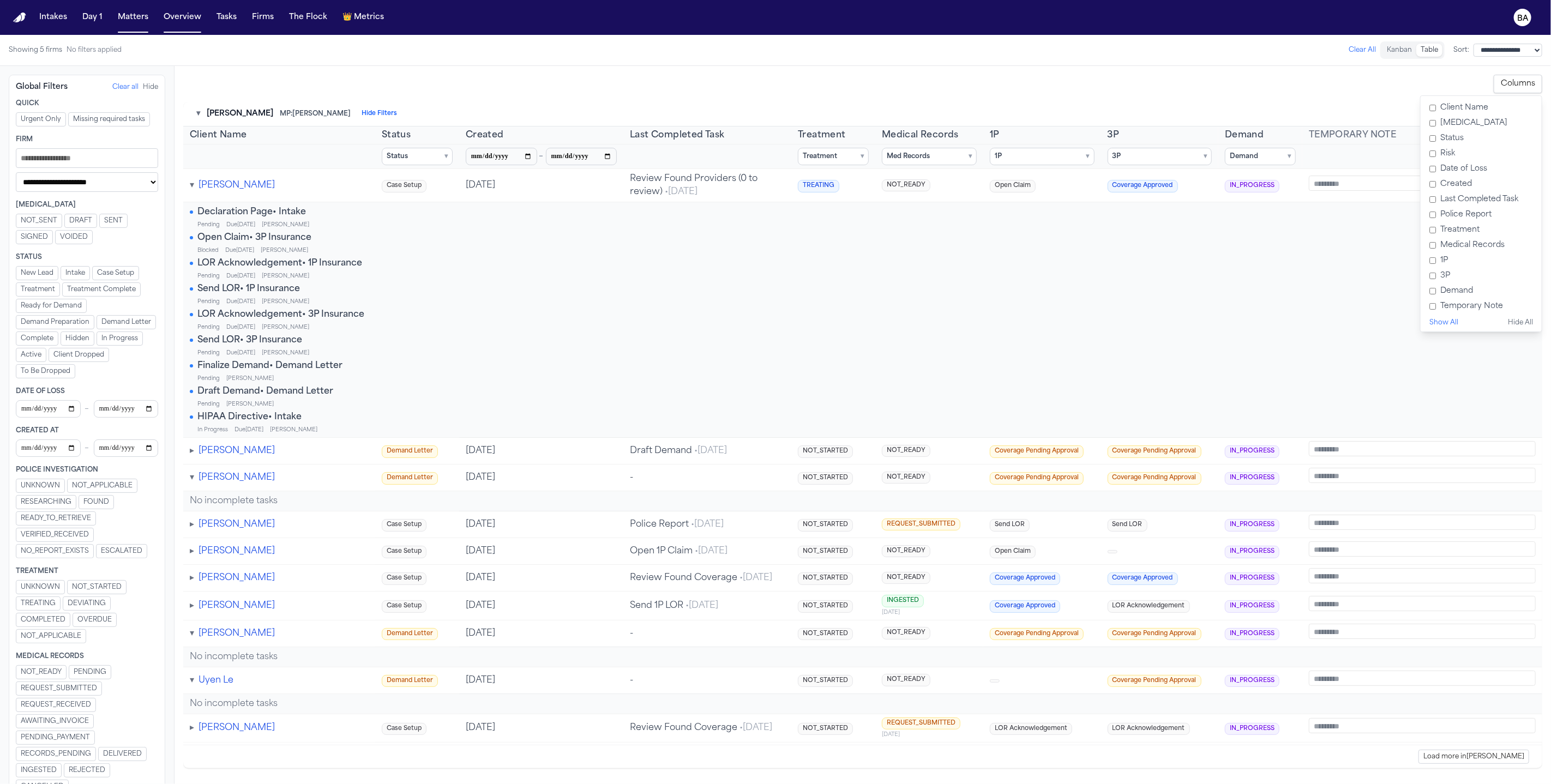
click at [1448, 262] on label "1P" at bounding box center [1481, 260] width 112 height 15
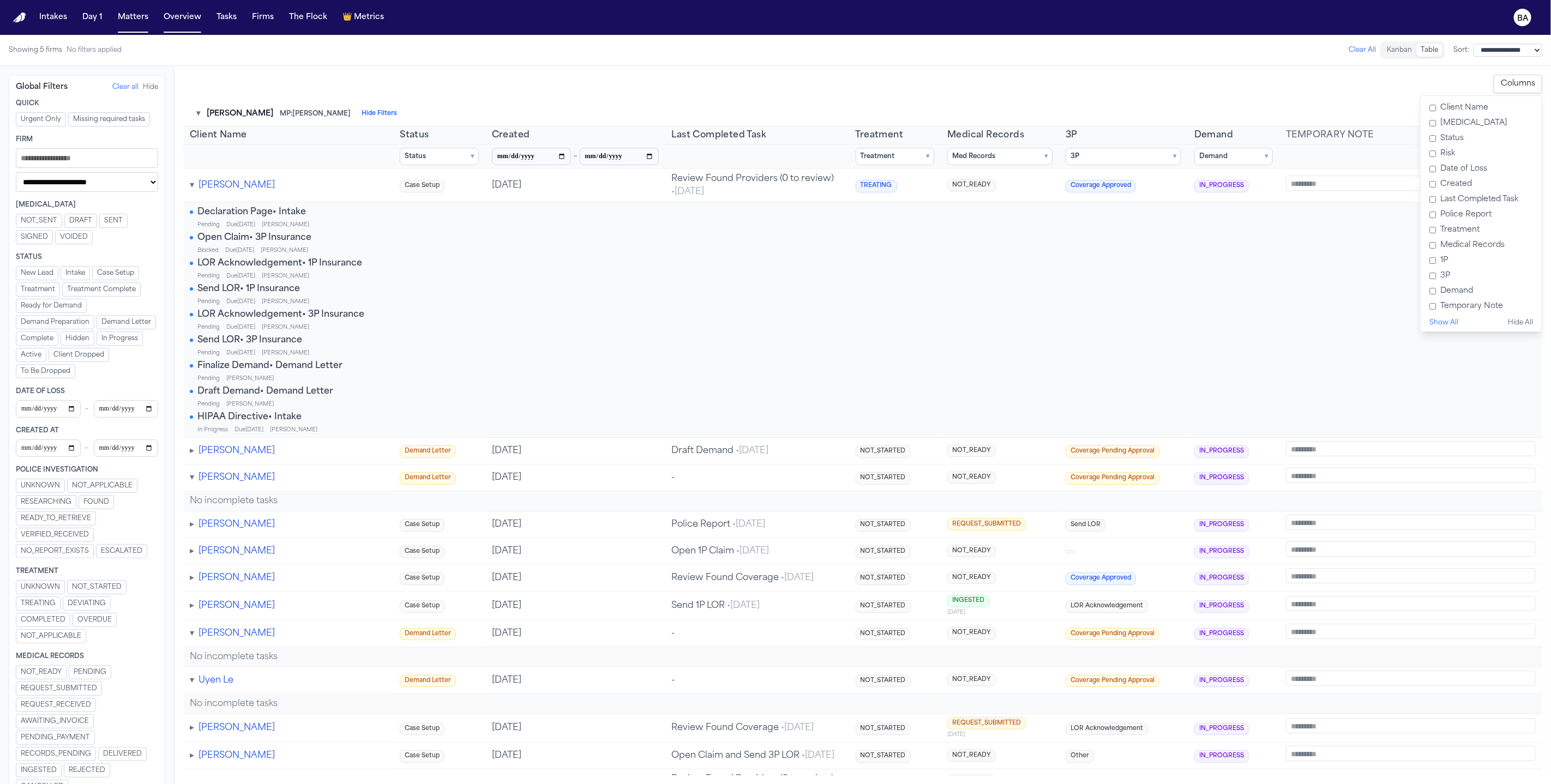
click at [1449, 276] on label "3P" at bounding box center [1481, 276] width 112 height 15
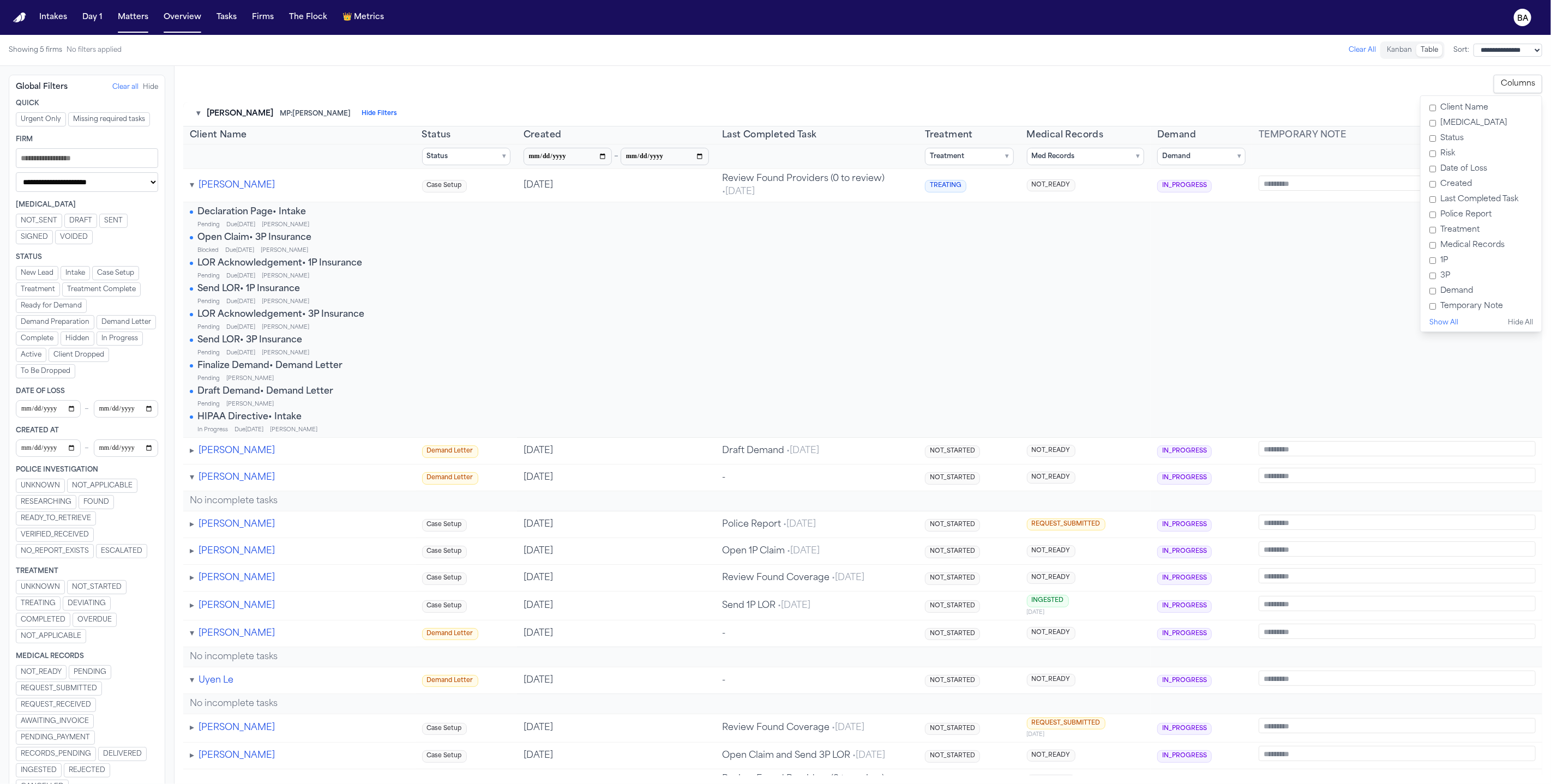
click at [1459, 293] on label "Demand" at bounding box center [1481, 291] width 112 height 15
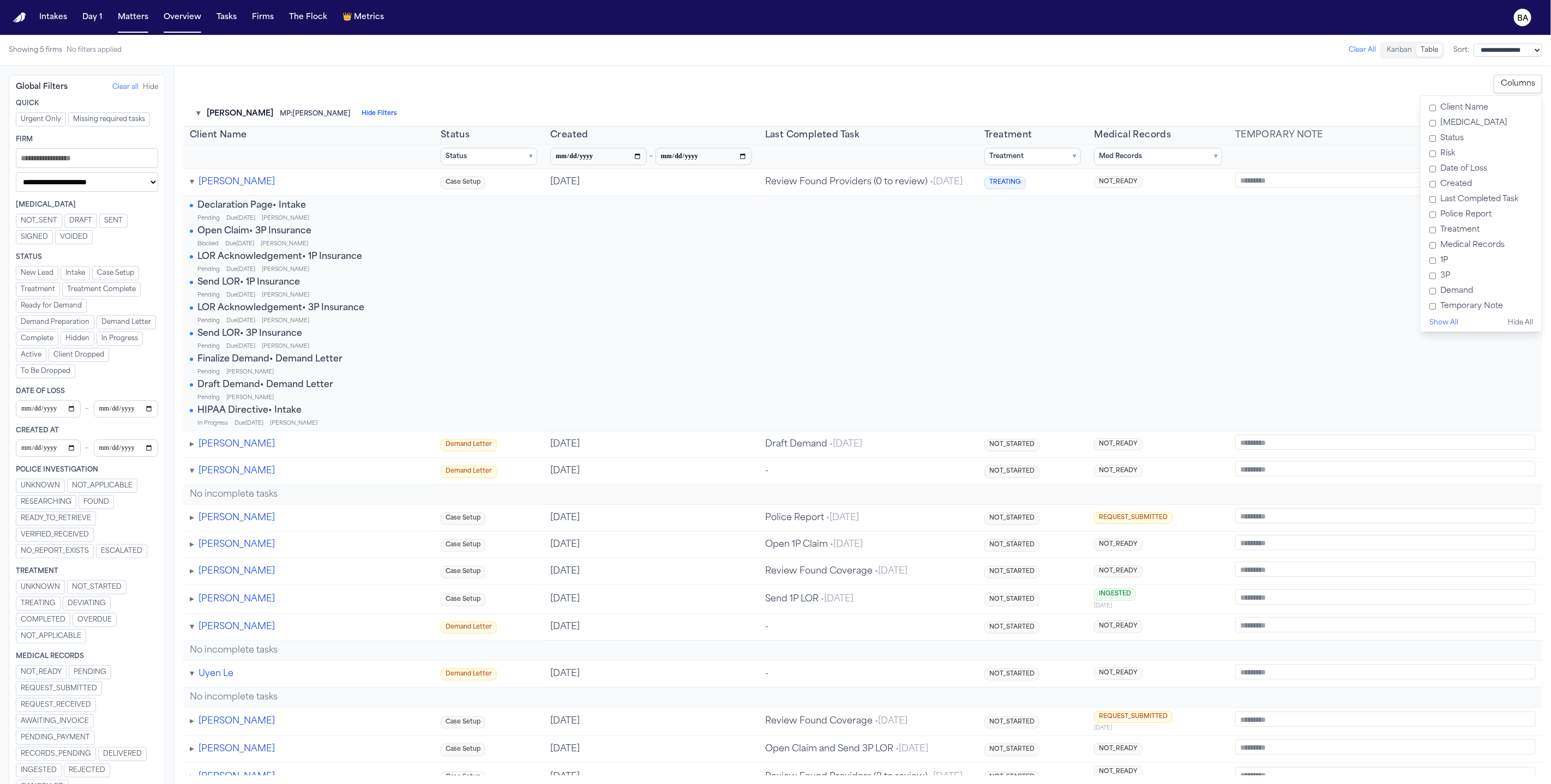
click at [1348, 51] on button "Clear All" at bounding box center [1362, 50] width 27 height 9
click at [113, 483] on span "NOT_APPLICABLE" at bounding box center [103, 486] width 61 height 9
click at [29, 517] on span "READY_TO_RETRIEVE" at bounding box center [56, 521] width 70 height 9
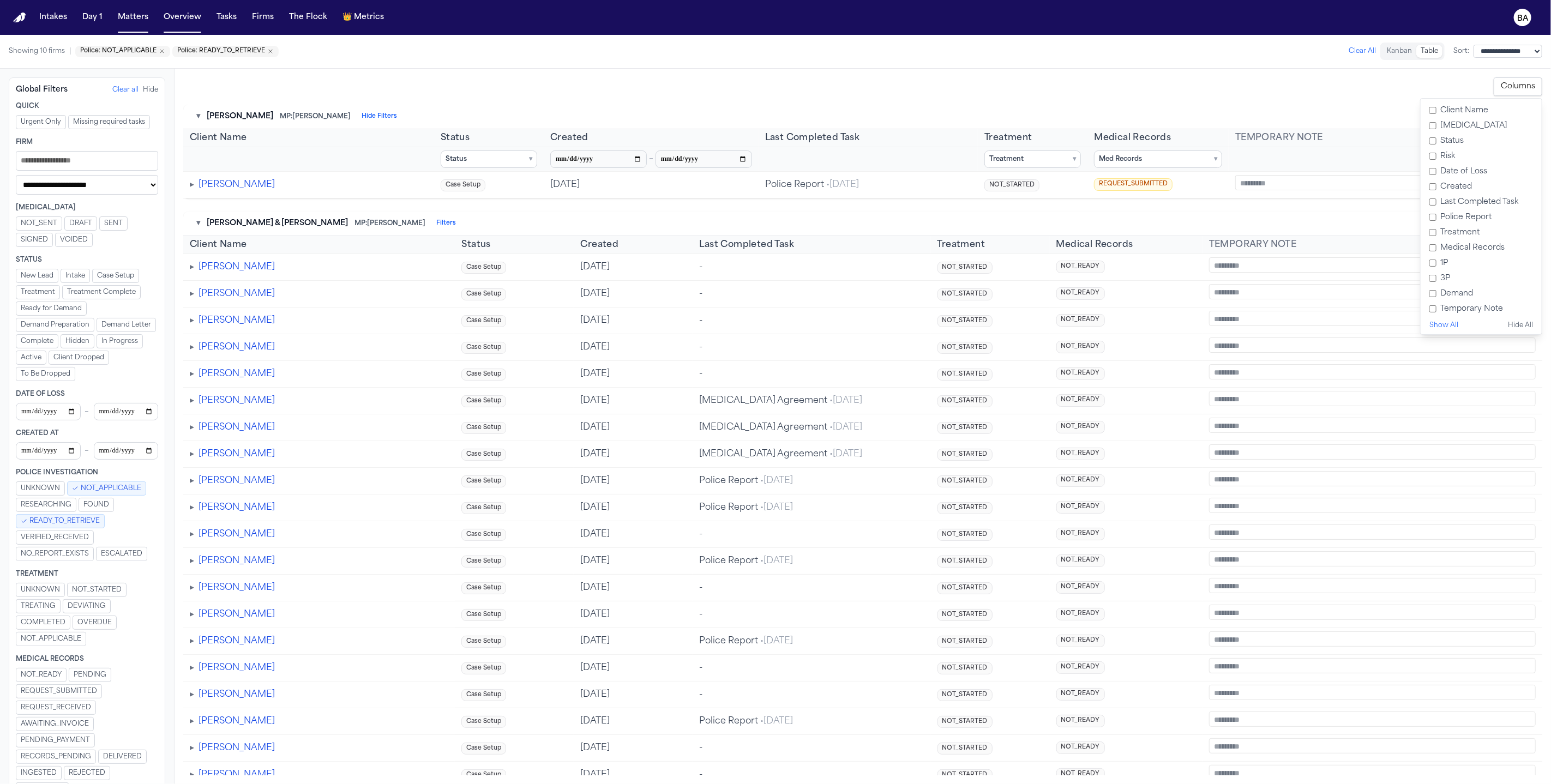
click at [1348, 51] on button "Clear All" at bounding box center [1362, 51] width 27 height 9
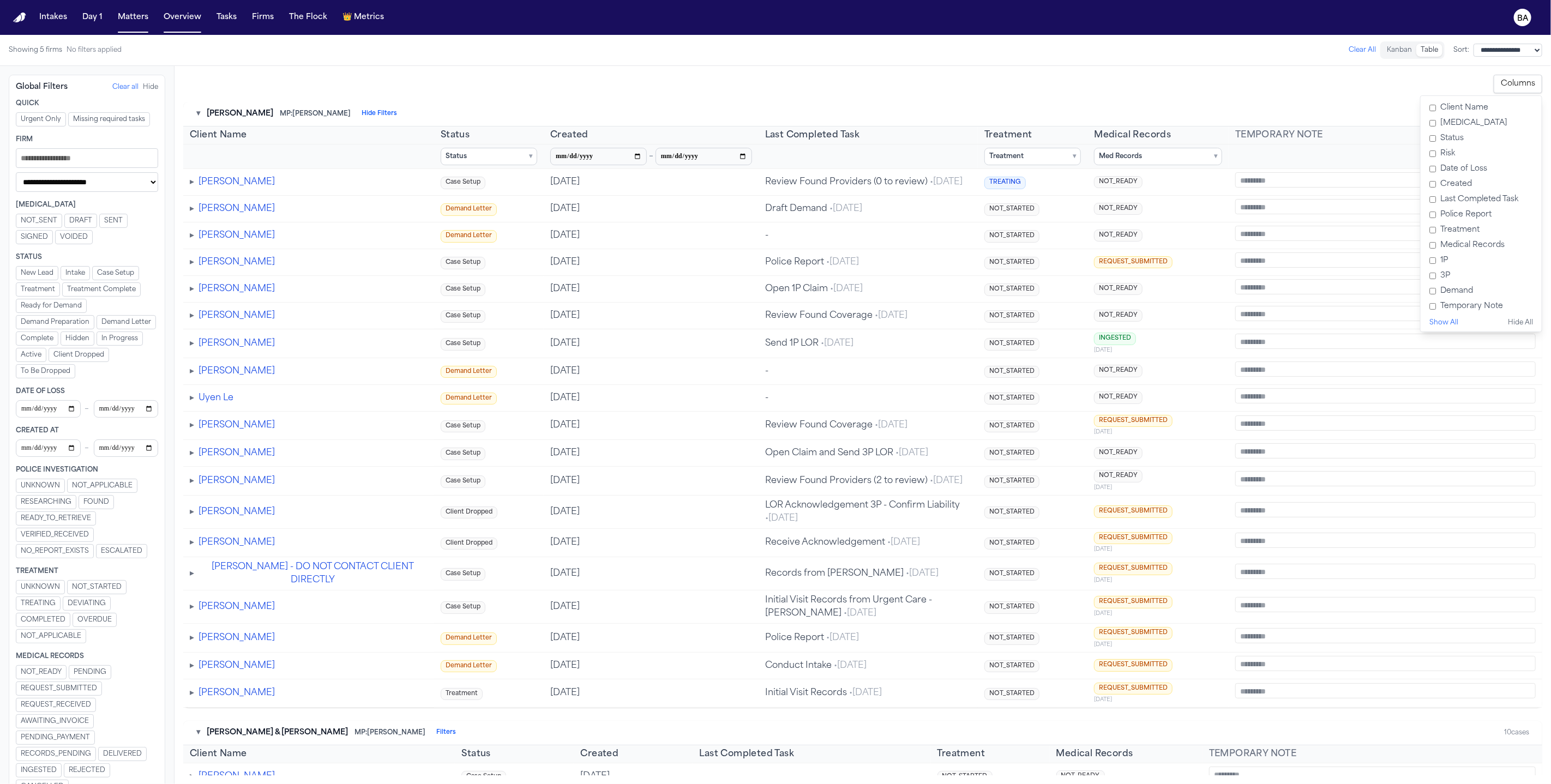
click at [1293, 115] on div "▾ [PERSON_NAME] MP: [PERSON_NAME] Hide Filters 19 cases" at bounding box center [862, 114] width 1358 height 25
click at [1525, 84] on button "Columns" at bounding box center [1517, 84] width 49 height 18
